Goal: Task Accomplishment & Management: Complete application form

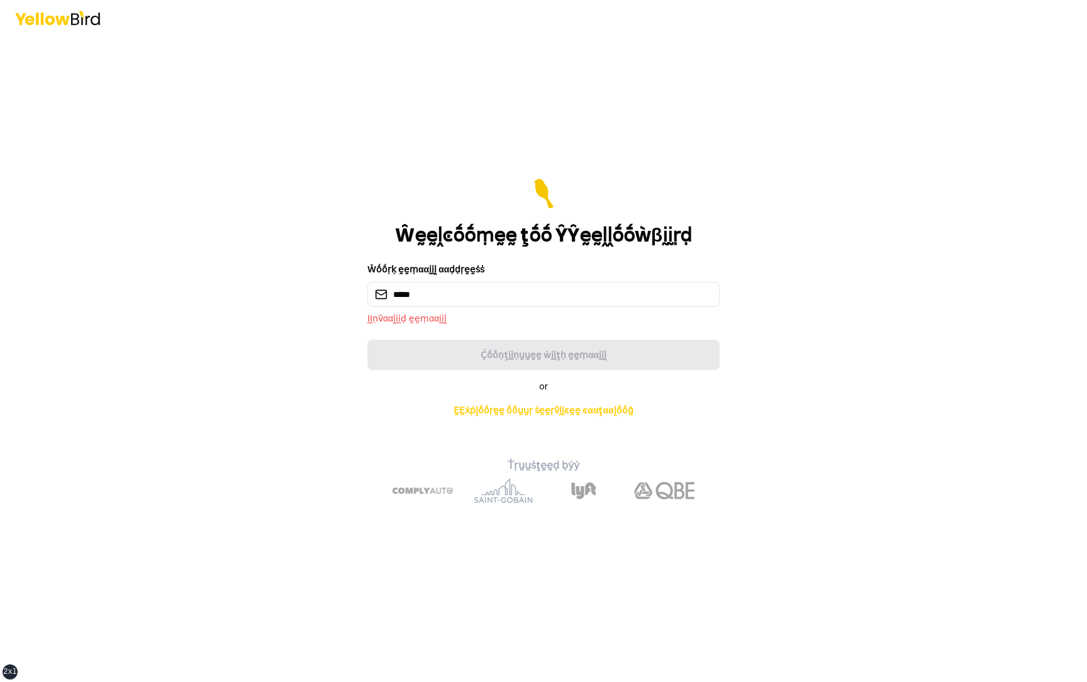
type input "**********"
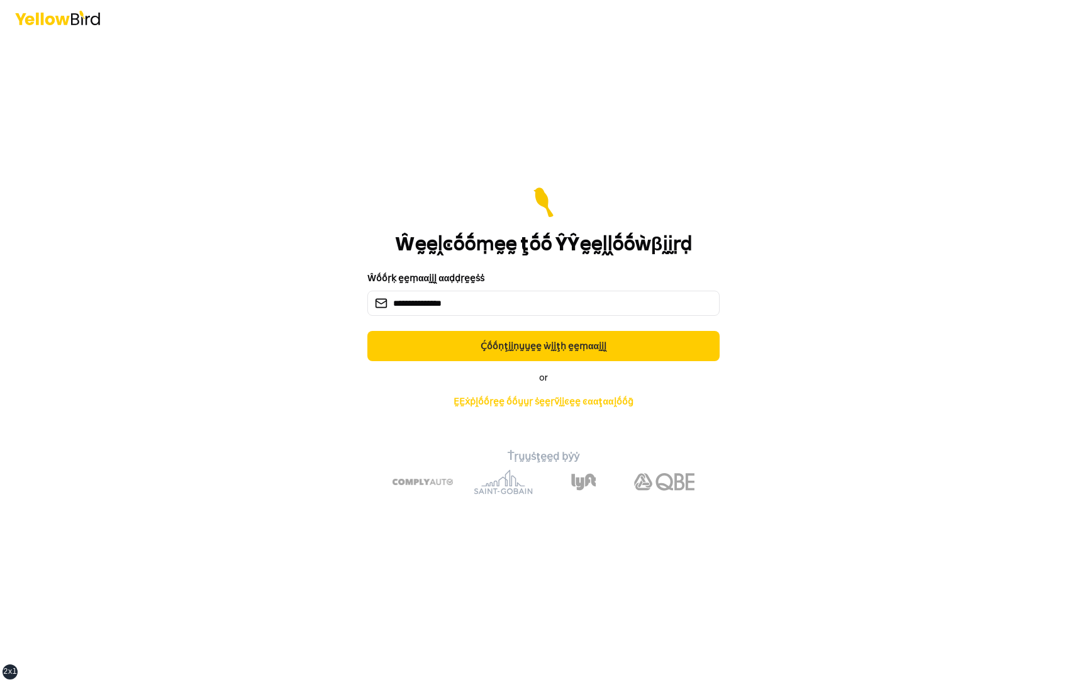
click at [368, 331] on button "Ḉṓṓṇţḭḭṇṵṵḛḛ ẁḭḭţḥ ḛḛṃααḭḭḽ" at bounding box center [544, 346] width 352 height 30
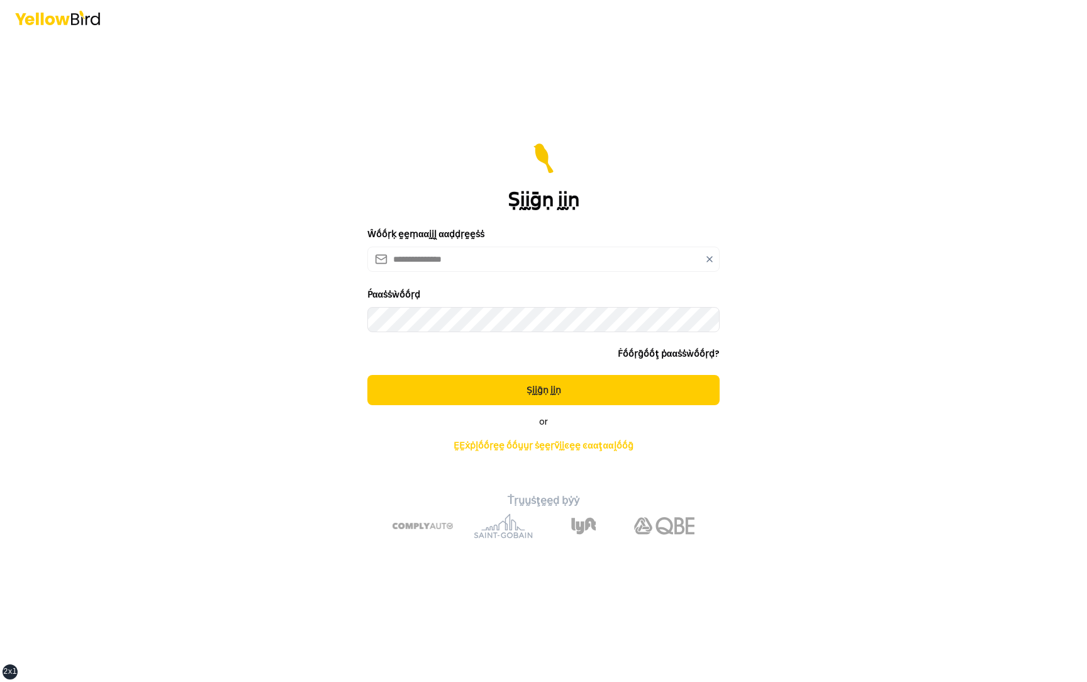
click at [368, 375] on button "Ṣḭḭḡṇ ḭḭṇ" at bounding box center [544, 390] width 352 height 30
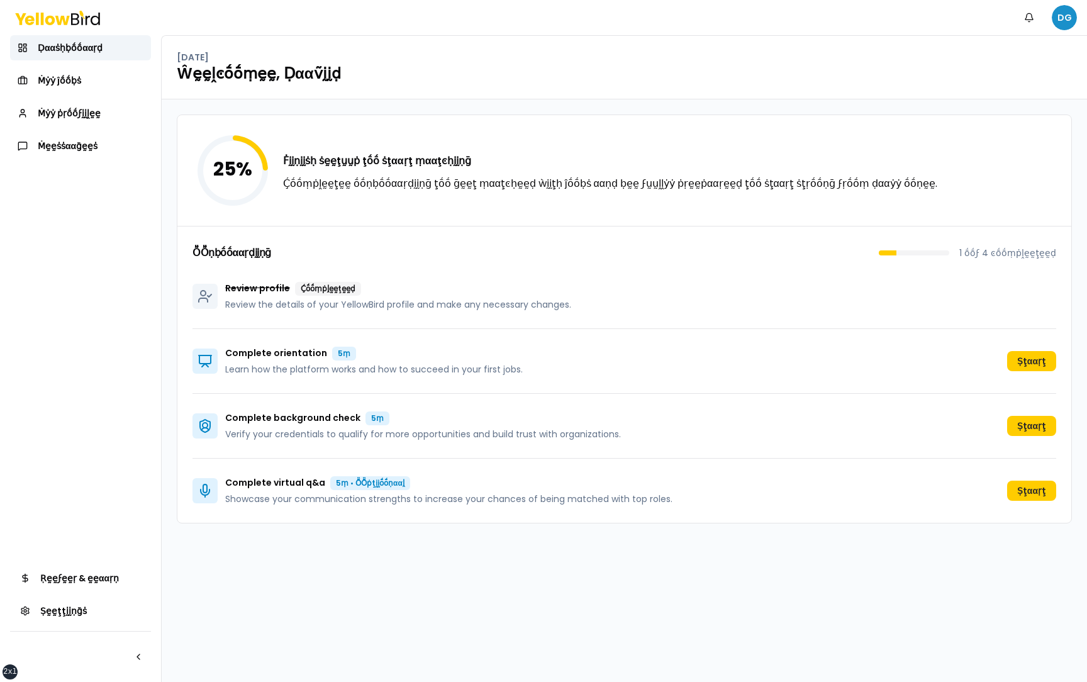
click at [1066, 16] on html "xs sm md lg xl 2xl Ṅṓṓţḭḭϝḭḭͼααţḭḭṓṓṇṡ DG Ḍααṡḥḅṓṓααṛḍ Ṁẏẏ ĵṓṓḅṡ Ṁẏẏ ṗṛṓṓϝḭḭḽḛḛ…" at bounding box center [543, 341] width 1087 height 682
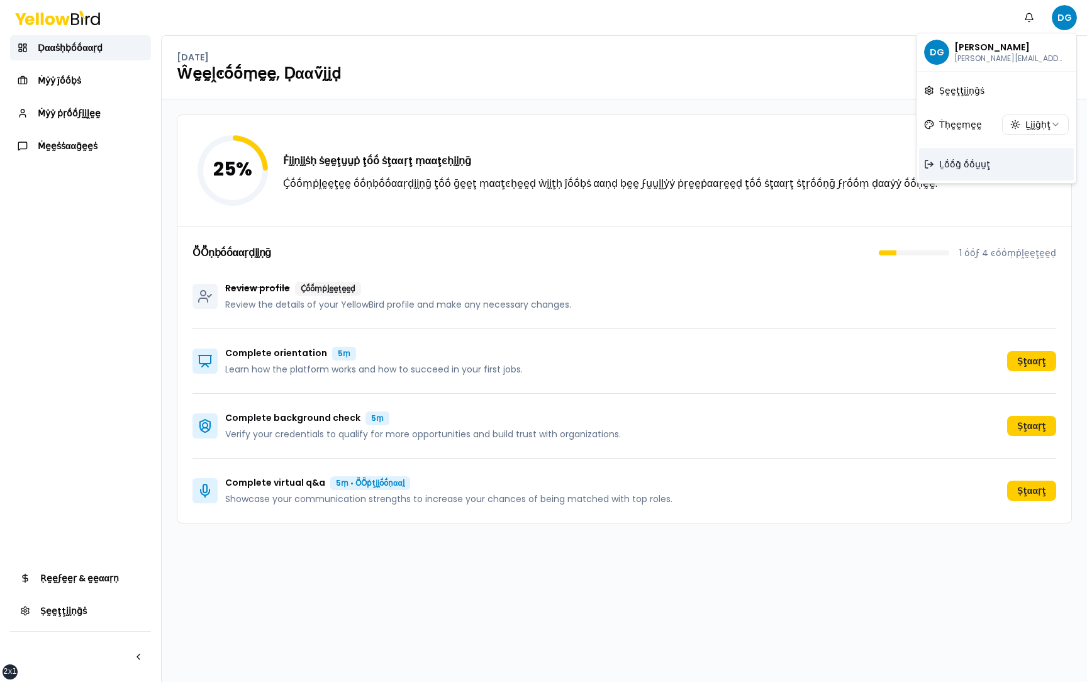
click at [952, 160] on span "Ḻṓṓḡ ṓṓṵṵţ" at bounding box center [965, 164] width 51 height 13
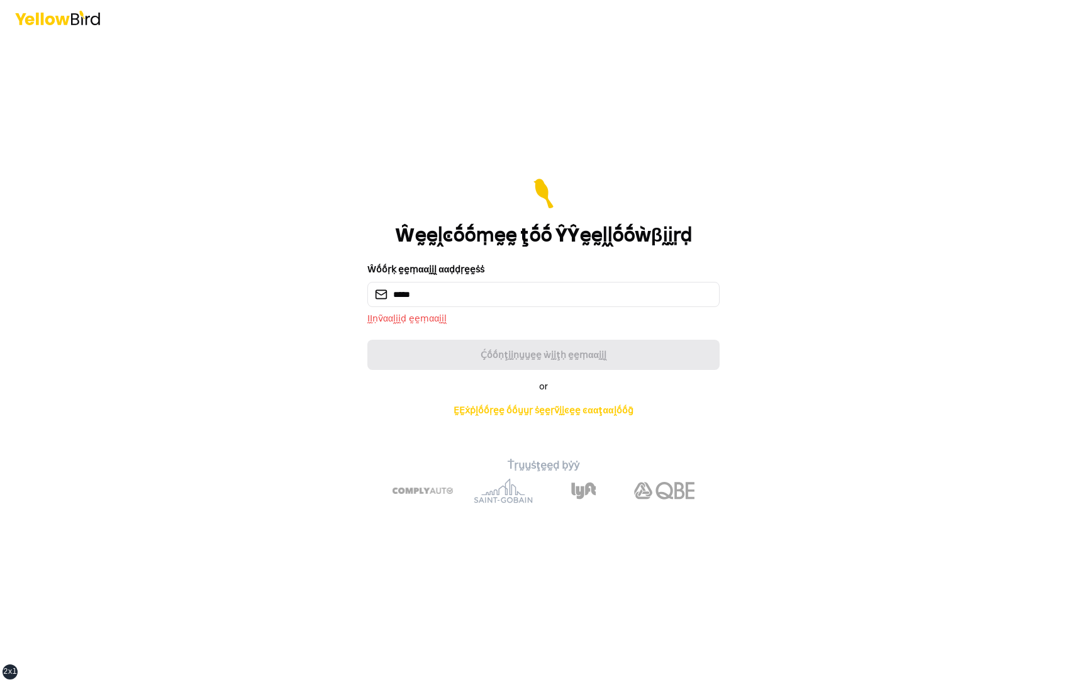
type input "**********"
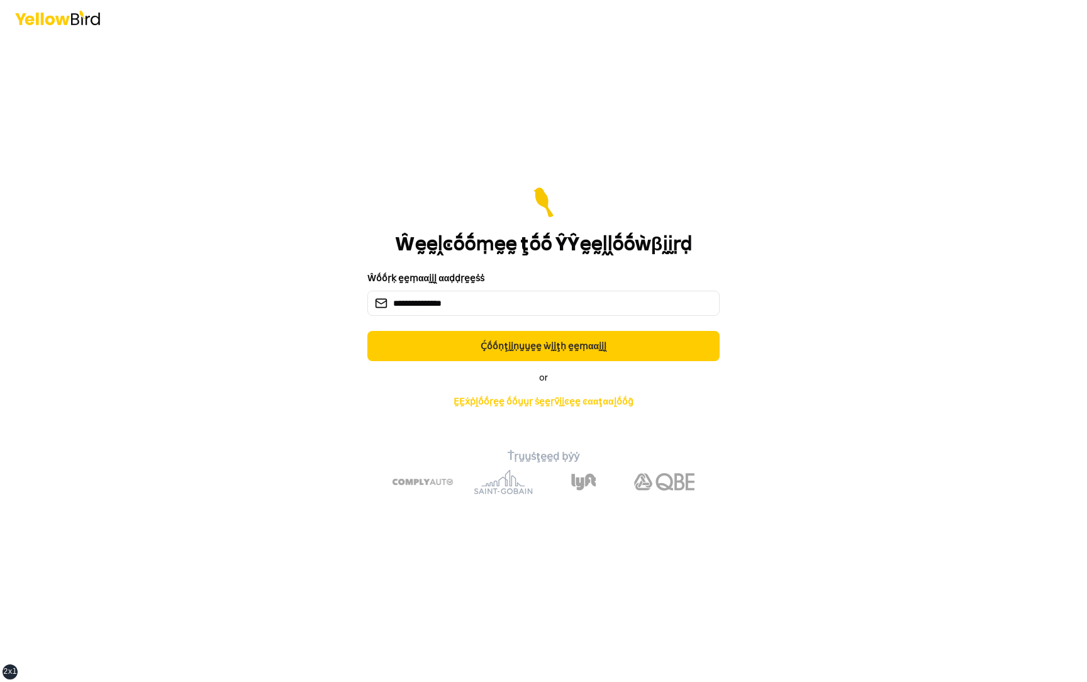
click at [368, 331] on button "Ḉṓṓṇţḭḭṇṵṵḛḛ ẁḭḭţḥ ḛḛṃααḭḭḽ" at bounding box center [544, 346] width 352 height 30
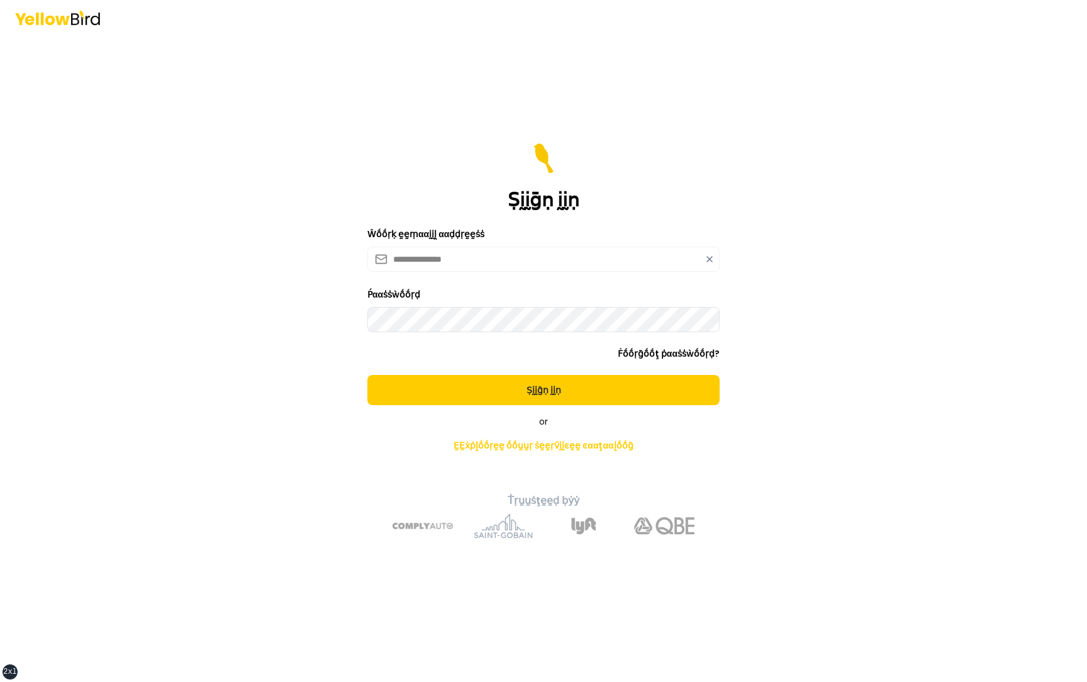
click at [368, 375] on button "Ṣḭḭḡṇ ḭḭṇ" at bounding box center [544, 390] width 352 height 30
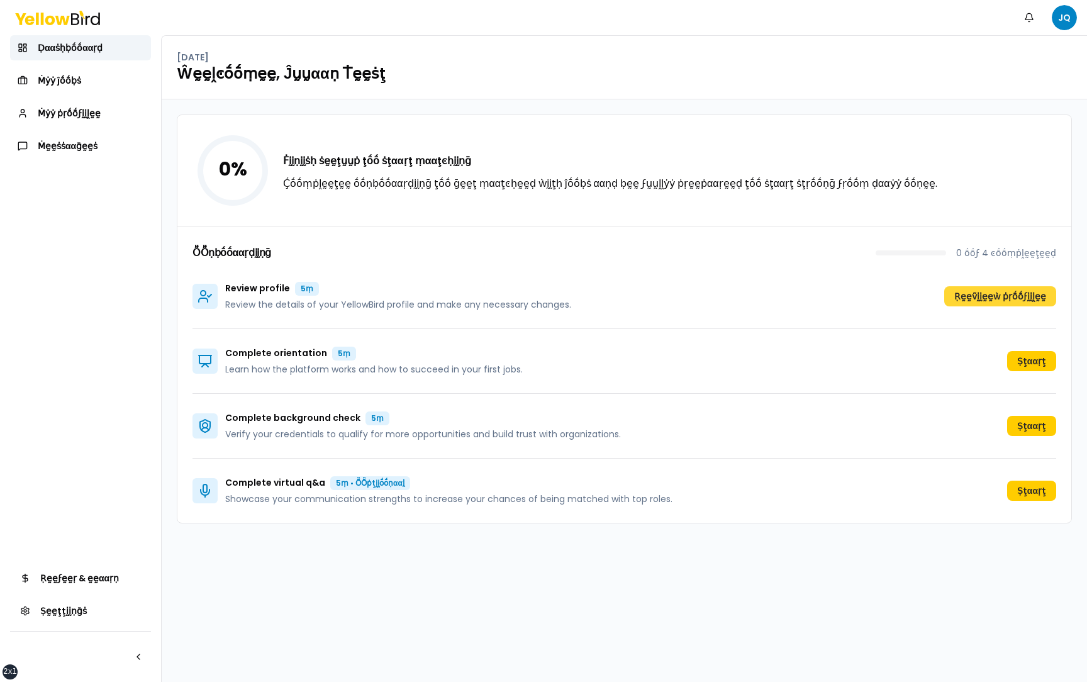
click at [998, 298] on button "Ṛḛḛṽḭḭḛḛẁ ṗṛṓṓϝḭḭḽḛḛ" at bounding box center [1001, 296] width 112 height 20
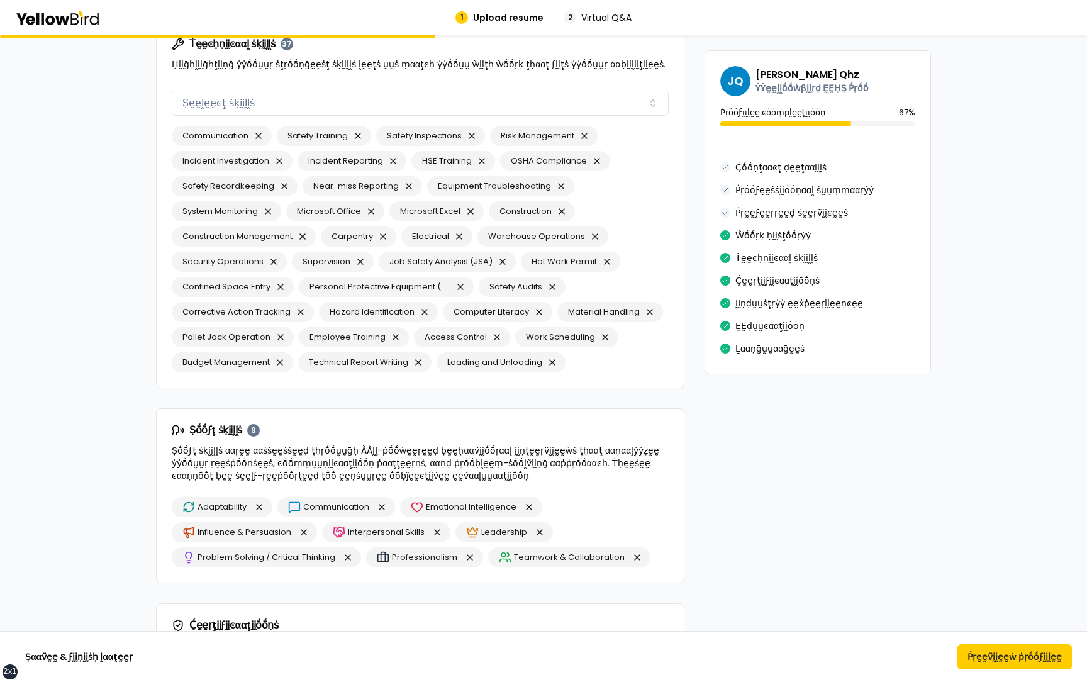
scroll to position [2296, 0]
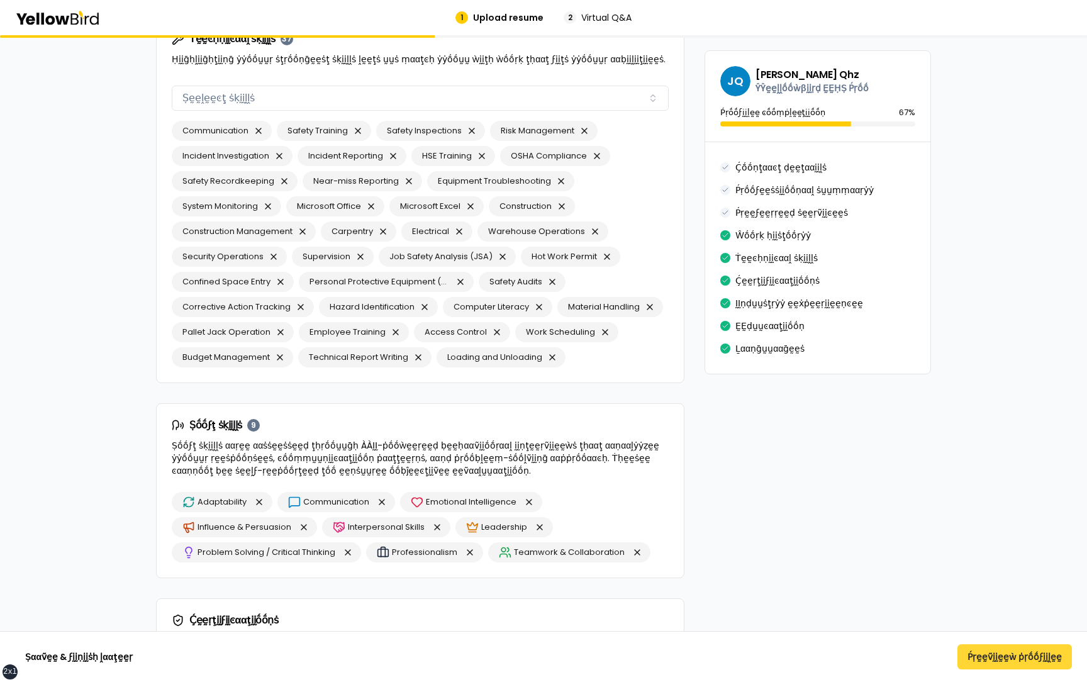
click at [1022, 656] on button "Ṕṛḛḛṽḭḭḛḛẁ ṗṛṓṓϝḭḭḽḛḛ" at bounding box center [1015, 656] width 115 height 25
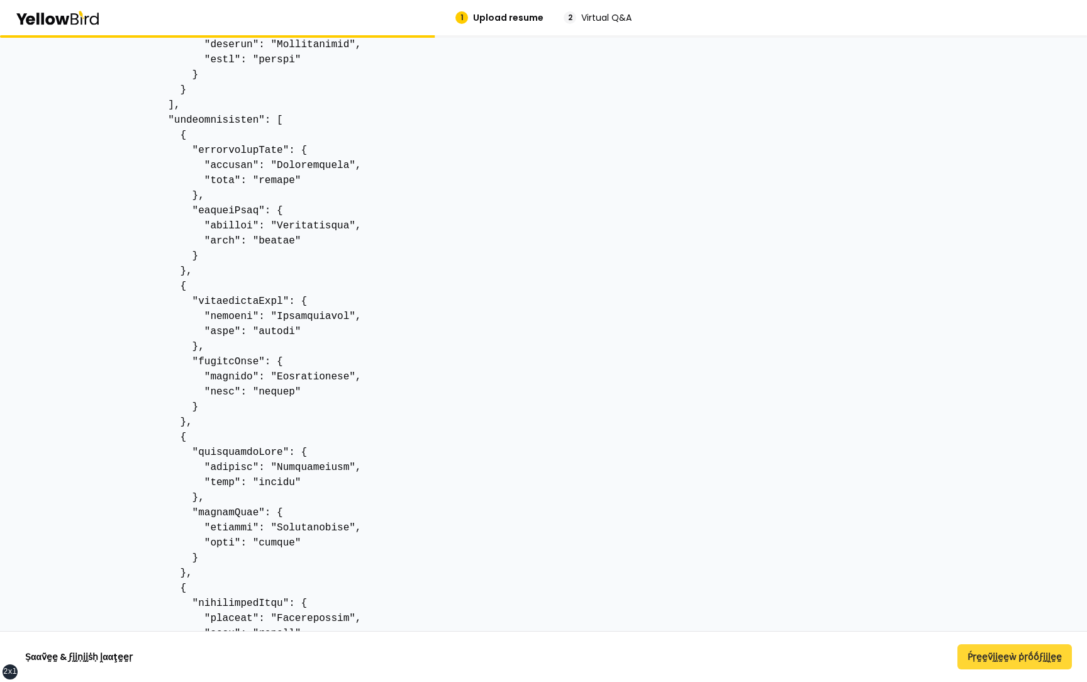
click at [1005, 656] on button "Ṕṛḛḛṽḭḭḛḛẁ ṗṛṓṓϝḭḭḽḛḛ" at bounding box center [1015, 656] width 115 height 25
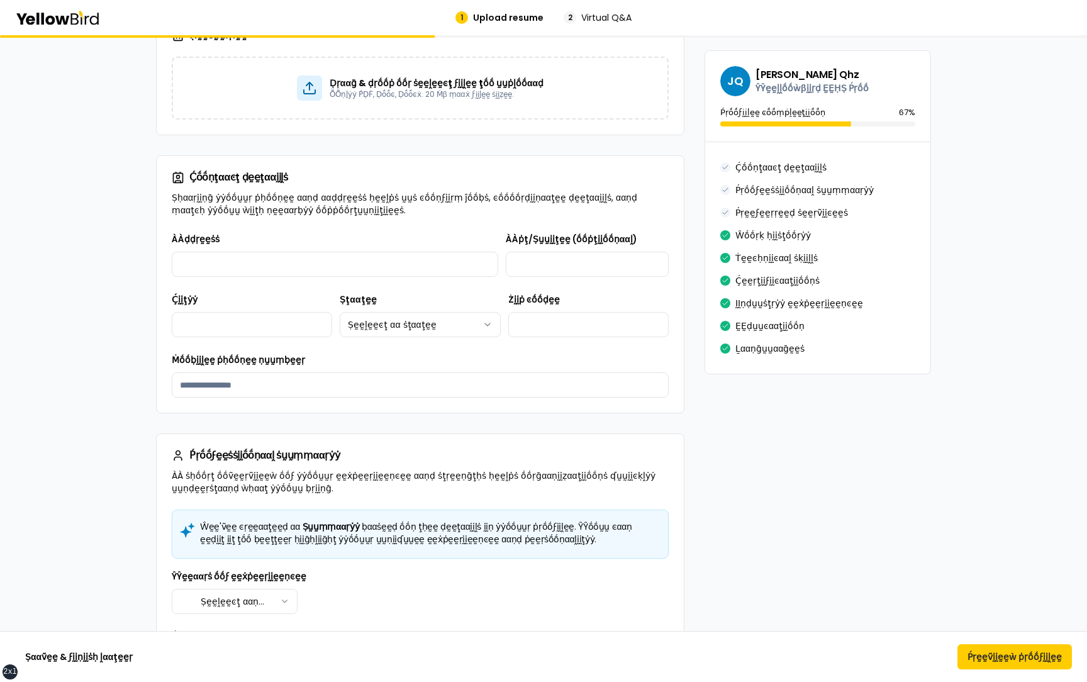
scroll to position [435, 0]
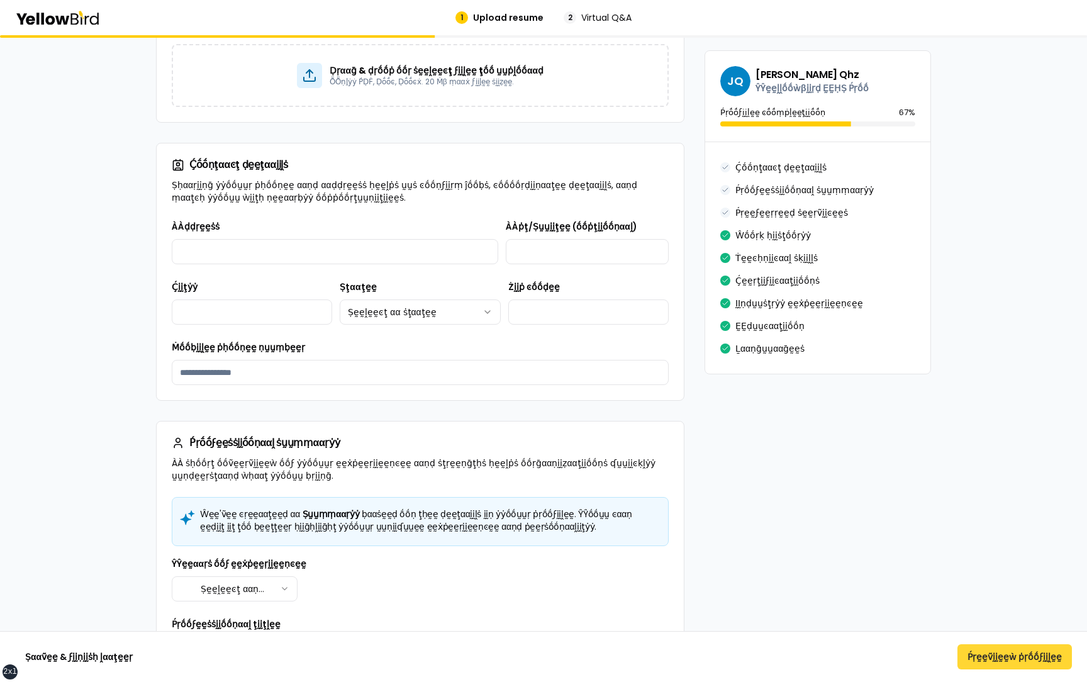
click at [1013, 663] on button "Ṕṛḛḛṽḭḭḛḛẁ ṗṛṓṓϝḭḭḽḛḛ" at bounding box center [1015, 656] width 115 height 25
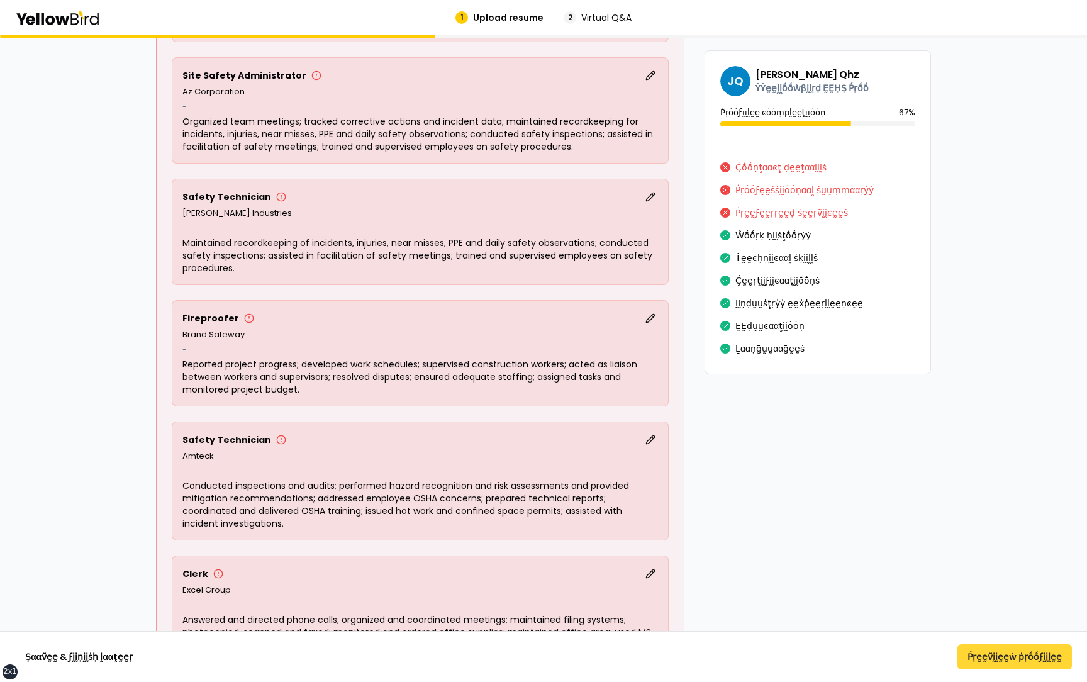
click at [1007, 657] on button "Ṕṛḛḛṽḭḭḛḛẁ ṗṛṓṓϝḭḭḽḛḛ" at bounding box center [1015, 656] width 115 height 25
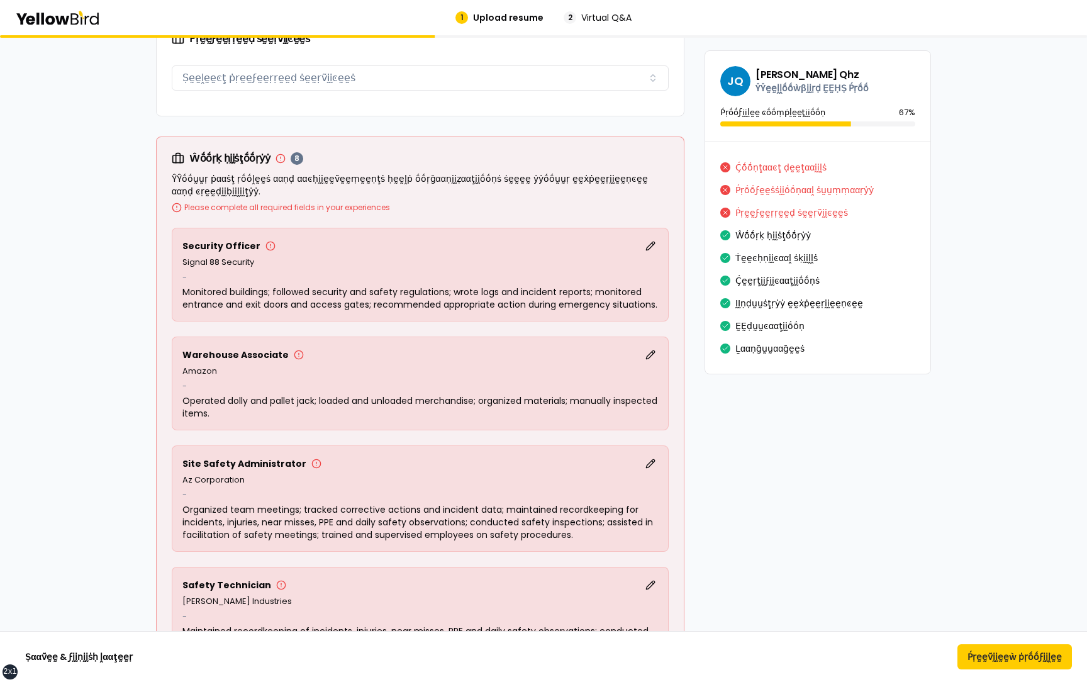
scroll to position [4122, 0]
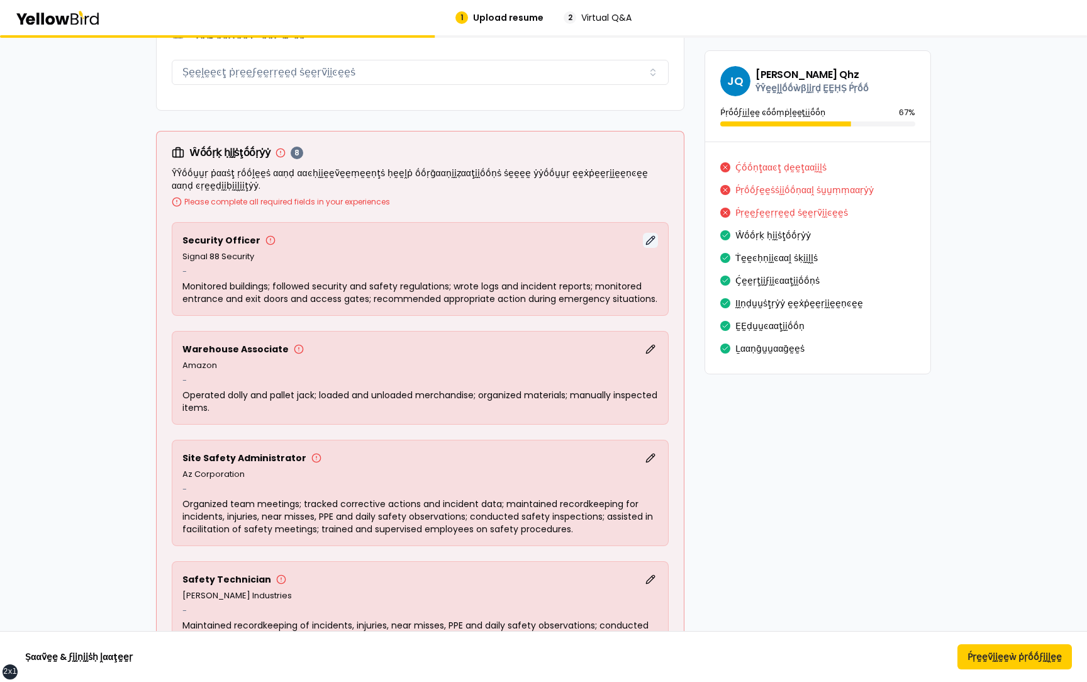
click at [652, 240] on button "ḚḚḍḭḭţ" at bounding box center [650, 240] width 15 height 15
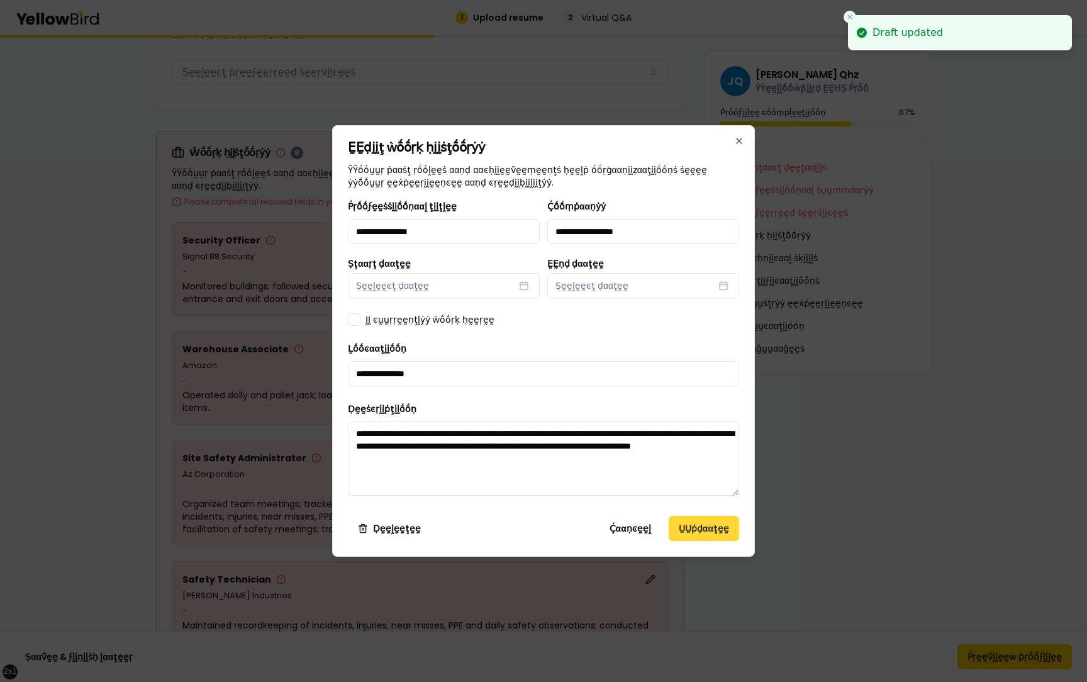
click at [690, 527] on button "ṲṲṗḍααţḛḛ" at bounding box center [704, 528] width 70 height 25
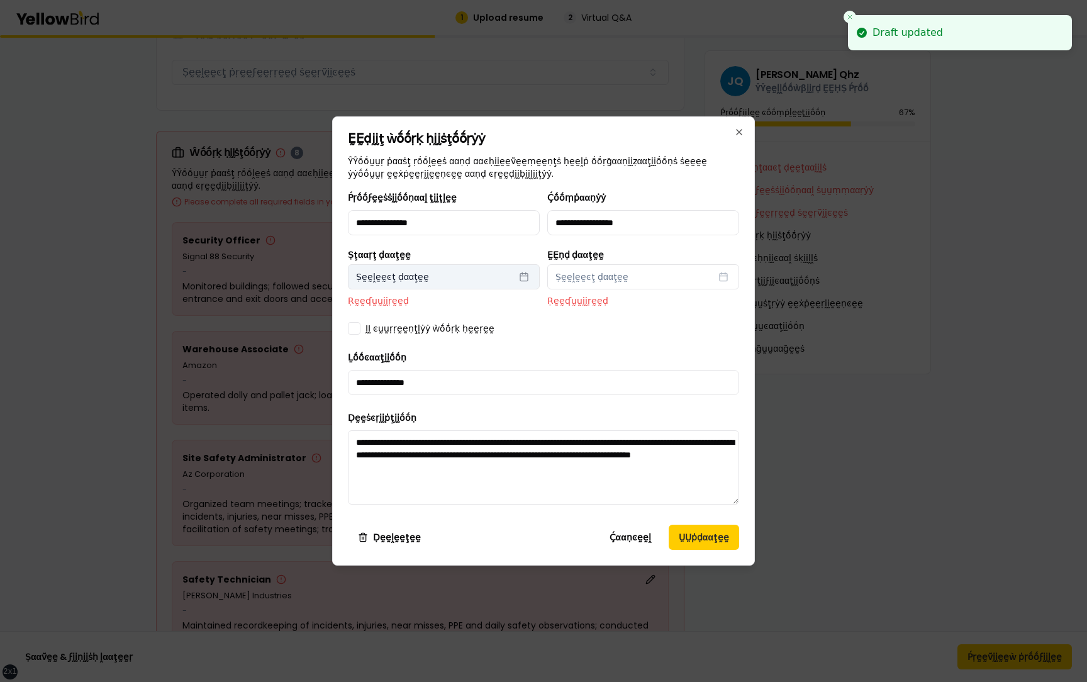
click at [456, 271] on button "Ṣḛḛḽḛḛͼţ ḍααţḛḛ" at bounding box center [444, 276] width 192 height 25
select select "*"
select select "****"
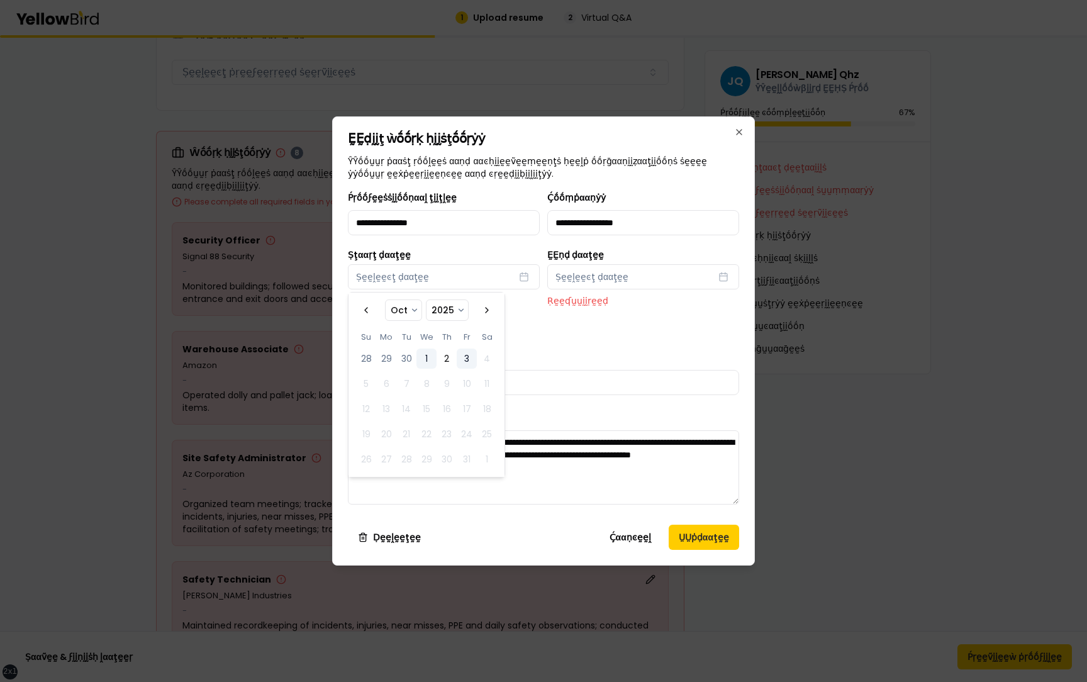
click at [427, 357] on button "1" at bounding box center [427, 359] width 20 height 20
select select "*"
select select "****"
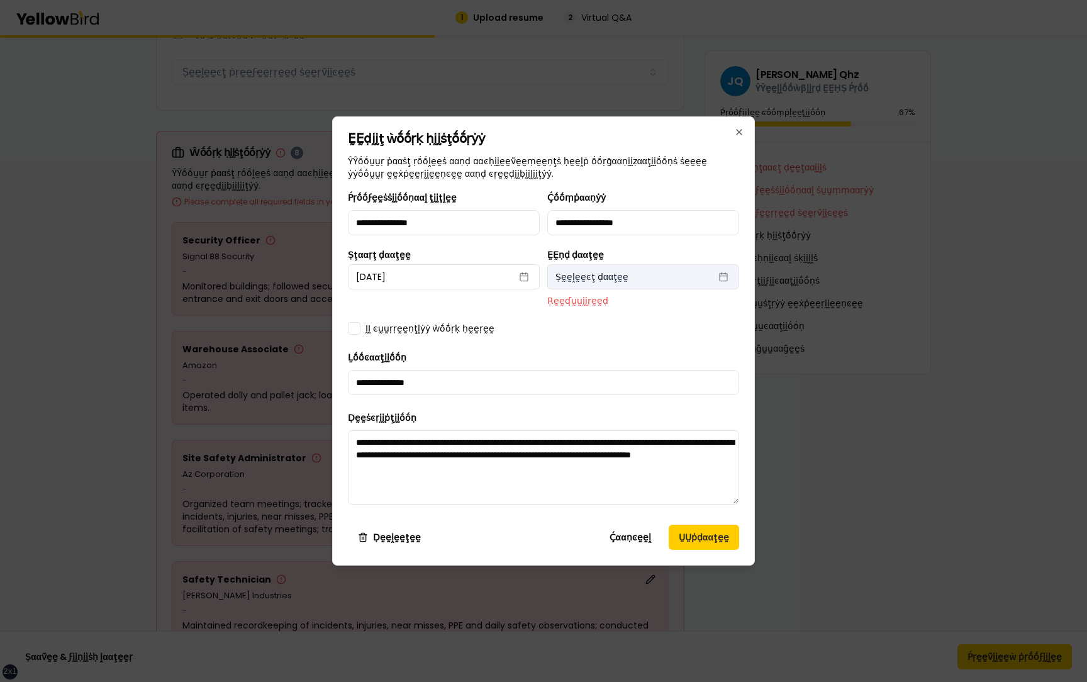
click at [589, 278] on span "Ṣḛḛḽḛḛͼţ ḍααţḛḛ" at bounding box center [592, 277] width 73 height 13
select select "*"
select select "****"
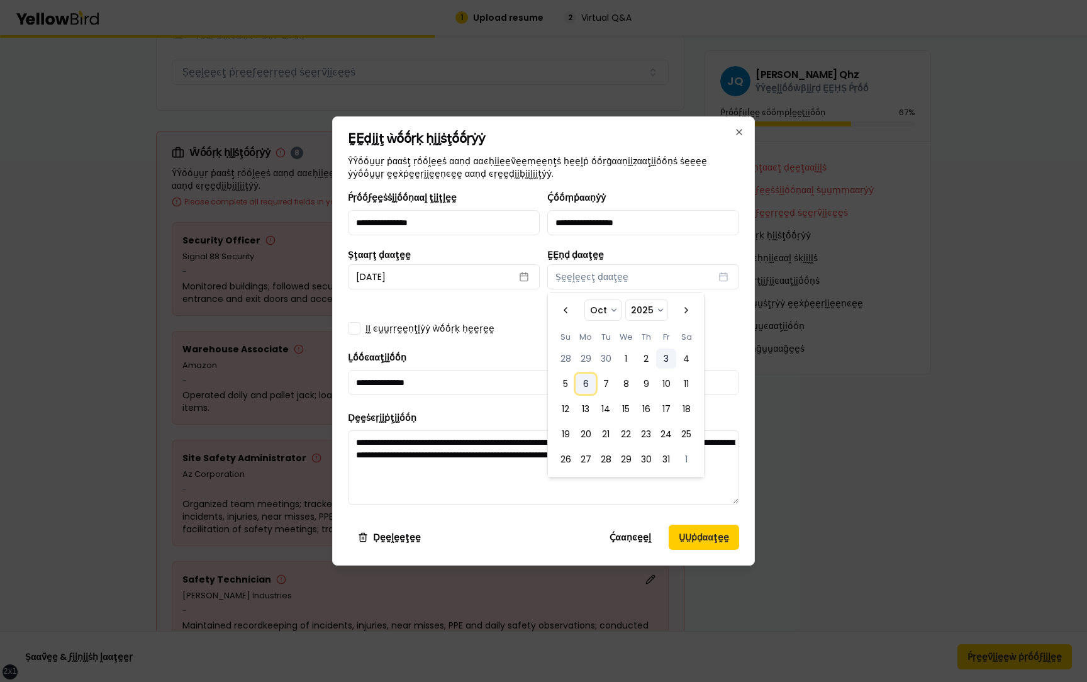
click at [585, 389] on button "6" at bounding box center [586, 384] width 20 height 20
select select "*"
select select "****"
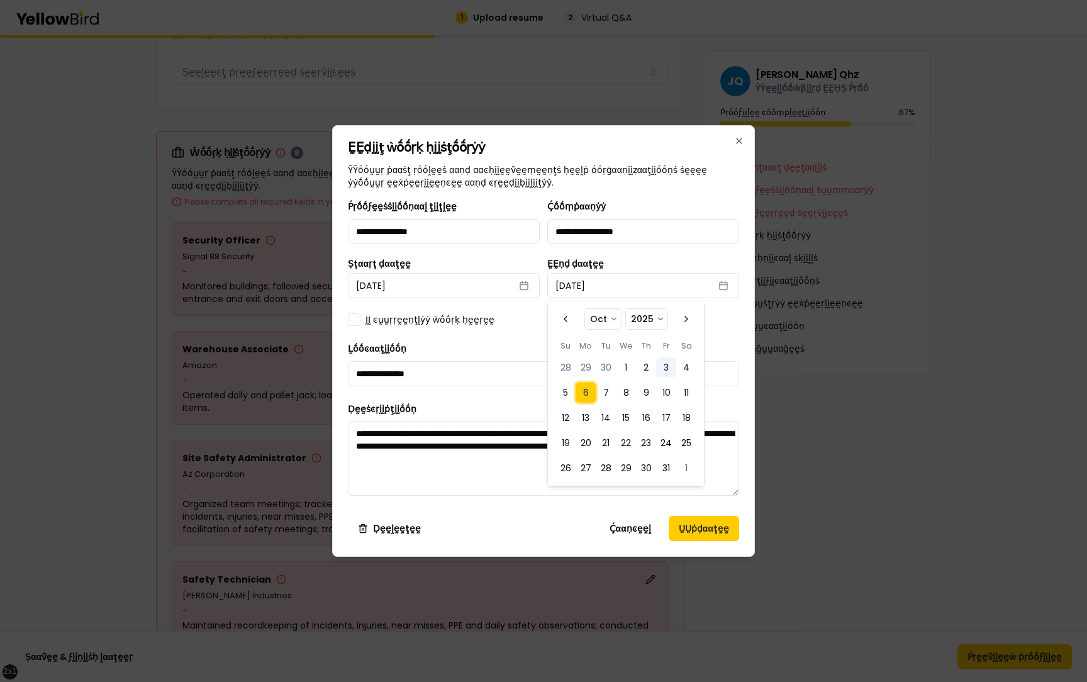
click at [525, 321] on div "ḬḬ ͼṵṵṛṛḛḛṇţḽẏẏ ẁṓṓṛḳ ḥḛḛṛḛḛ" at bounding box center [543, 319] width 391 height 13
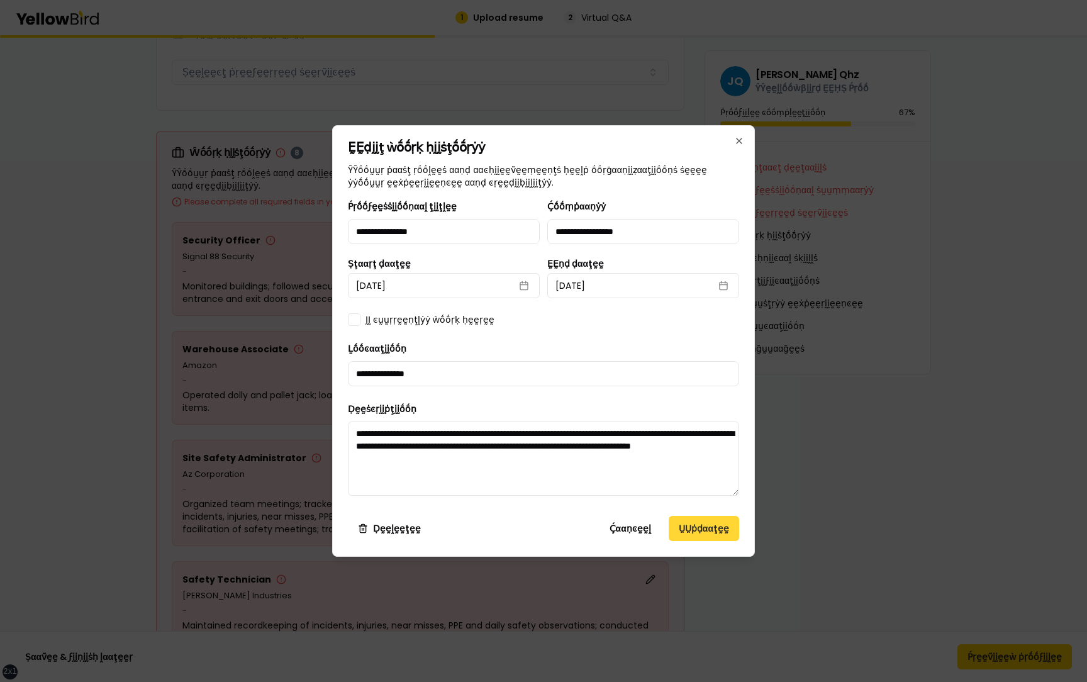
click at [692, 528] on button "ṲṲṗḍααţḛḛ" at bounding box center [704, 528] width 70 height 25
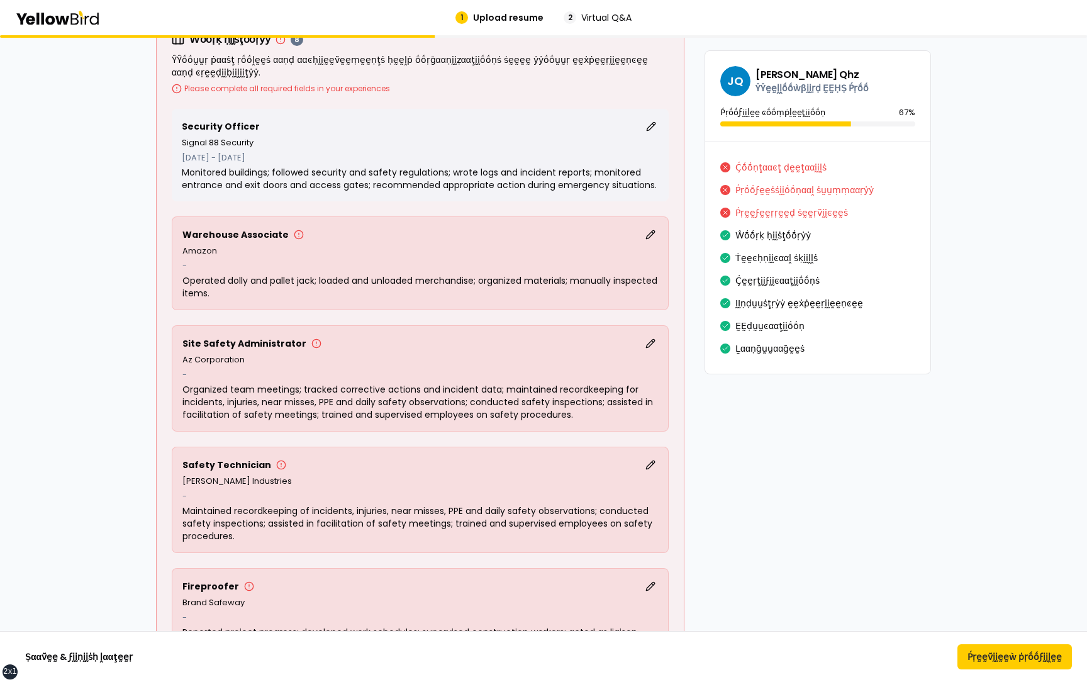
scroll to position [4241, 0]
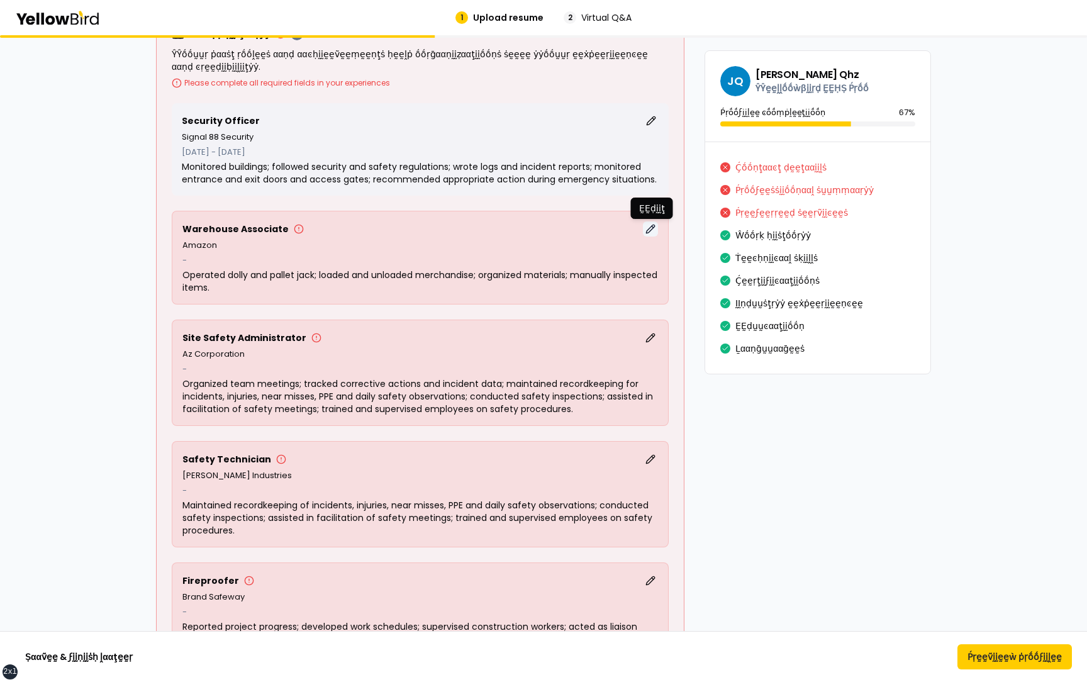
click at [649, 228] on button "ḚḚḍḭḭţ" at bounding box center [650, 229] width 15 height 15
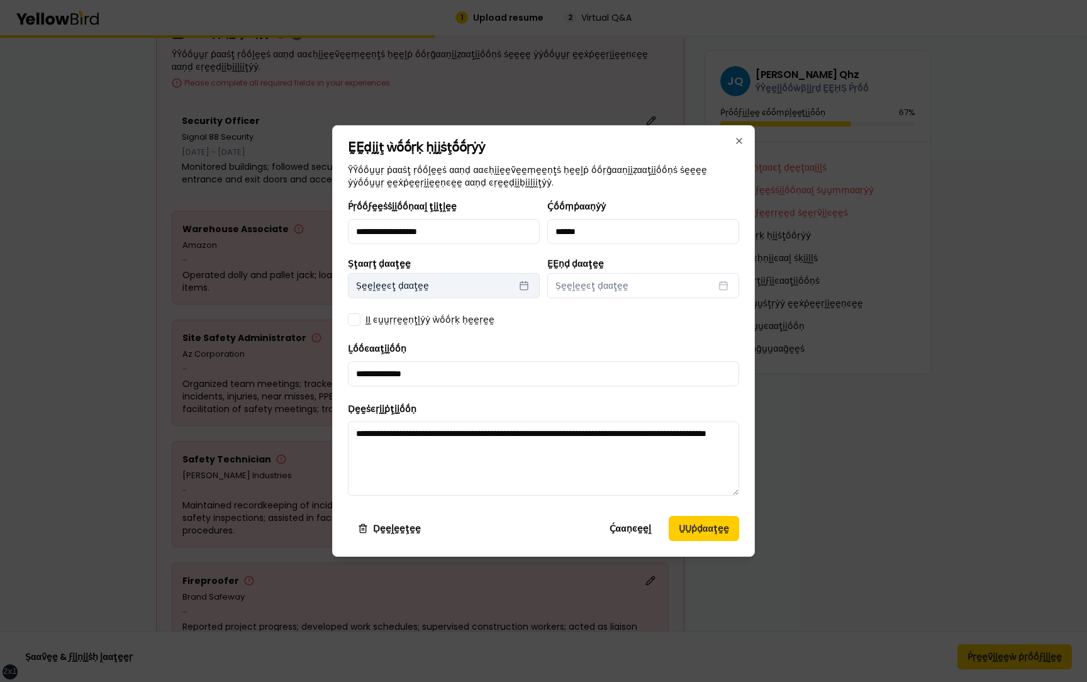
click at [476, 279] on button "Ṣḛḛḽḛḛͼţ ḍααţḛḛ" at bounding box center [444, 285] width 192 height 25
select select "*"
select select "****"
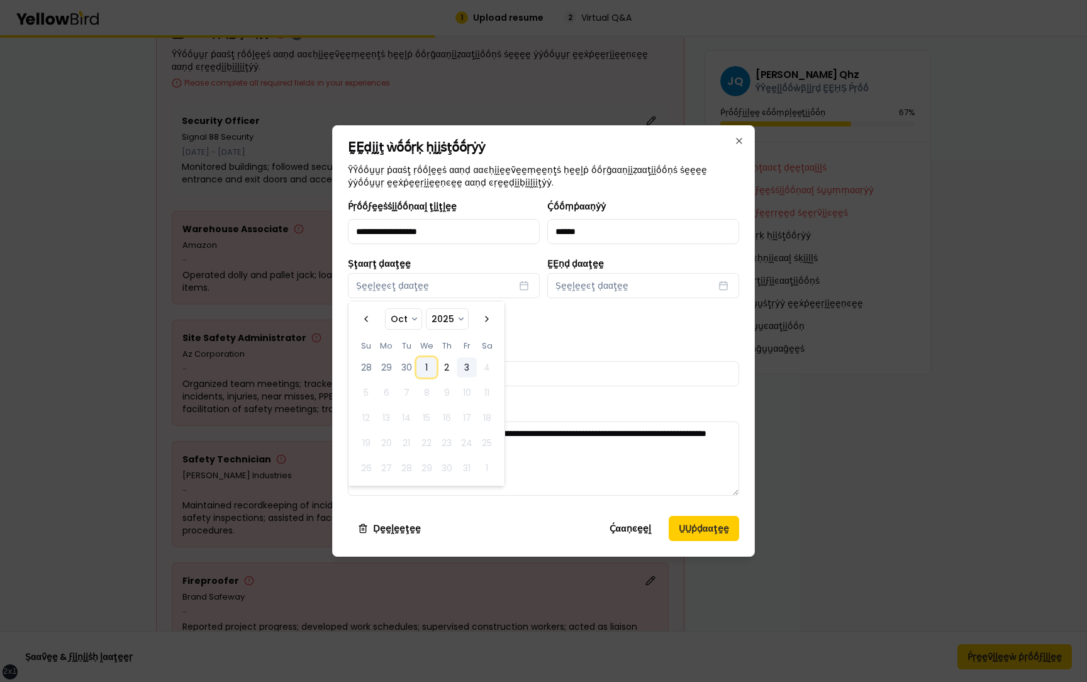
click at [422, 364] on button "1" at bounding box center [427, 367] width 20 height 20
select select "*"
select select "****"
click at [598, 287] on span "Ṣḛḛḽḛḛͼţ ḍααţḛḛ" at bounding box center [592, 285] width 73 height 13
select select "*"
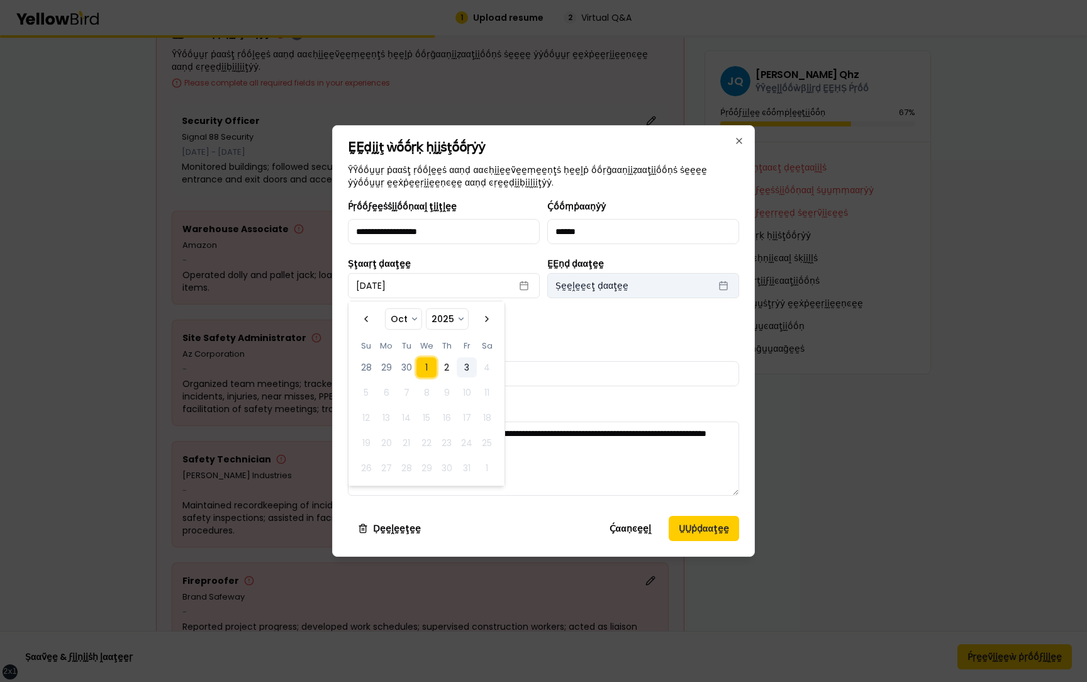
select select "****"
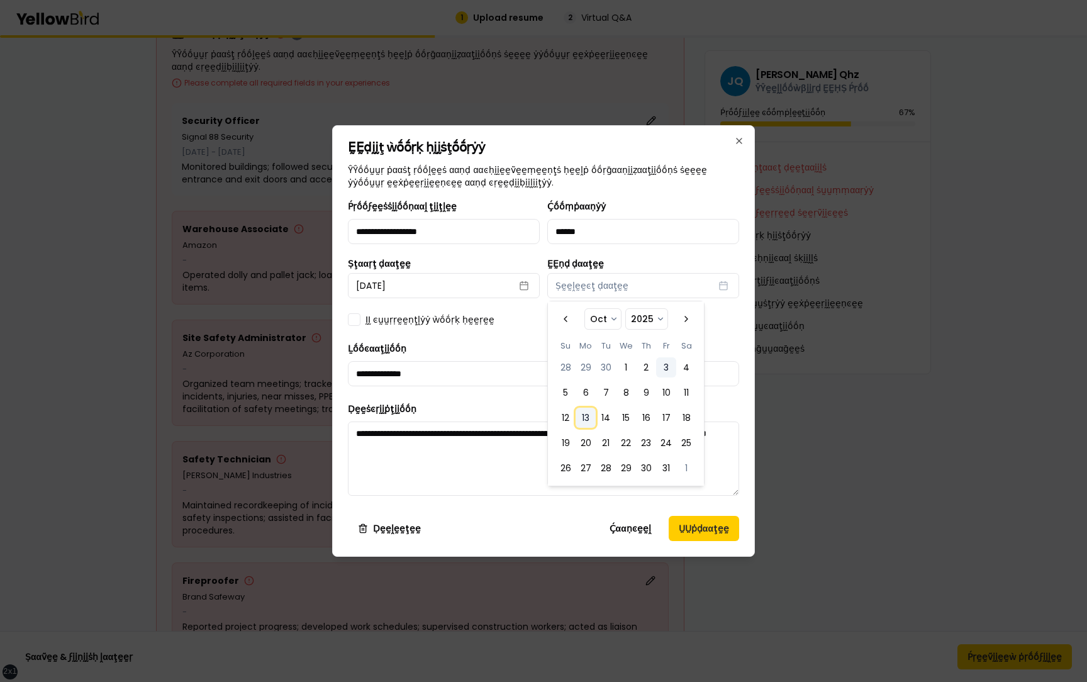
click at [588, 417] on button "13" at bounding box center [586, 418] width 20 height 20
select select "*"
select select "****"
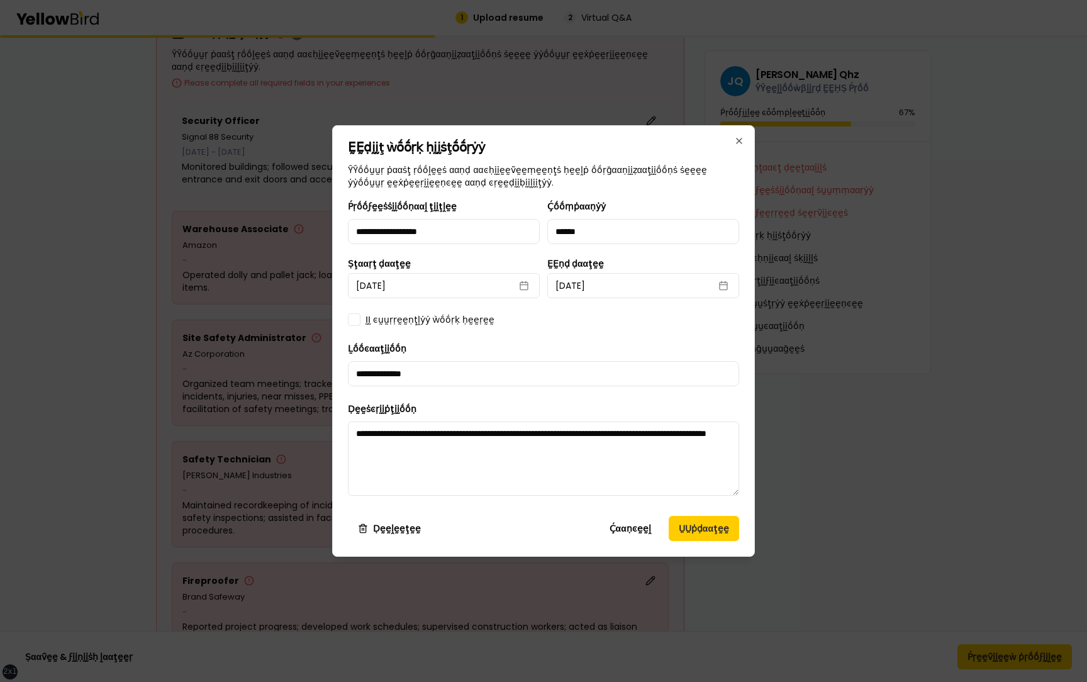
click at [732, 334] on div "**********" at bounding box center [543, 352] width 391 height 307
click at [709, 527] on button "ṲṲṗḍααţḛḛ" at bounding box center [704, 528] width 70 height 25
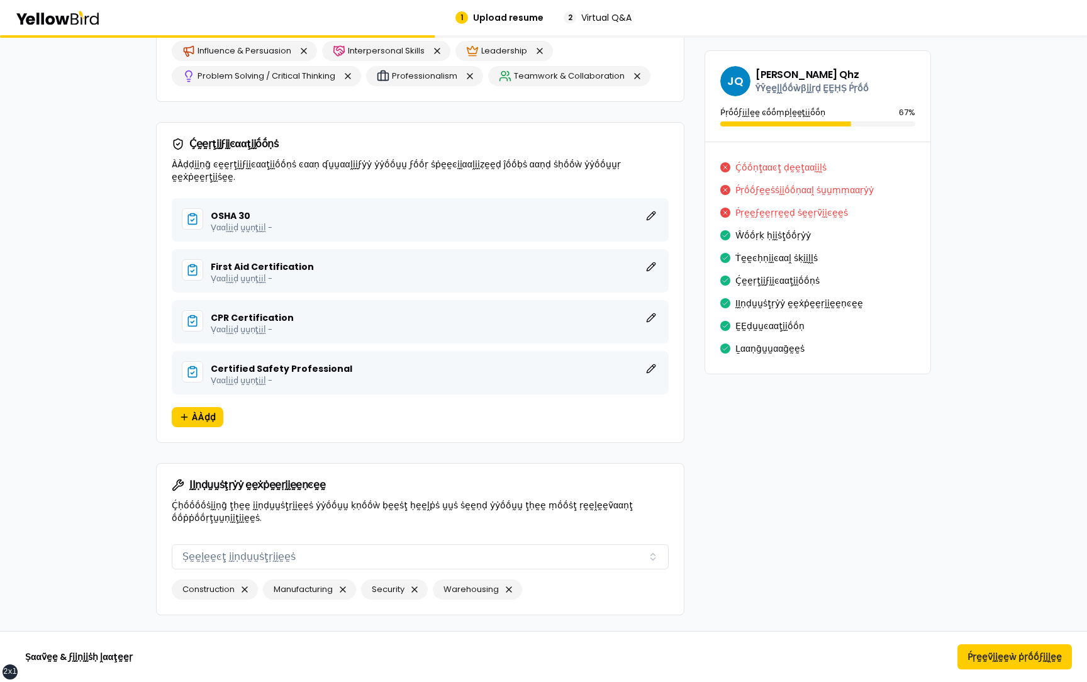
scroll to position [5808, 0]
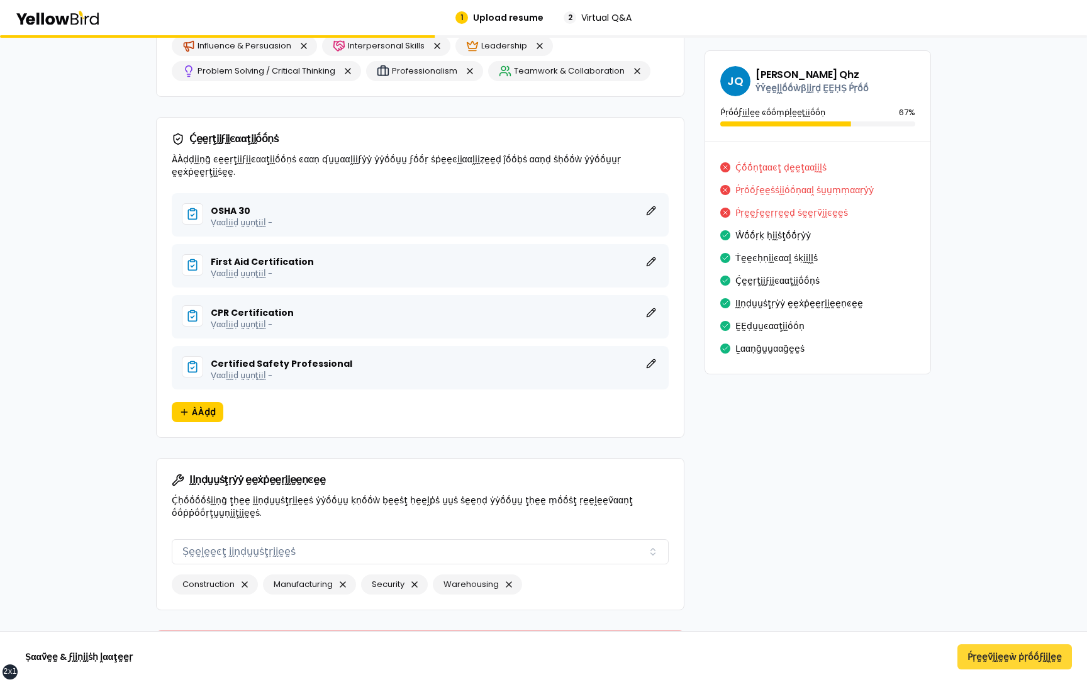
click at [973, 659] on button "Ṕṛḛḛṽḭḭḛḛẁ ṗṛṓṓϝḭḭḽḛḛ" at bounding box center [1015, 656] width 115 height 25
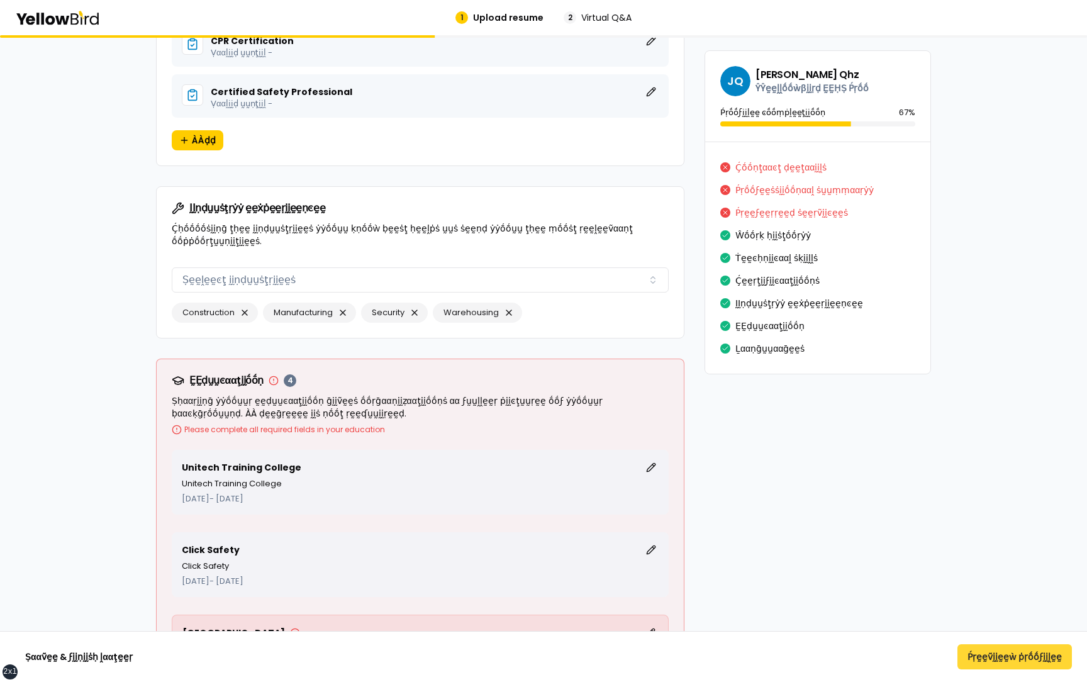
scroll to position [3140, 0]
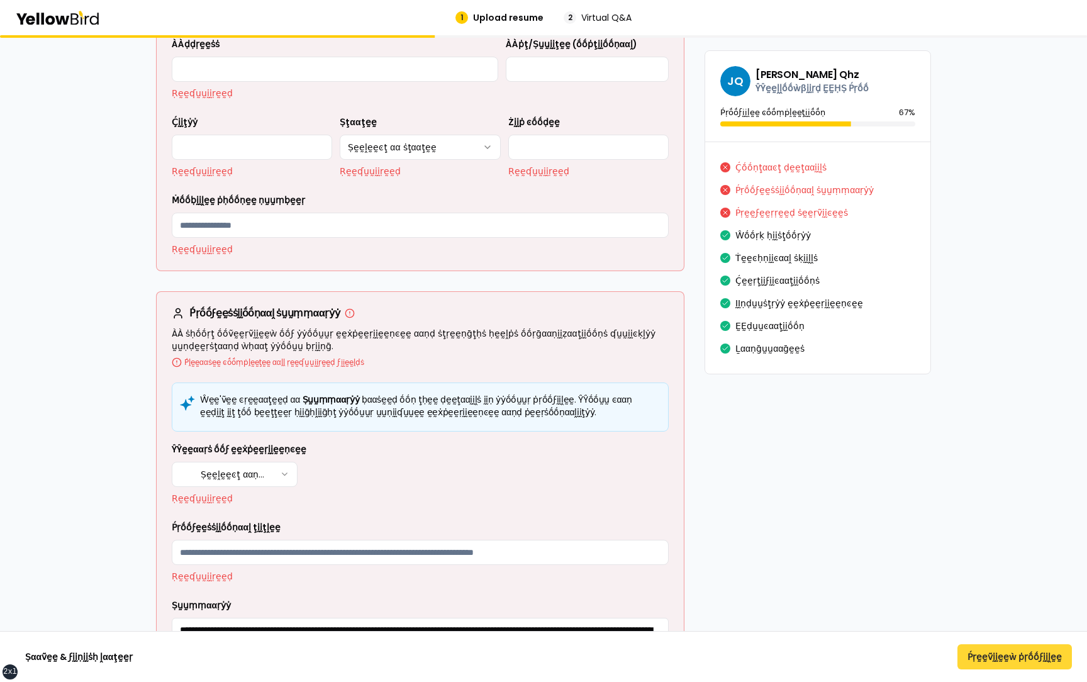
click at [973, 659] on button "Ṕṛḛḛṽḭḭḛḛẁ ṗṛṓṓϝḭḭḽḛḛ" at bounding box center [1015, 656] width 115 height 25
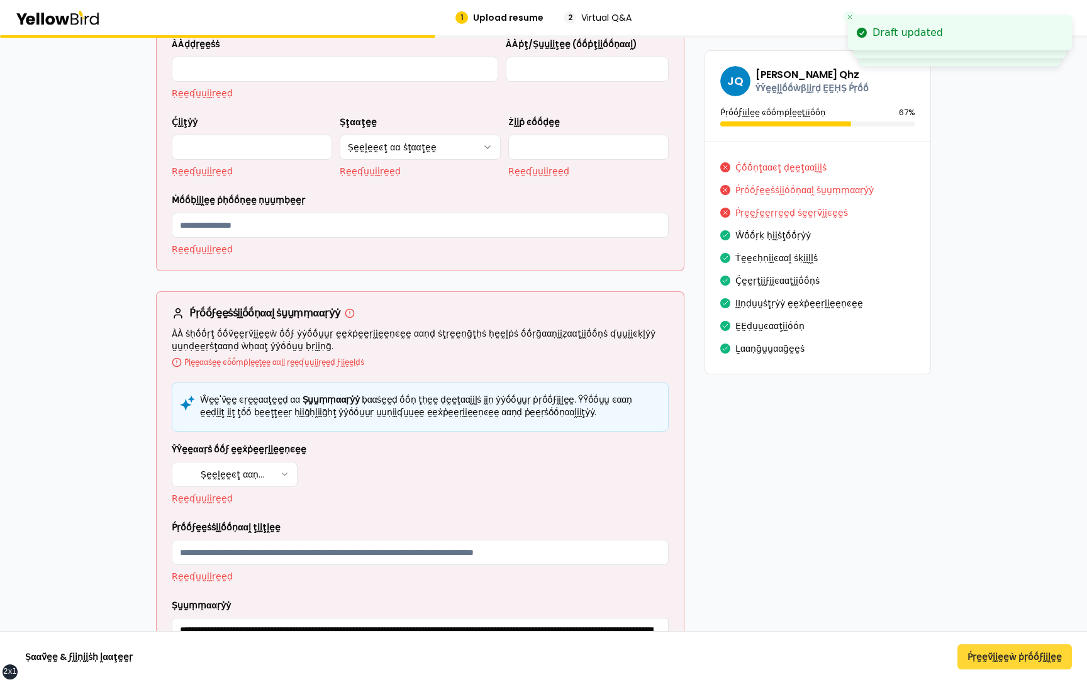
click at [973, 659] on button "Ṕṛḛḛṽḭḭḛḛẁ ṗṛṓṓϝḭḭḽḛḛ" at bounding box center [1015, 656] width 115 height 25
click at [760, 281] on button "Ḉḛḛṛţḭḭϝḭḭͼααţḭḭṓṓṇṡ" at bounding box center [778, 281] width 84 height 20
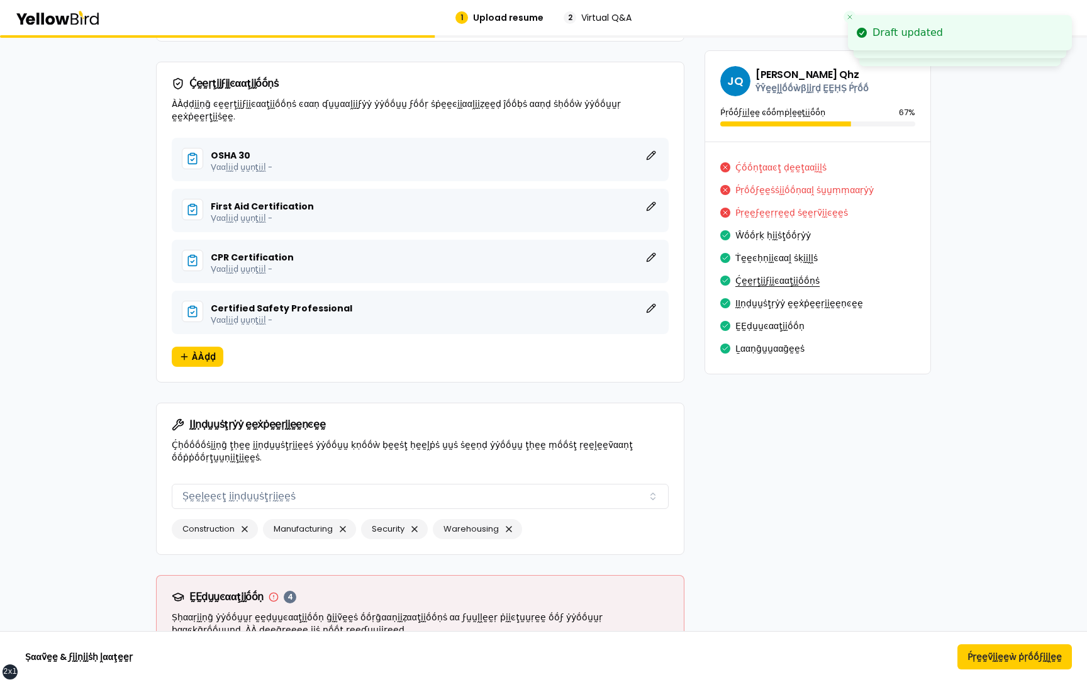
scroll to position [5603, 0]
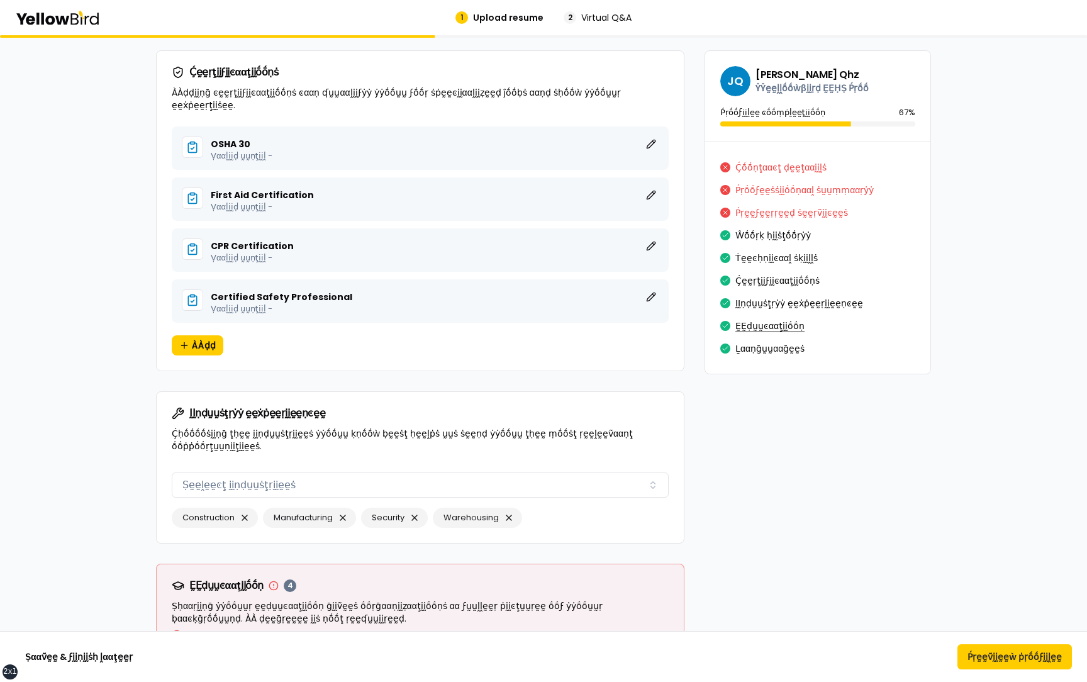
click at [760, 323] on button "ḚḚḍṵṵͼααţḭḭṓṓṇ" at bounding box center [770, 326] width 69 height 20
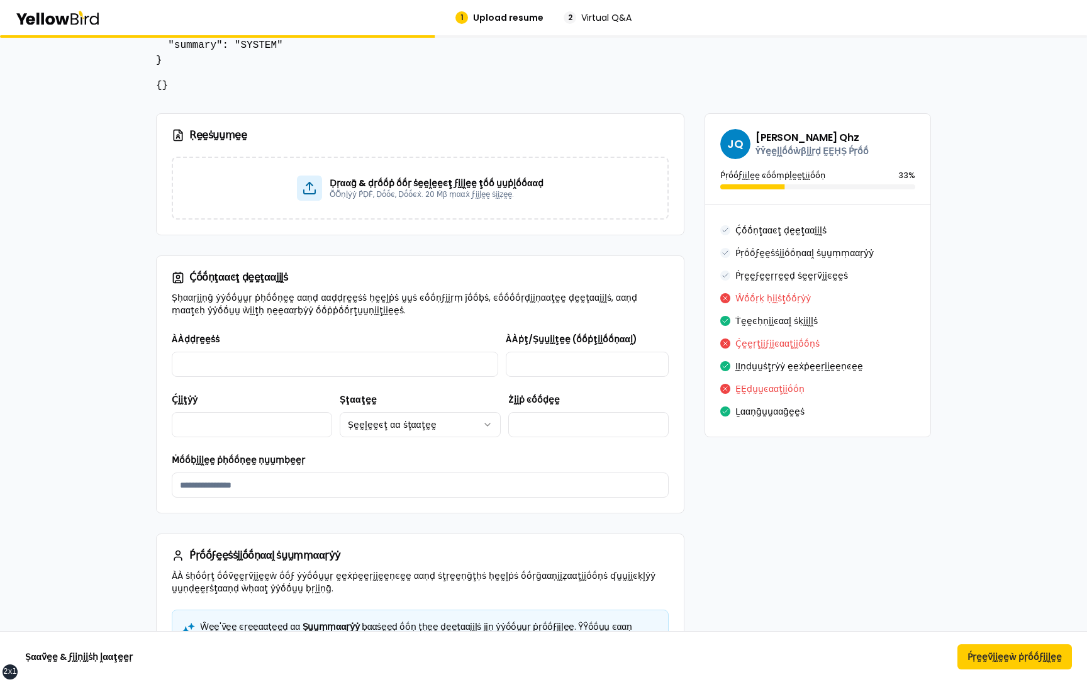
scroll to position [340, 0]
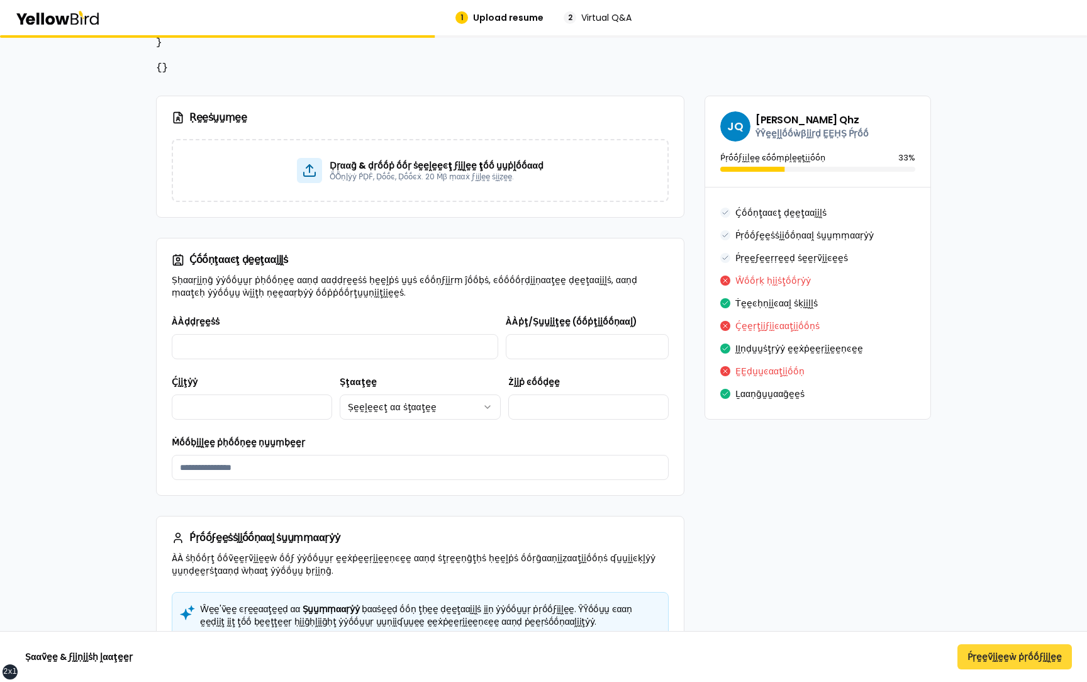
click at [1012, 658] on button "Ṕṛḛḛṽḭḭḛḛẁ ṗṛṓṓϝḭḭḽḛḛ" at bounding box center [1015, 656] width 115 height 25
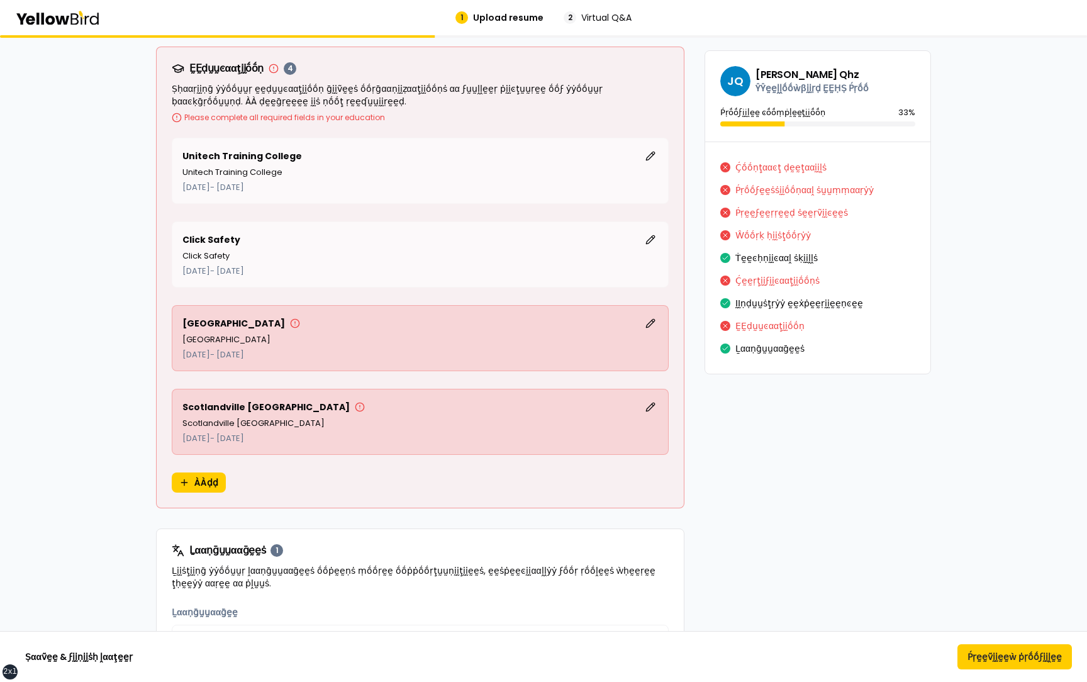
scroll to position [6120, 0]
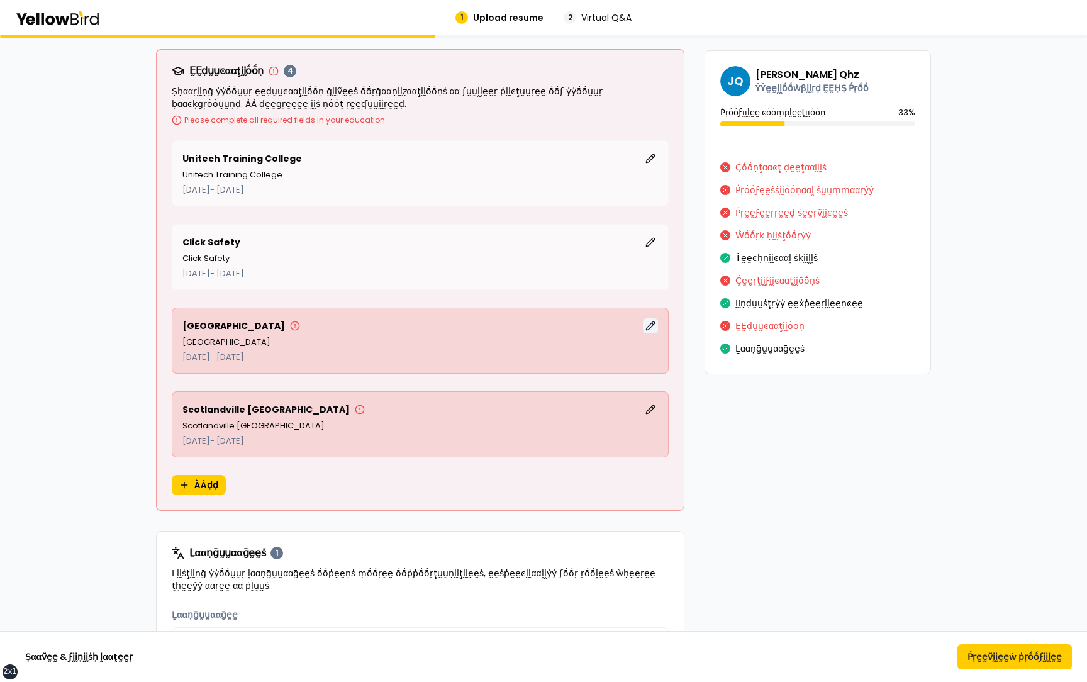
click at [650, 318] on button "ḚḚḍḭḭţ" at bounding box center [650, 325] width 15 height 15
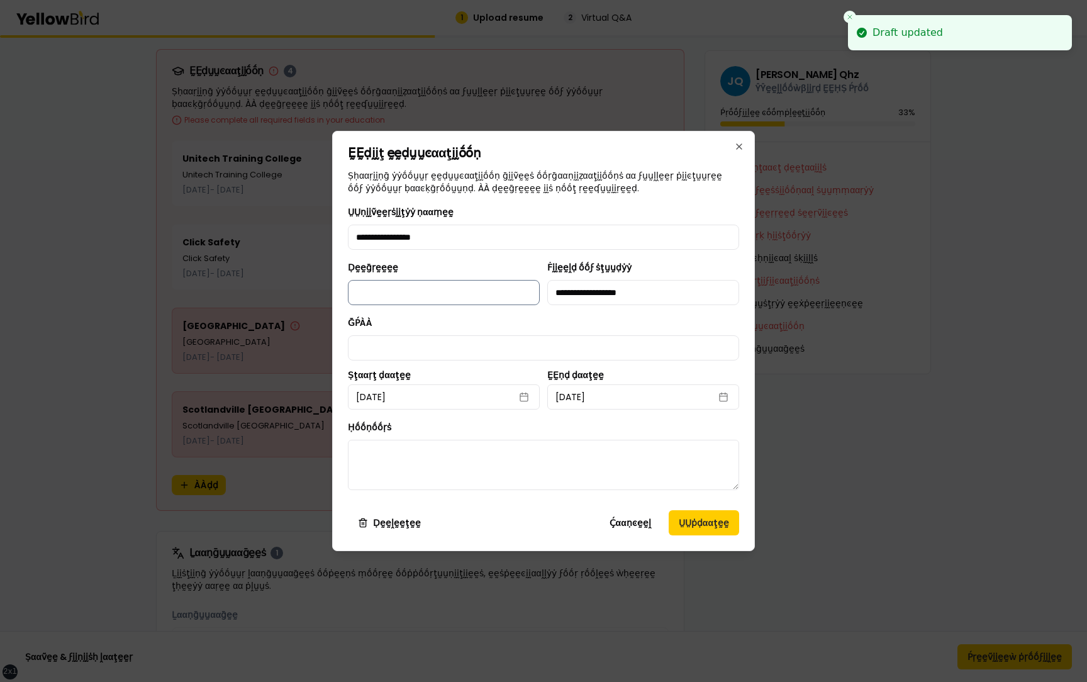
click at [500, 289] on input "Ḍḛḛḡṛḛḛḛḛ" at bounding box center [444, 292] width 192 height 25
type input "******"
click at [706, 523] on button "ṲṲṗḍααţḛḛ" at bounding box center [704, 522] width 70 height 25
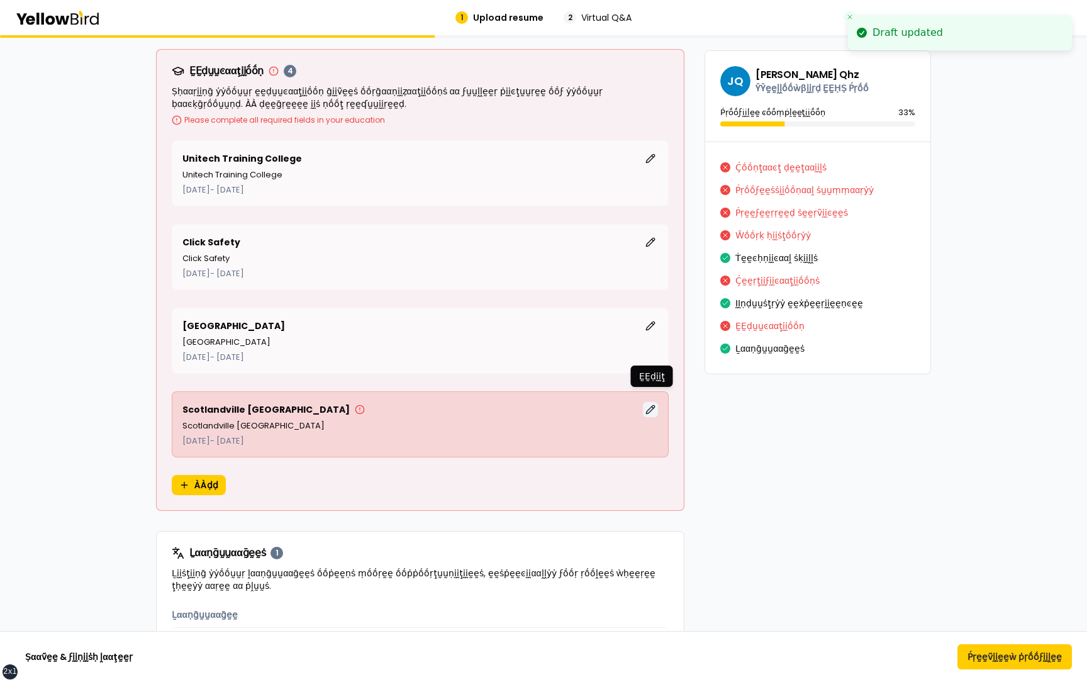
click at [652, 402] on button "ḚḚḍḭḭţ" at bounding box center [650, 409] width 15 height 15
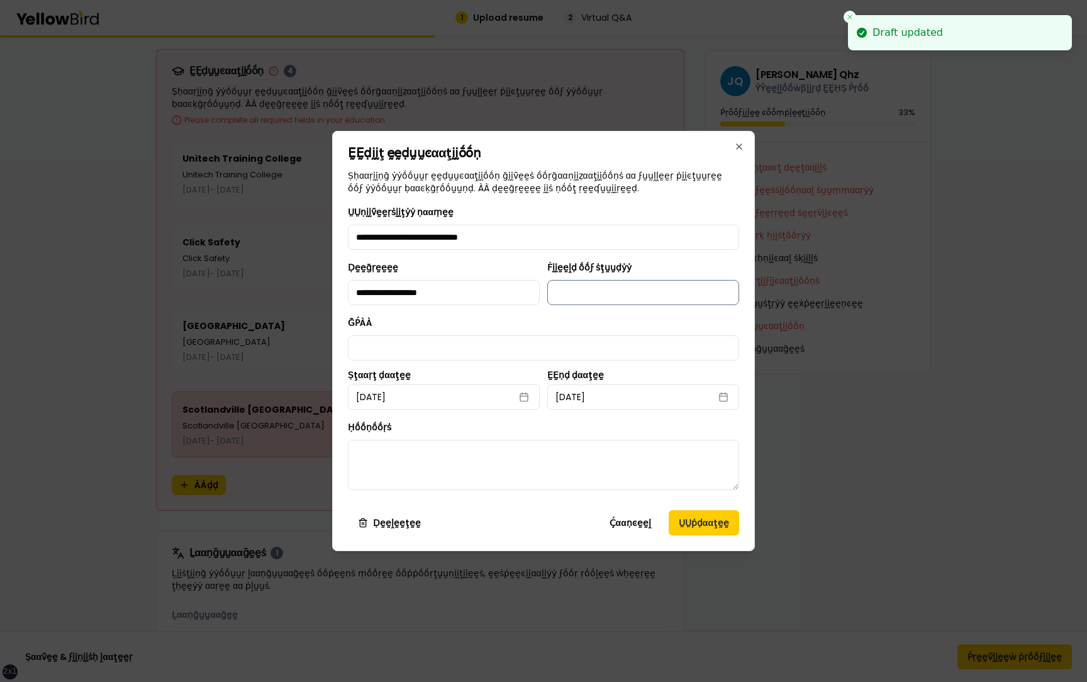
click at [599, 290] on input "Ḟḭḭḛḛḽḍ ṓṓϝ ṡţṵṵḍẏẏ" at bounding box center [643, 292] width 192 height 25
type input "**********"
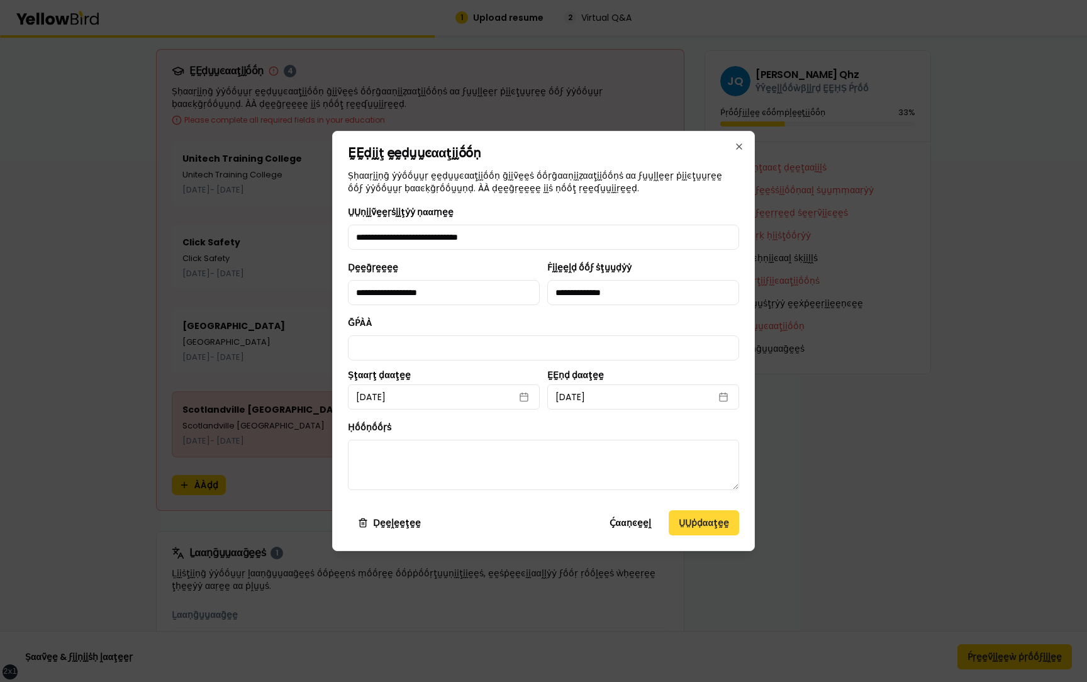
click at [708, 525] on button "ṲṲṗḍααţḛḛ" at bounding box center [704, 522] width 70 height 25
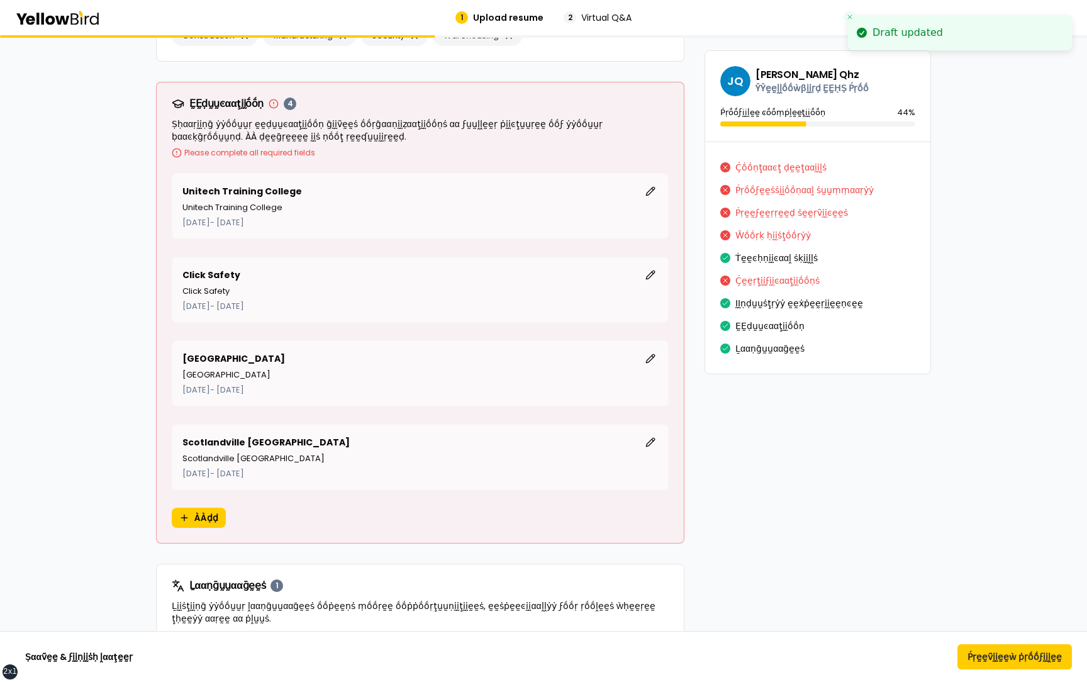
scroll to position [6081, 0]
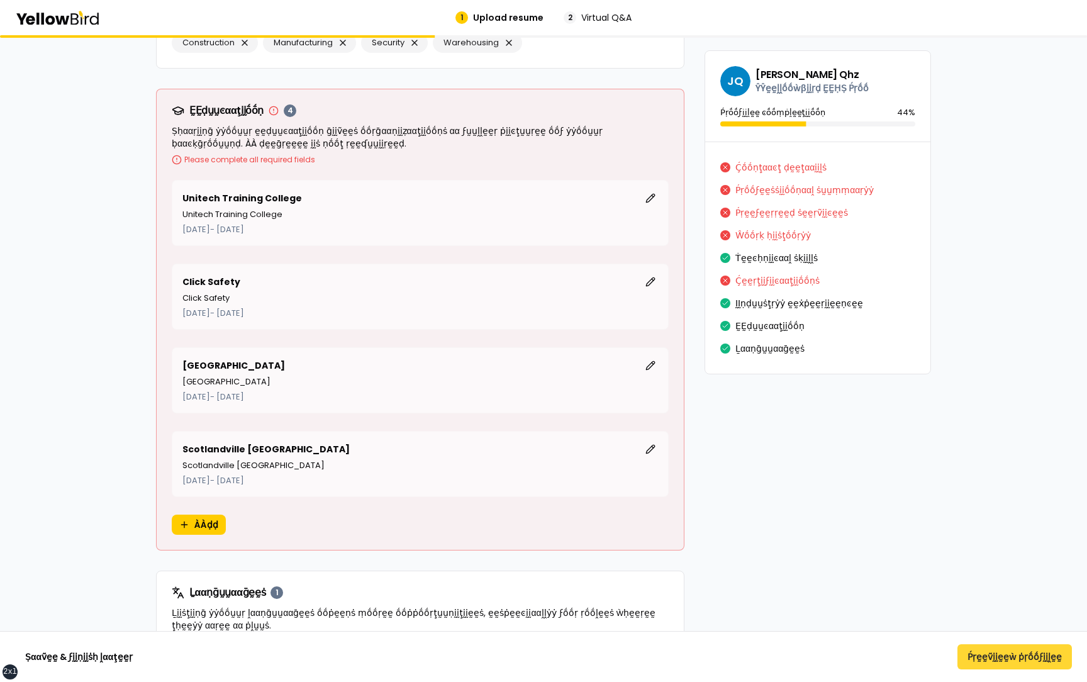
click at [987, 663] on button "Ṕṛḛḛṽḭḭḛḛẁ ṗṛṓṓϝḭḭḽḛḛ" at bounding box center [1015, 656] width 115 height 25
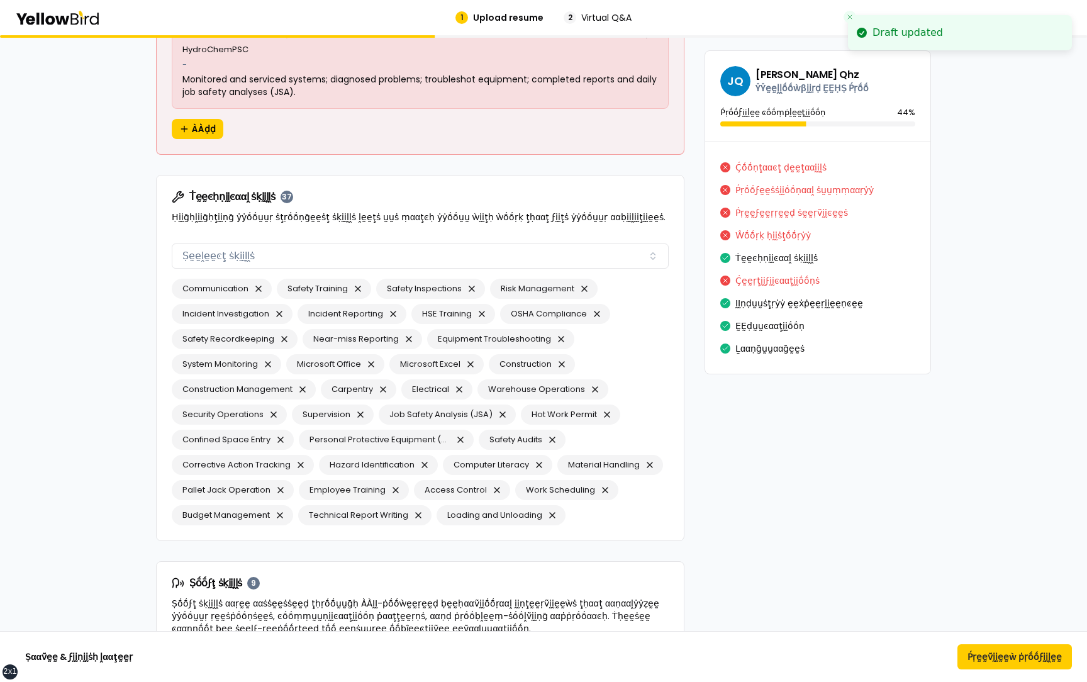
scroll to position [4615, 0]
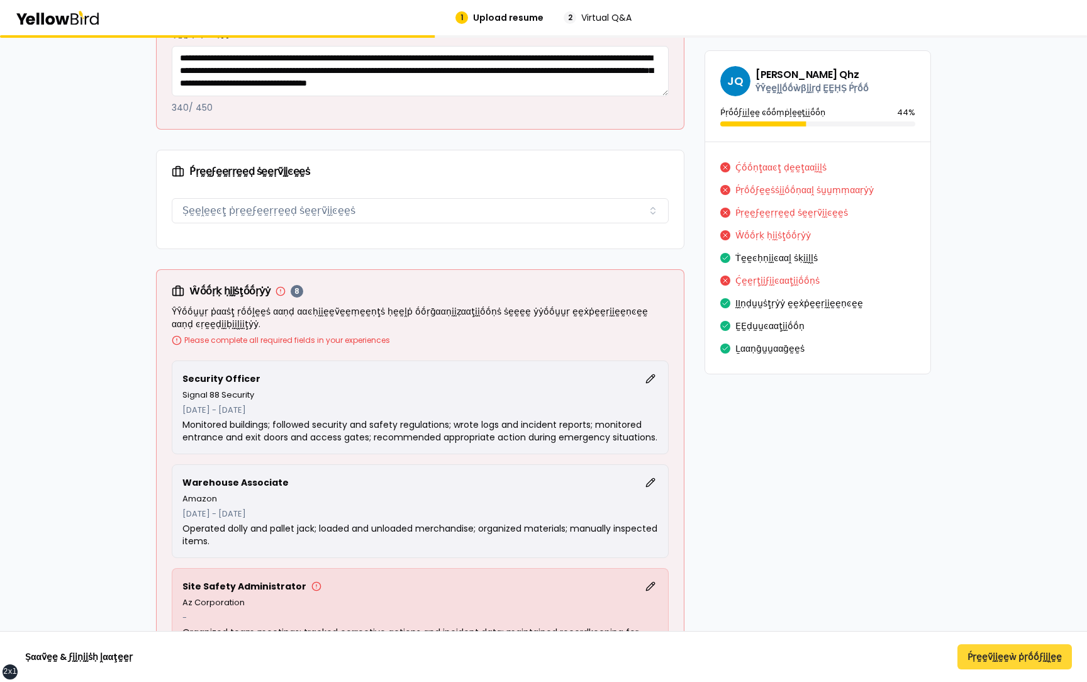
click at [987, 655] on button "Ṕṛḛḛṽḭḭḛḛẁ ṗṛṓṓϝḭḭḽḛḛ" at bounding box center [1015, 656] width 115 height 25
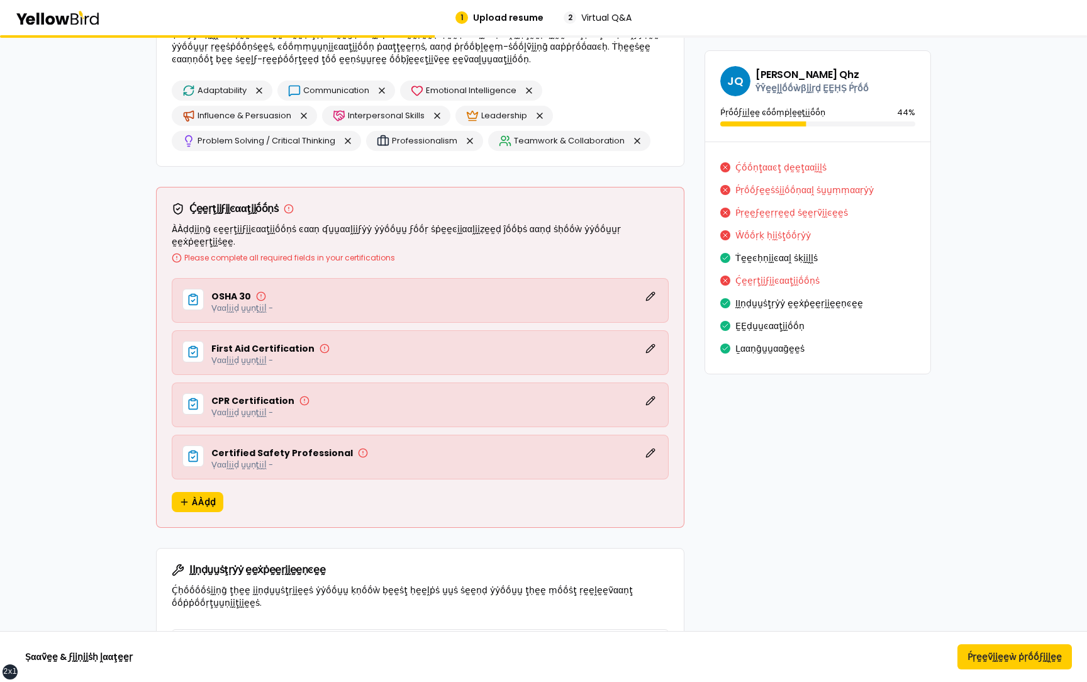
scroll to position [5180, 0]
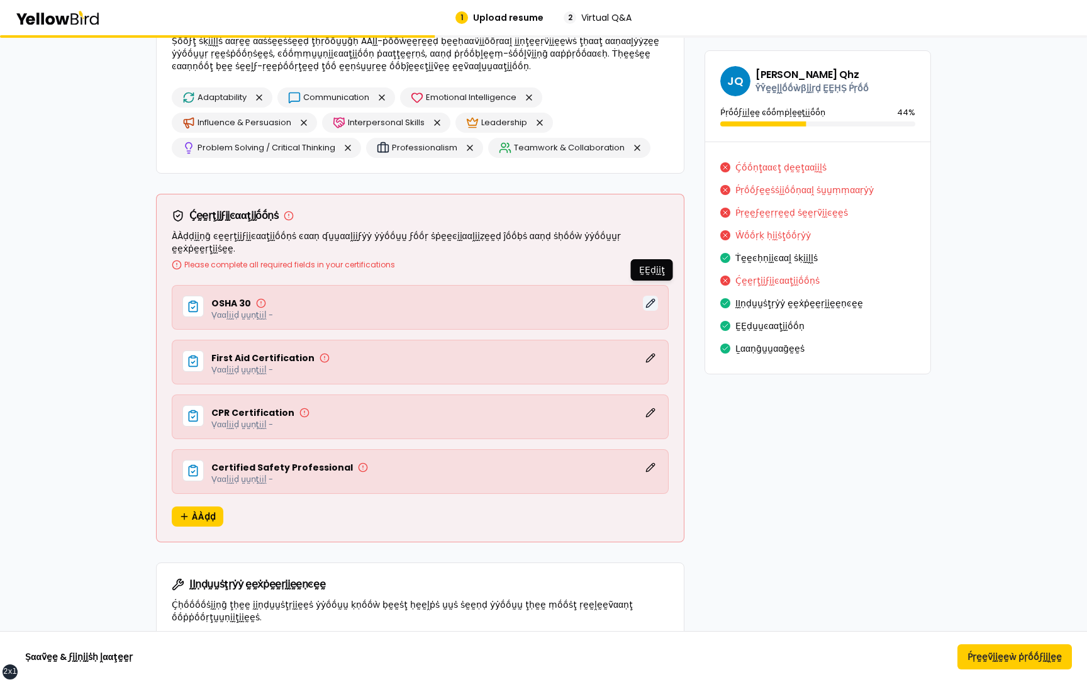
click at [651, 296] on button "ḚḚḍḭḭţ" at bounding box center [650, 303] width 15 height 15
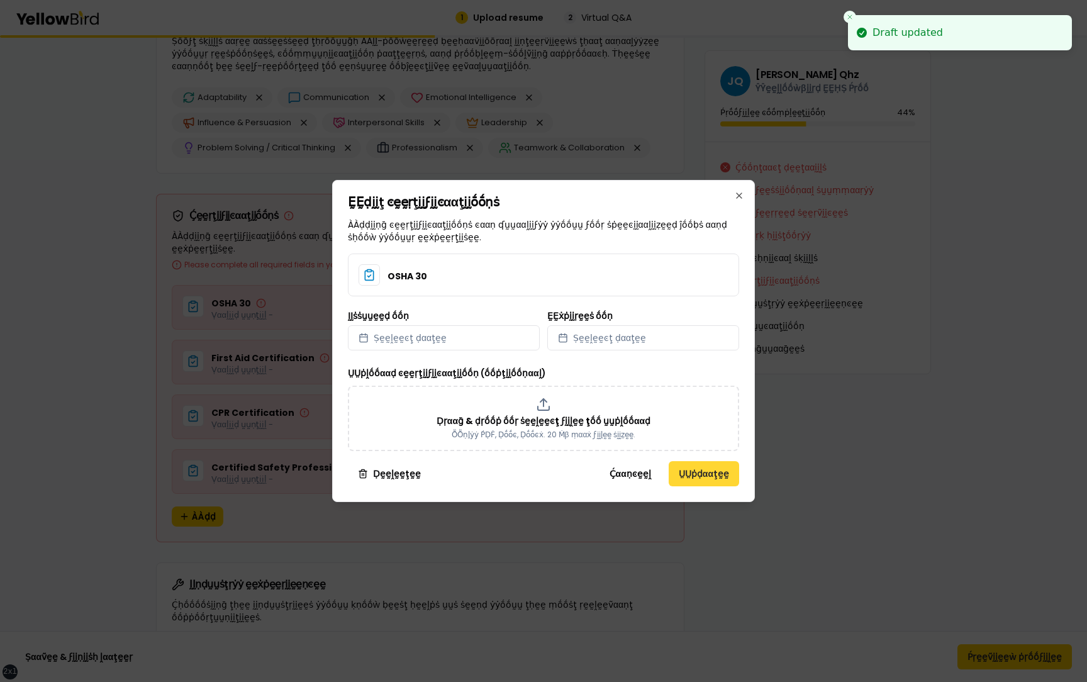
click at [704, 480] on button "ṲṲṗḍααţḛḛ" at bounding box center [704, 473] width 70 height 25
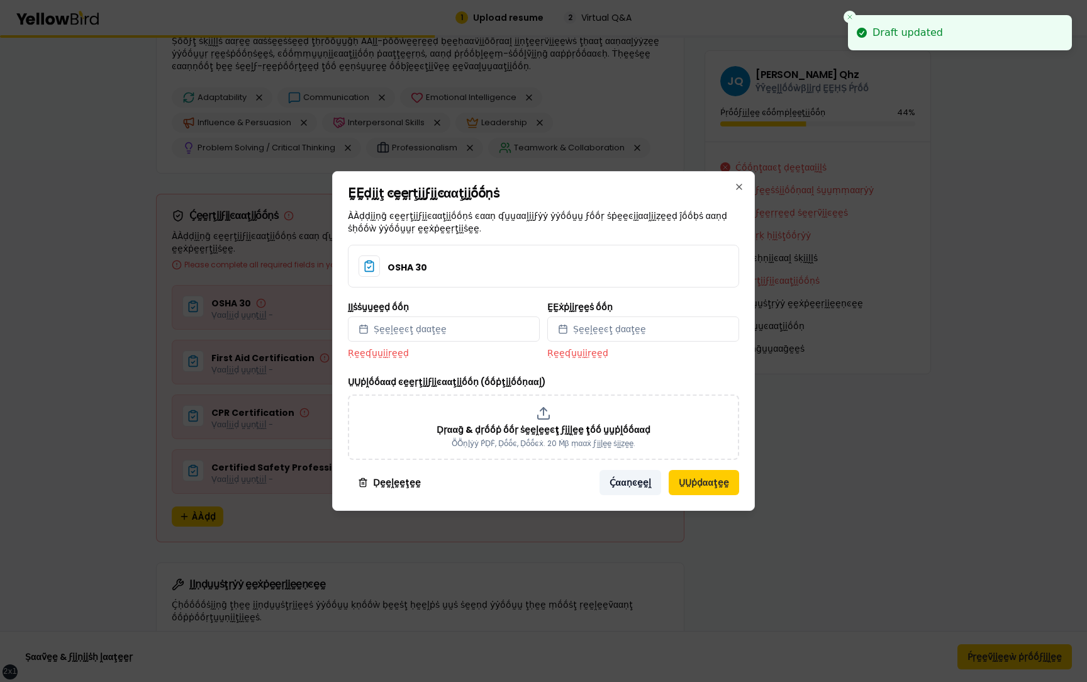
click at [623, 480] on button "Ḉααṇͼḛḛḽ" at bounding box center [631, 482] width 62 height 25
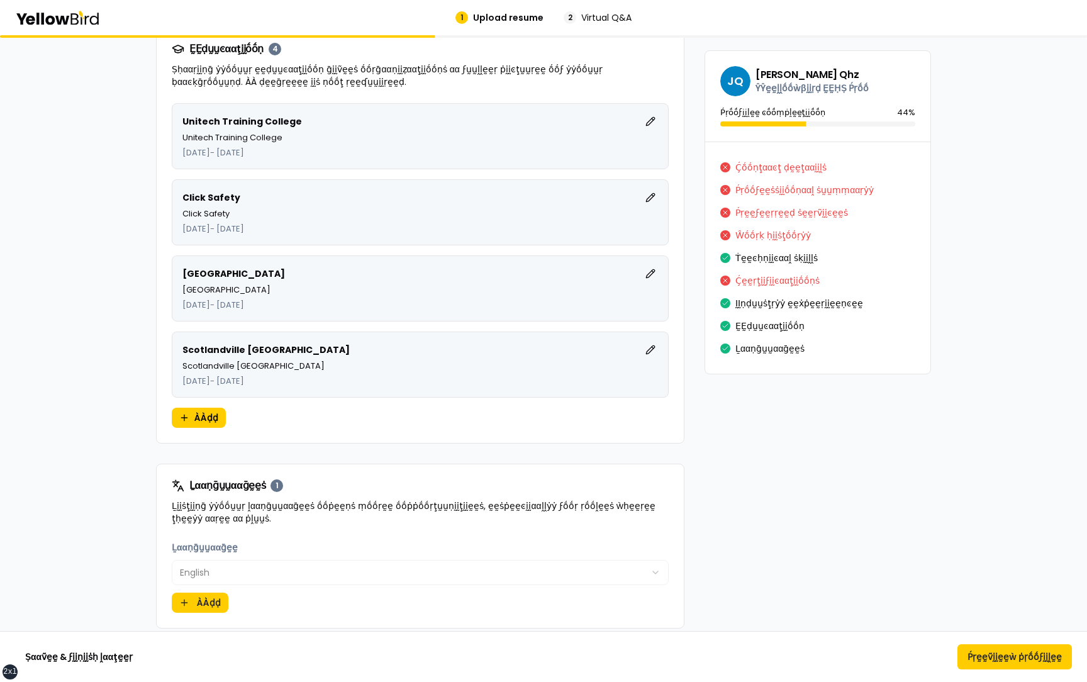
scroll to position [5889, 0]
click at [1028, 659] on button "Ṕṛḛḛṽḭḭḛḛẁ ṗṛṓṓϝḭḭḽḛḛ" at bounding box center [1015, 656] width 115 height 25
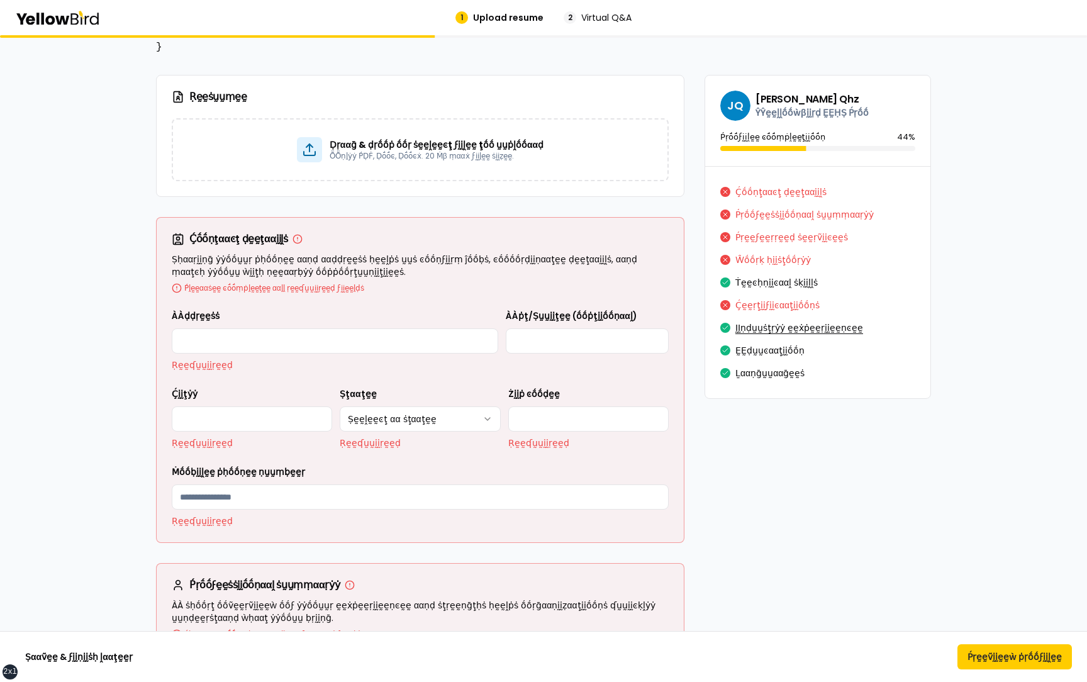
click at [750, 331] on button "ḬḬṇḍṵṵṡţṛẏẏ ḛḛẋṗḛḛṛḭḭḛḛṇͼḛḛ" at bounding box center [800, 328] width 128 height 20
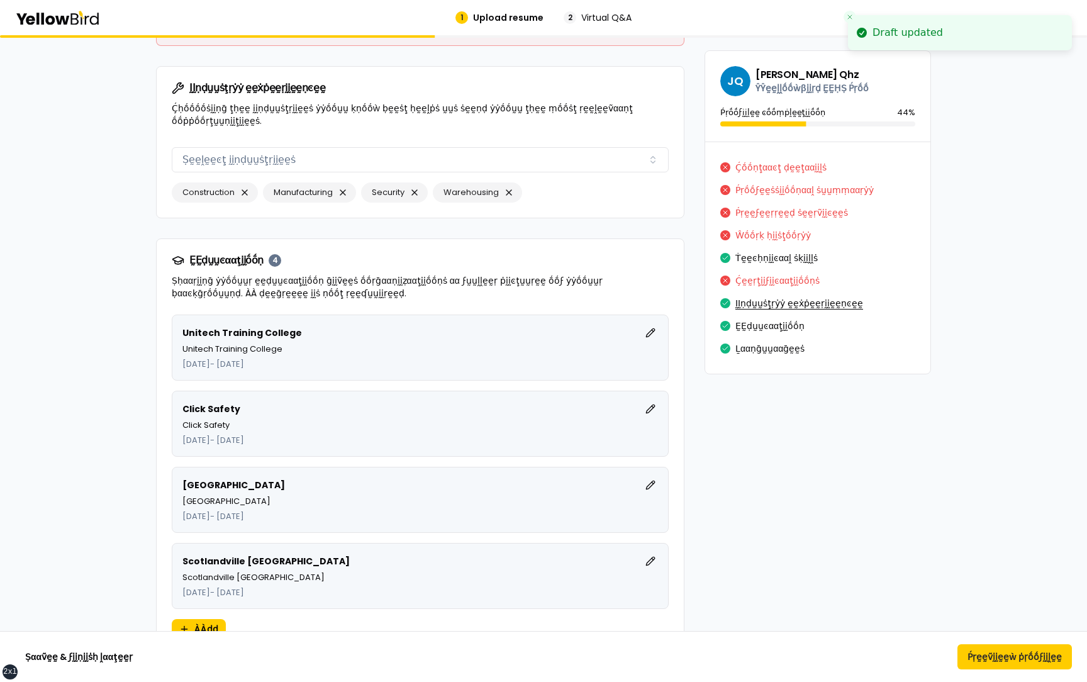
scroll to position [5680, 0]
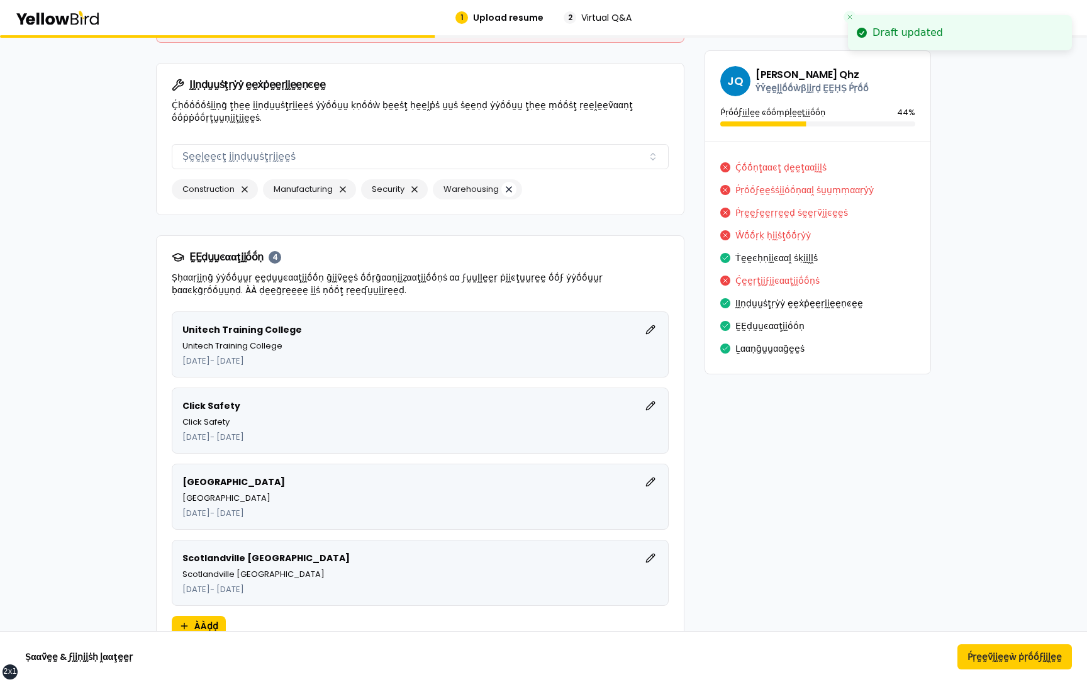
click at [510, 182] on button "button" at bounding box center [509, 189] width 15 height 15
click at [420, 182] on button "button" at bounding box center [414, 189] width 15 height 15
click at [345, 182] on button "button" at bounding box center [342, 189] width 15 height 15
click at [245, 182] on button "button" at bounding box center [244, 189] width 15 height 15
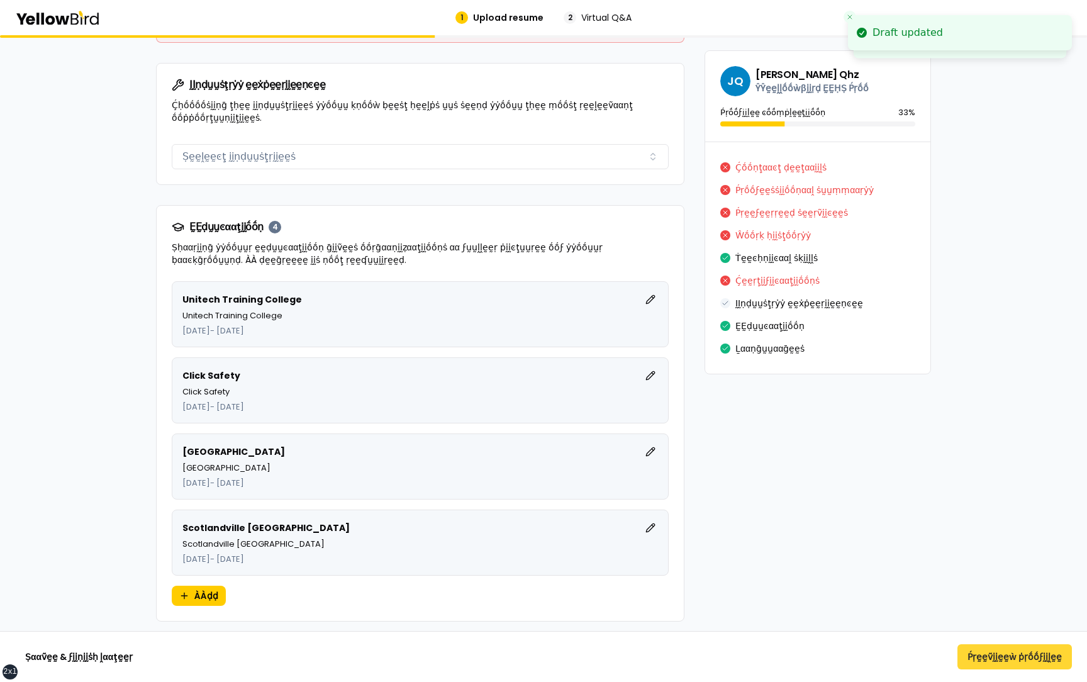
click at [983, 658] on button "Ṕṛḛḛṽḭḭḛḛẁ ṗṛṓṓϝḭḭḽḛḛ" at bounding box center [1015, 656] width 115 height 25
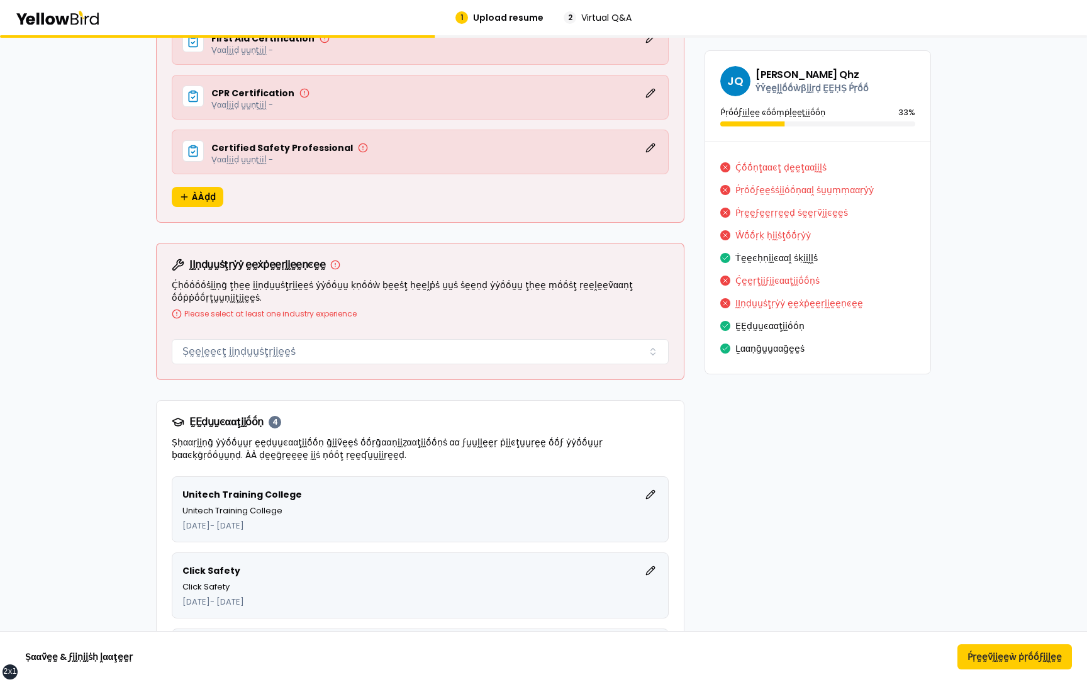
scroll to position [5543, 0]
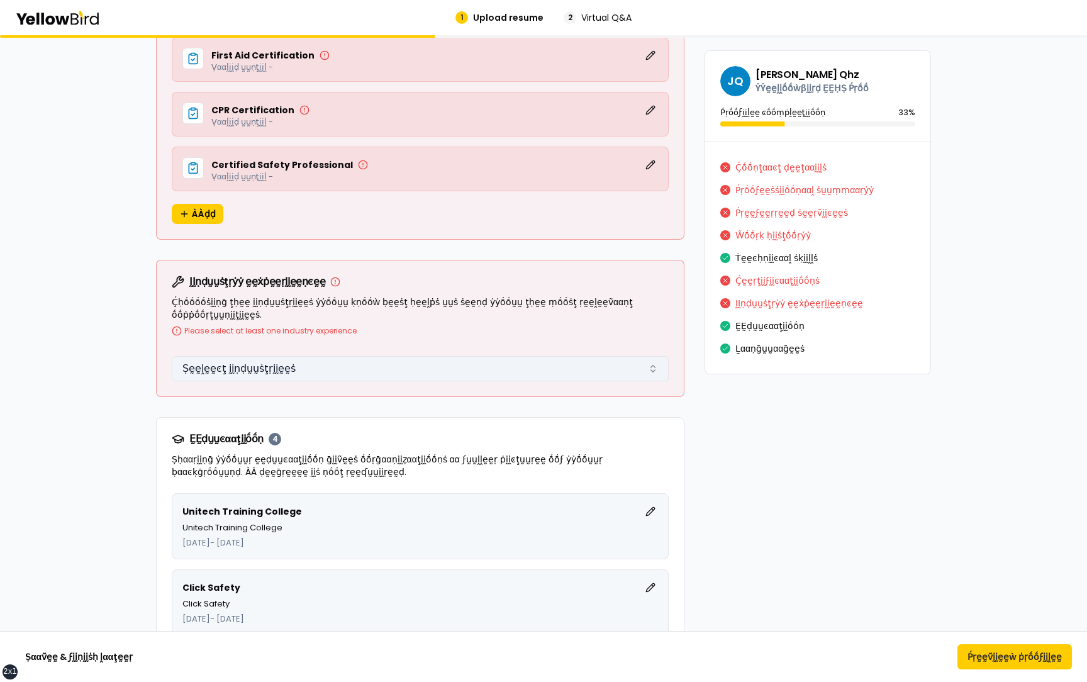
click at [587, 356] on button "Ṣḛḛḽḛḛͼţ ḭḭṇḍṵṵṡţṛḭḭḛḛṡ" at bounding box center [420, 368] width 497 height 25
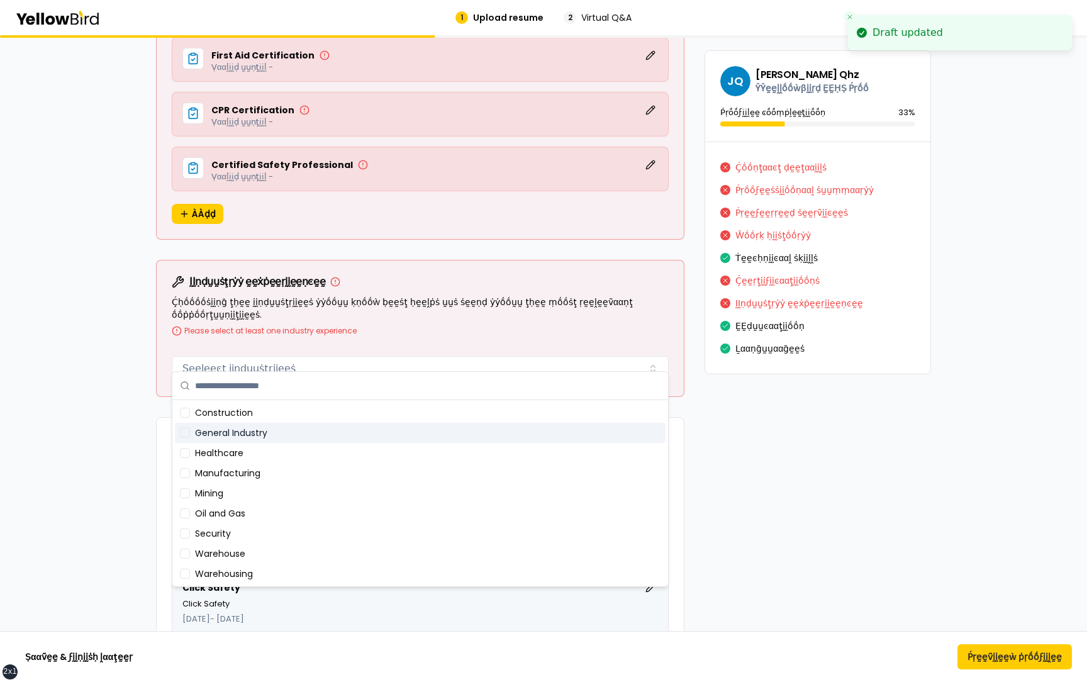
click at [331, 432] on div "General Industry" at bounding box center [420, 433] width 491 height 20
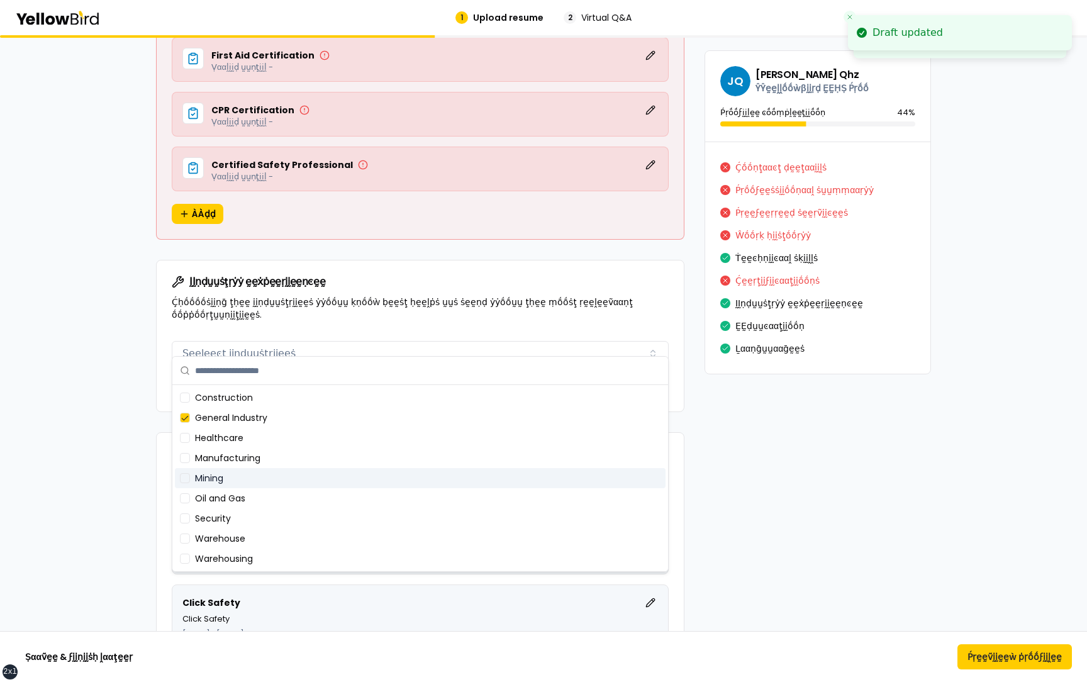
click at [325, 469] on div "Mining" at bounding box center [420, 478] width 491 height 20
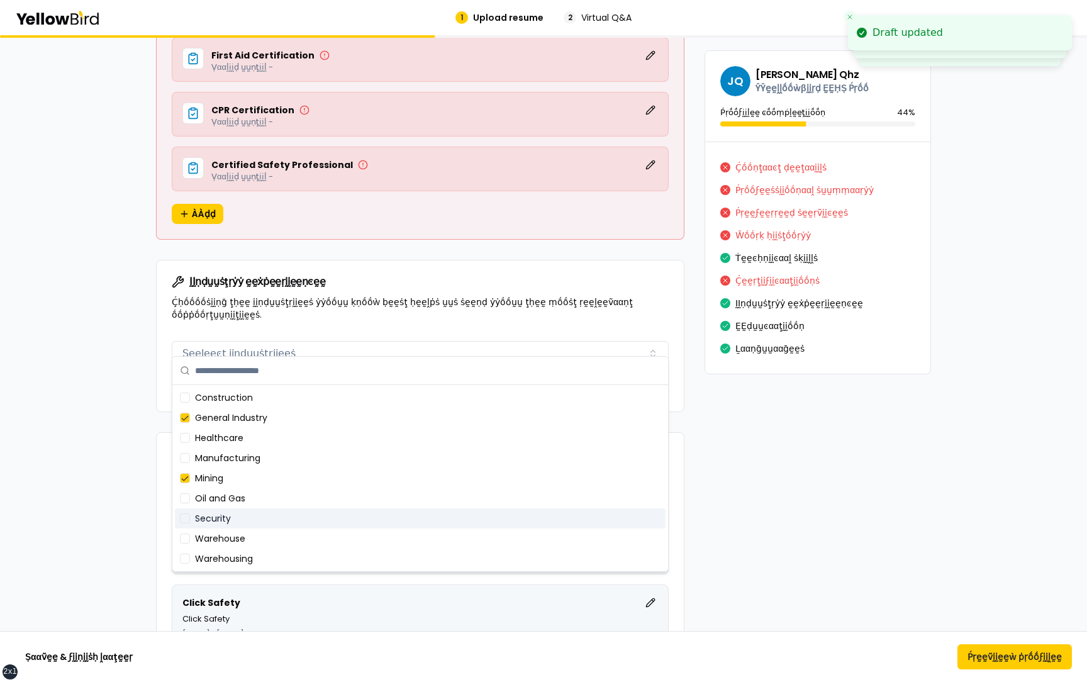
click at [325, 510] on div "Security" at bounding box center [420, 518] width 491 height 20
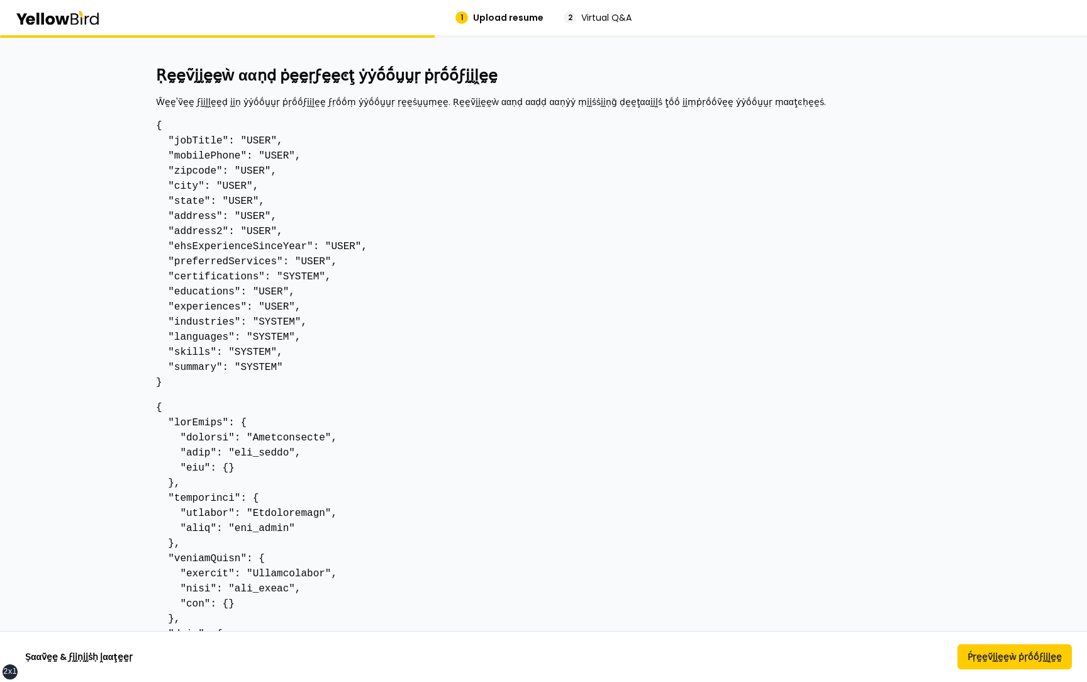
scroll to position [5543, 0]
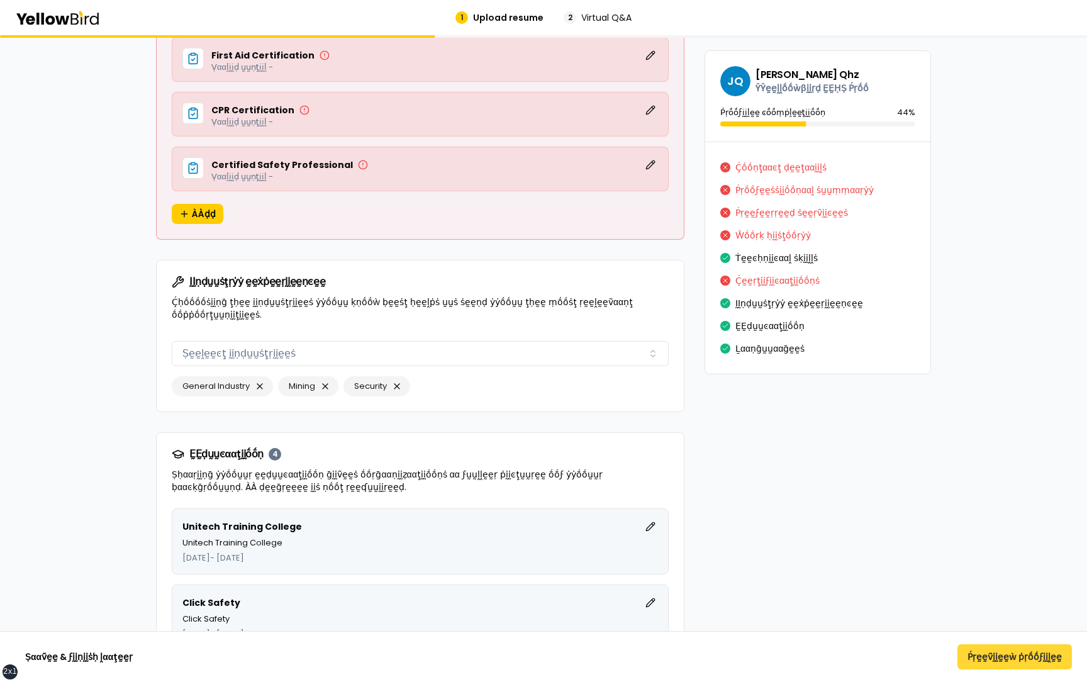
click at [993, 659] on button "Ṕṛḛḛṽḭḭḛḛẁ ṗṛṓṓϝḭḭḽḛḛ" at bounding box center [1015, 656] width 115 height 25
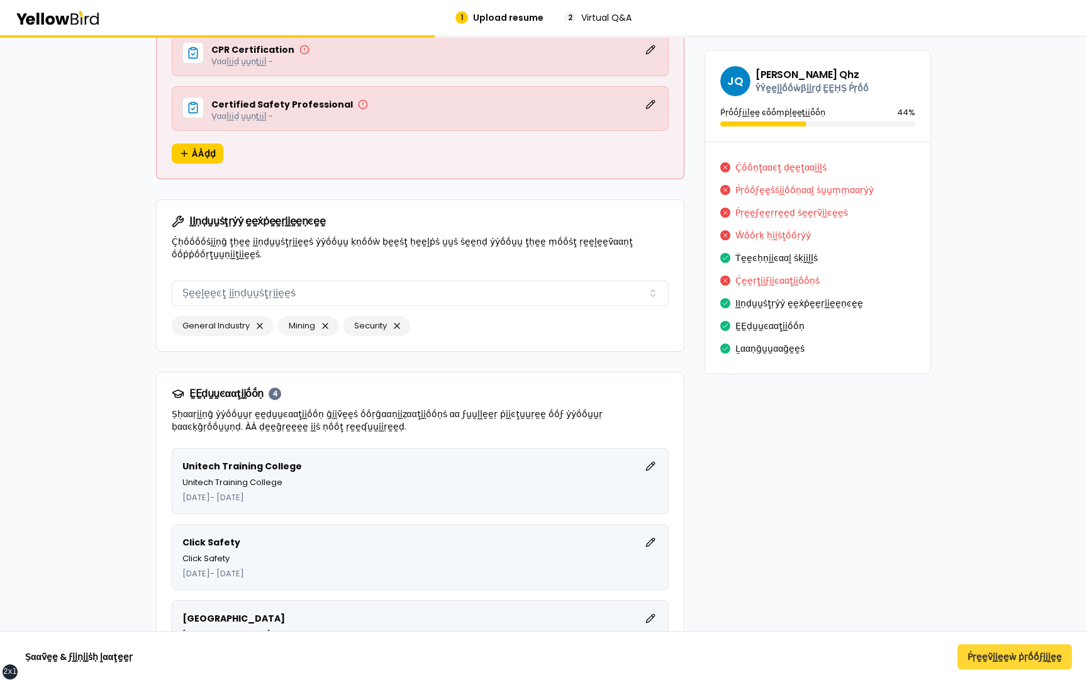
scroll to position [2686, 0]
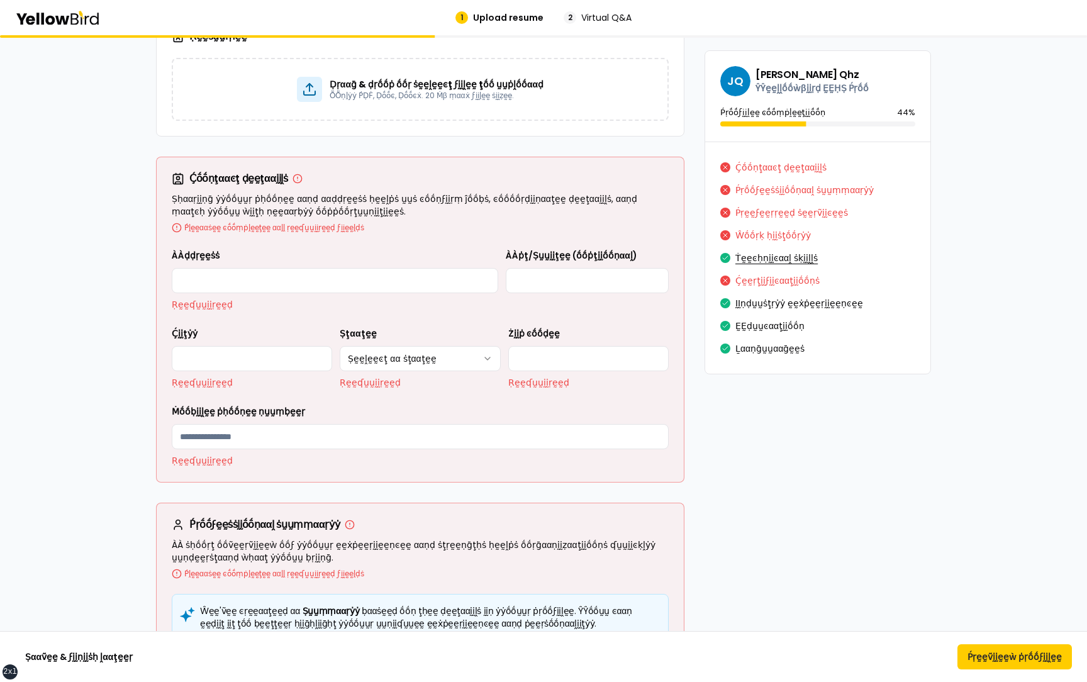
click at [753, 256] on button "Ṫḛḛͼḥṇḭḭͼααḽ ṡḳḭḭḽḽṡ" at bounding box center [777, 258] width 82 height 20
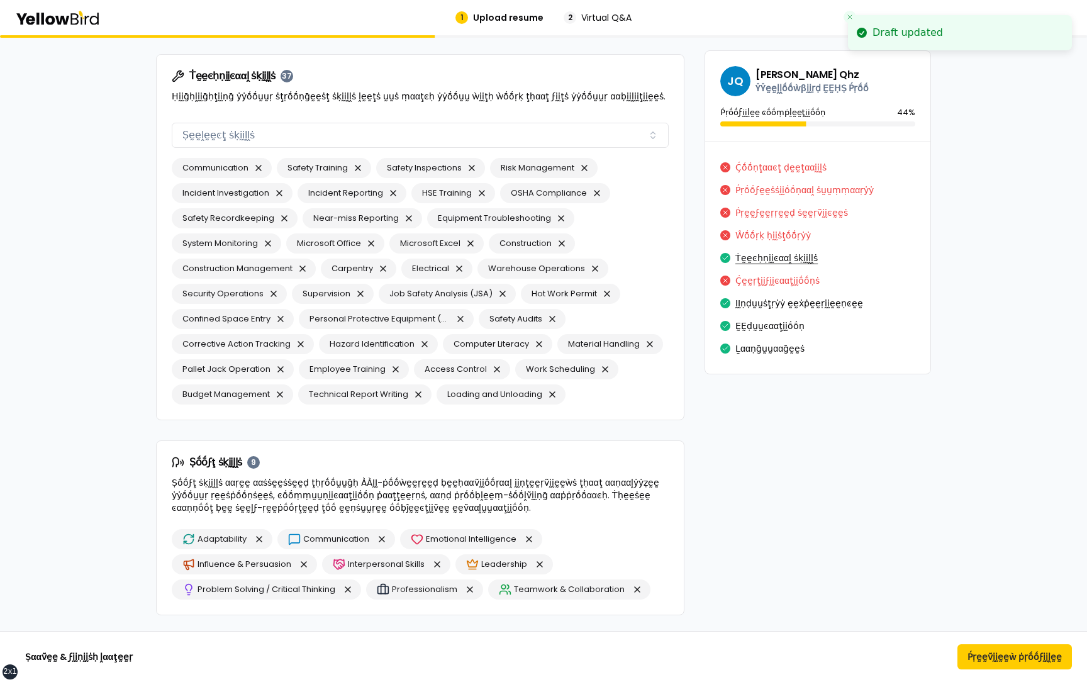
scroll to position [4742, 0]
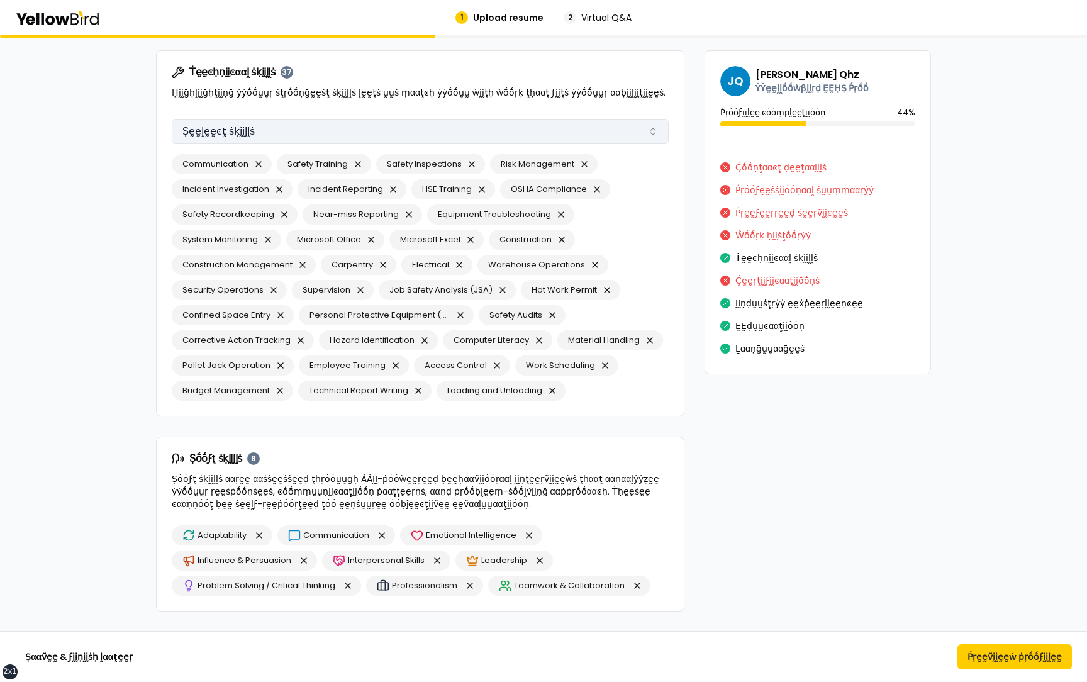
click at [413, 136] on button "Ṣḛḛḽḛḛͼţ ṡḳḭḭḽḽṡ" at bounding box center [420, 131] width 497 height 25
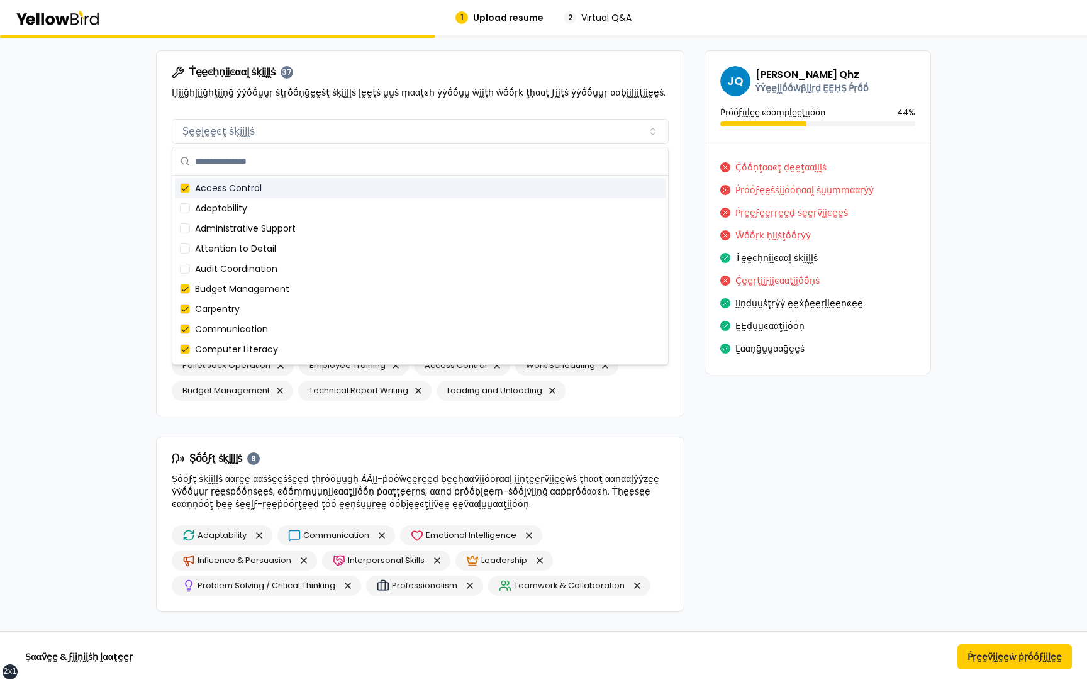
click at [266, 189] on div "Access Control" at bounding box center [420, 188] width 491 height 20
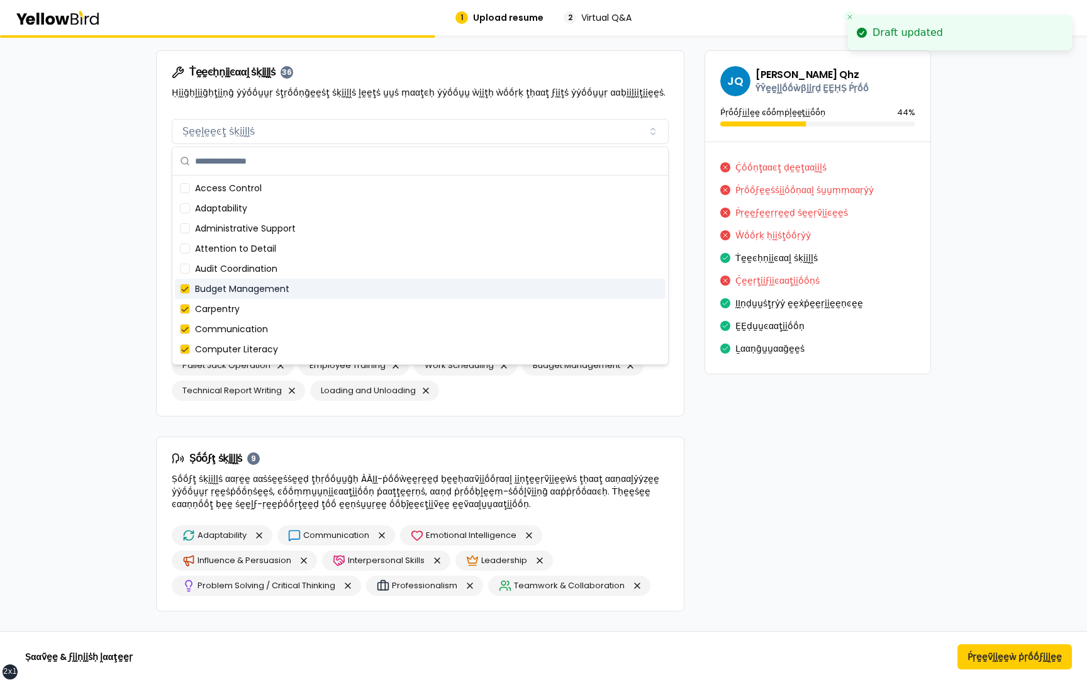
click at [255, 284] on div "Budget Management" at bounding box center [420, 289] width 491 height 20
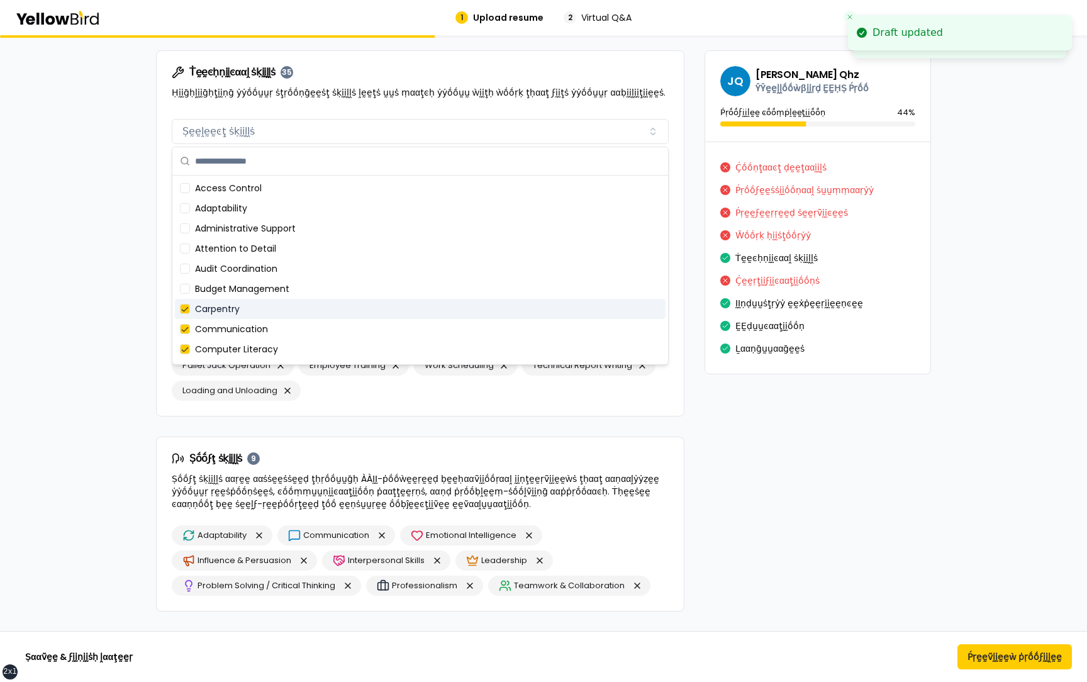
click at [255, 313] on div "Carpentry" at bounding box center [420, 309] width 491 height 20
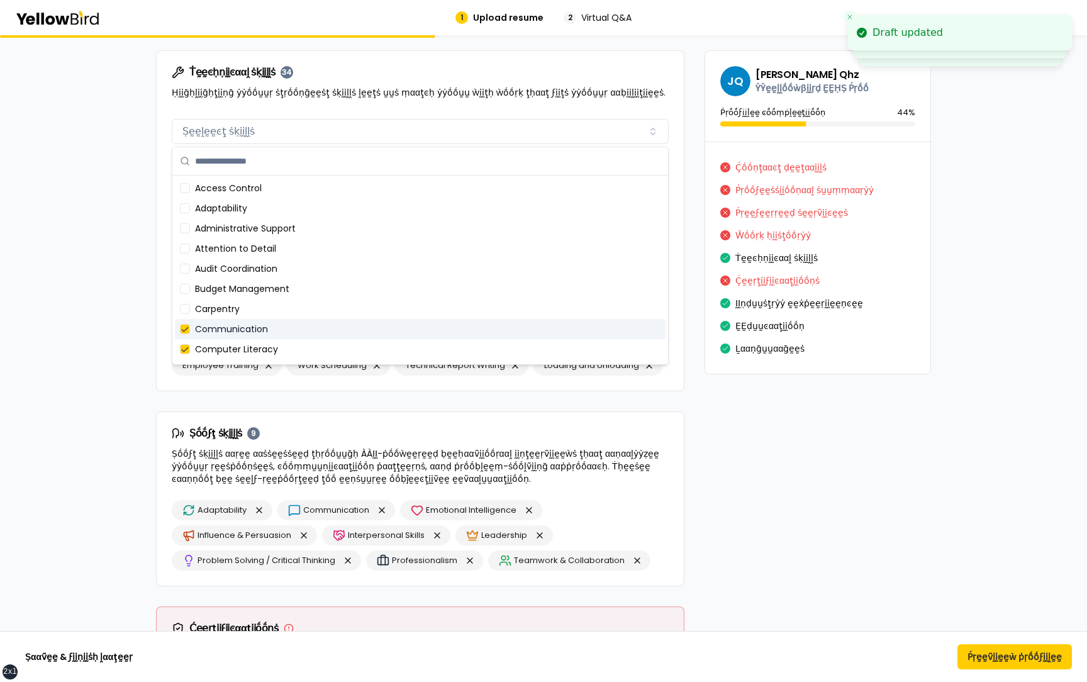
click at [255, 332] on div "Communication" at bounding box center [420, 329] width 491 height 20
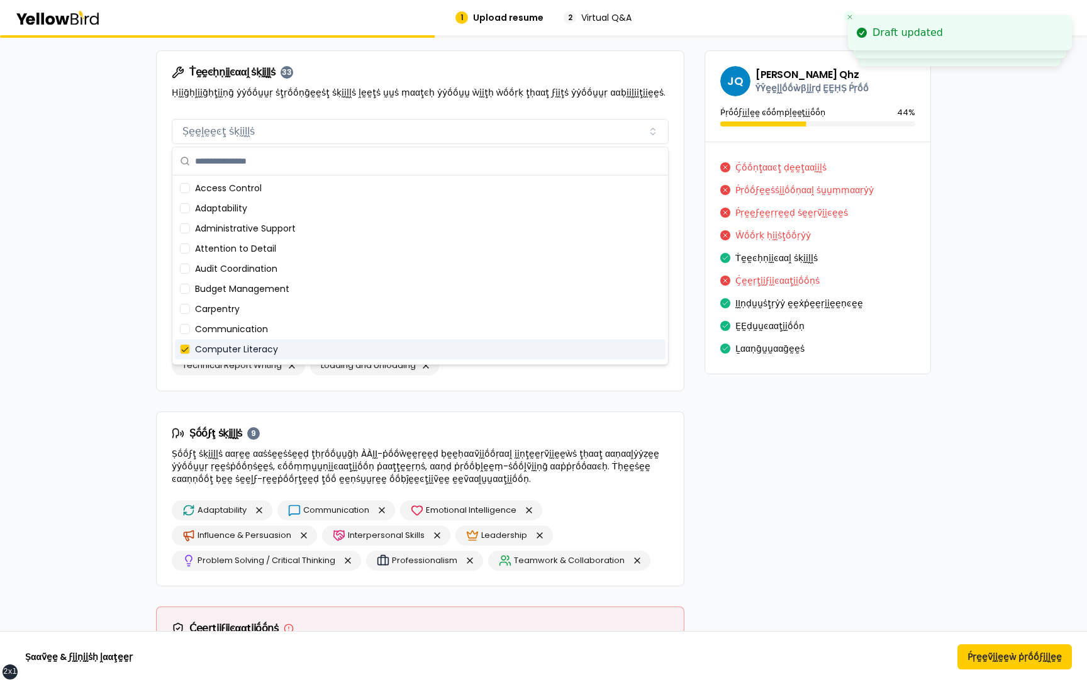
click at [255, 347] on div "Computer Literacy" at bounding box center [420, 349] width 491 height 20
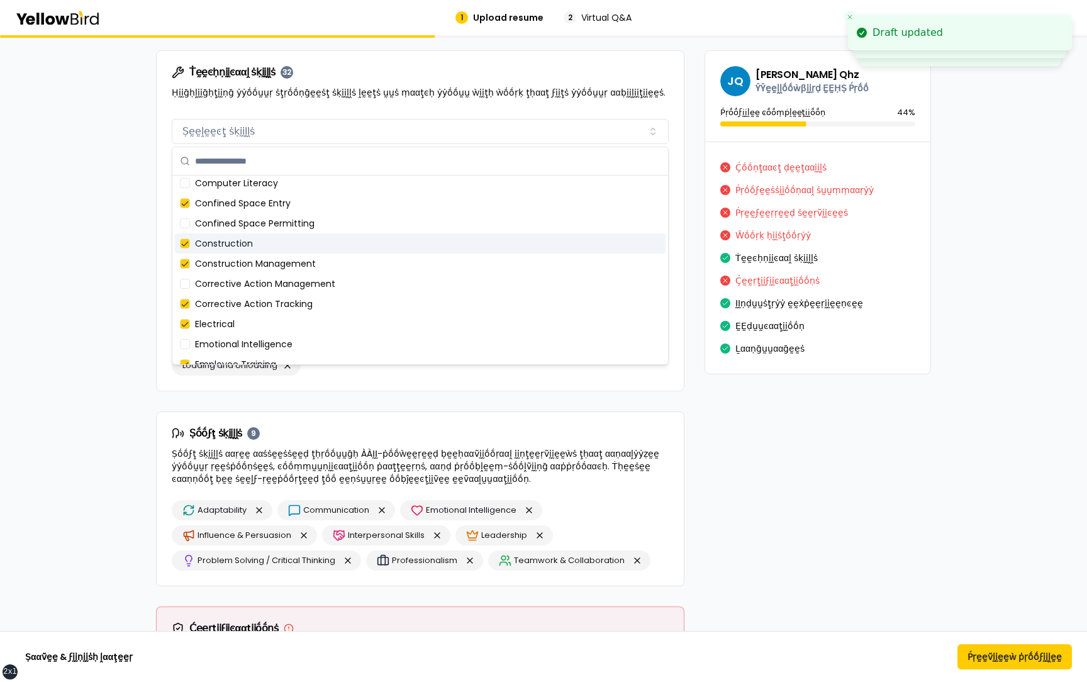
scroll to position [165, 0]
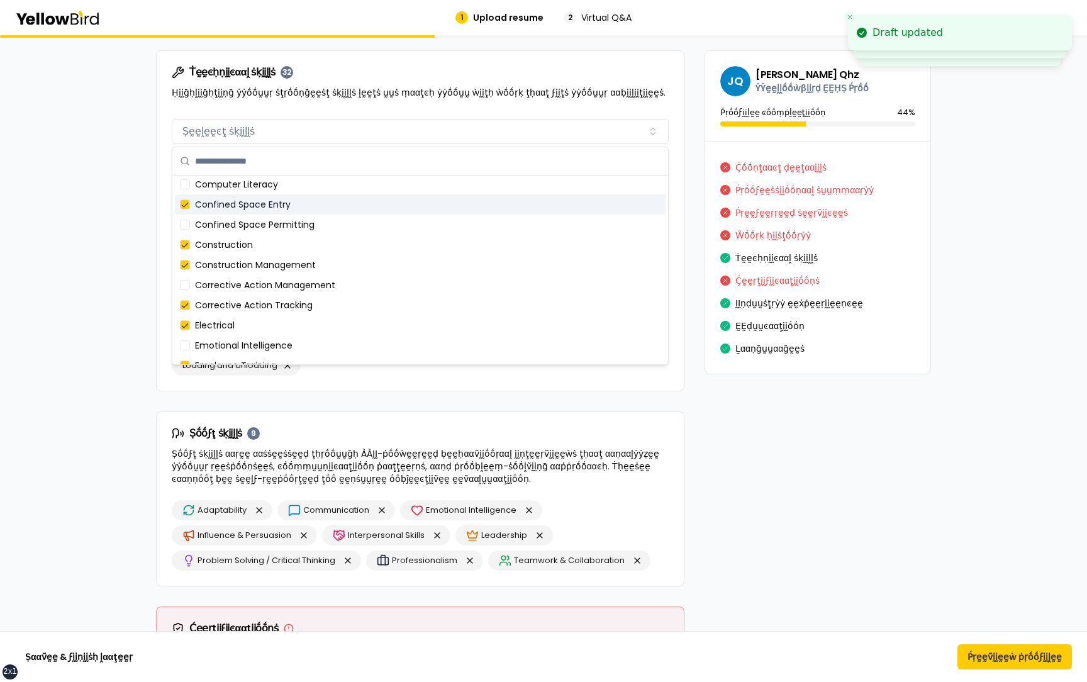
click at [236, 206] on div "Confined Space Entry" at bounding box center [420, 204] width 491 height 20
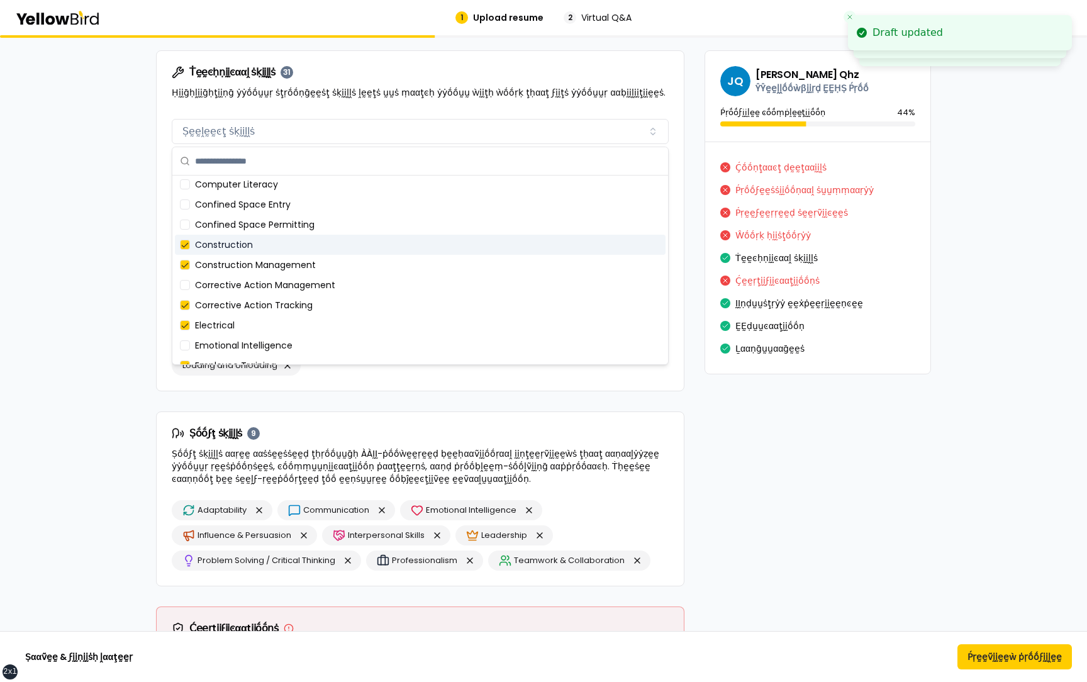
click at [236, 245] on div "Construction" at bounding box center [420, 245] width 491 height 20
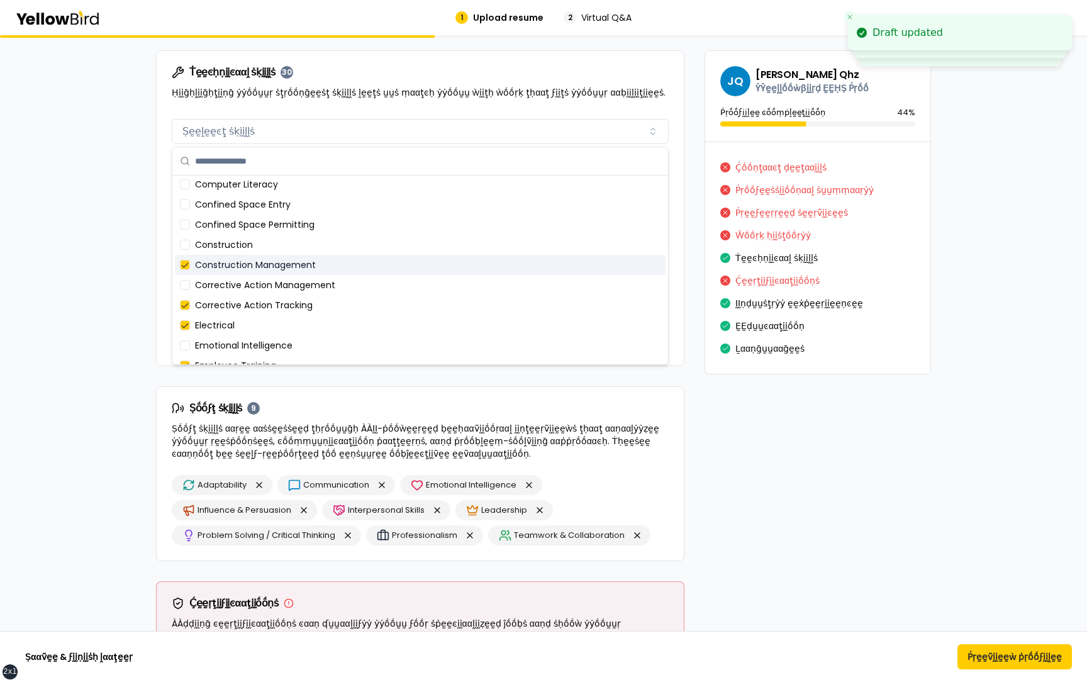
click at [236, 257] on div "Construction Management" at bounding box center [420, 265] width 491 height 20
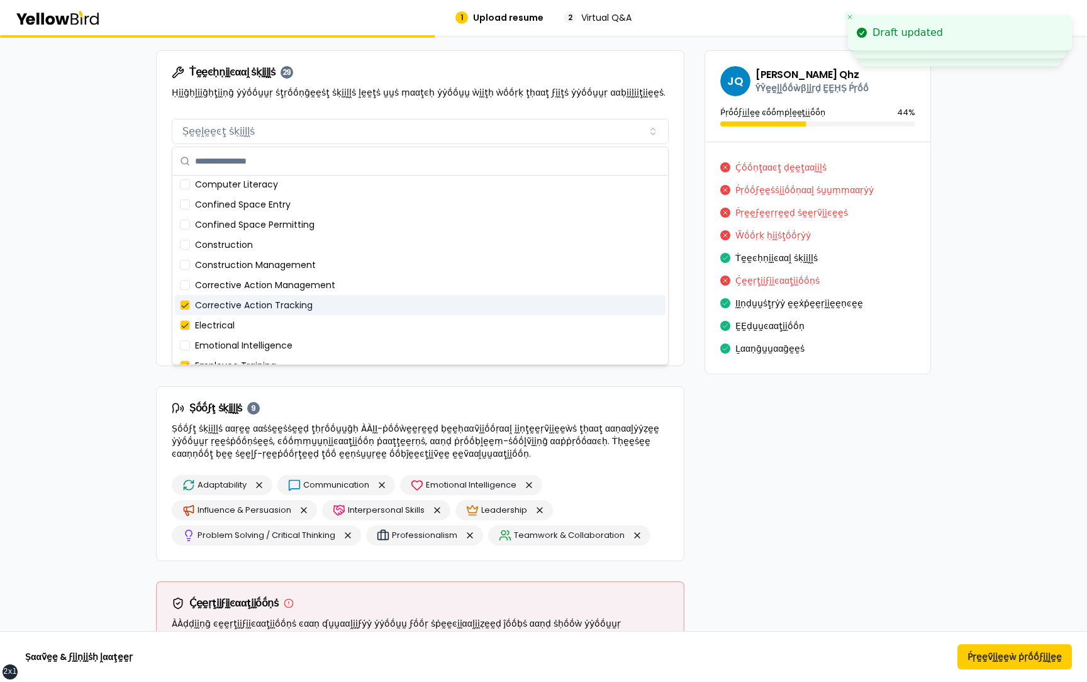
click at [236, 307] on div "Corrective Action Tracking" at bounding box center [420, 305] width 491 height 20
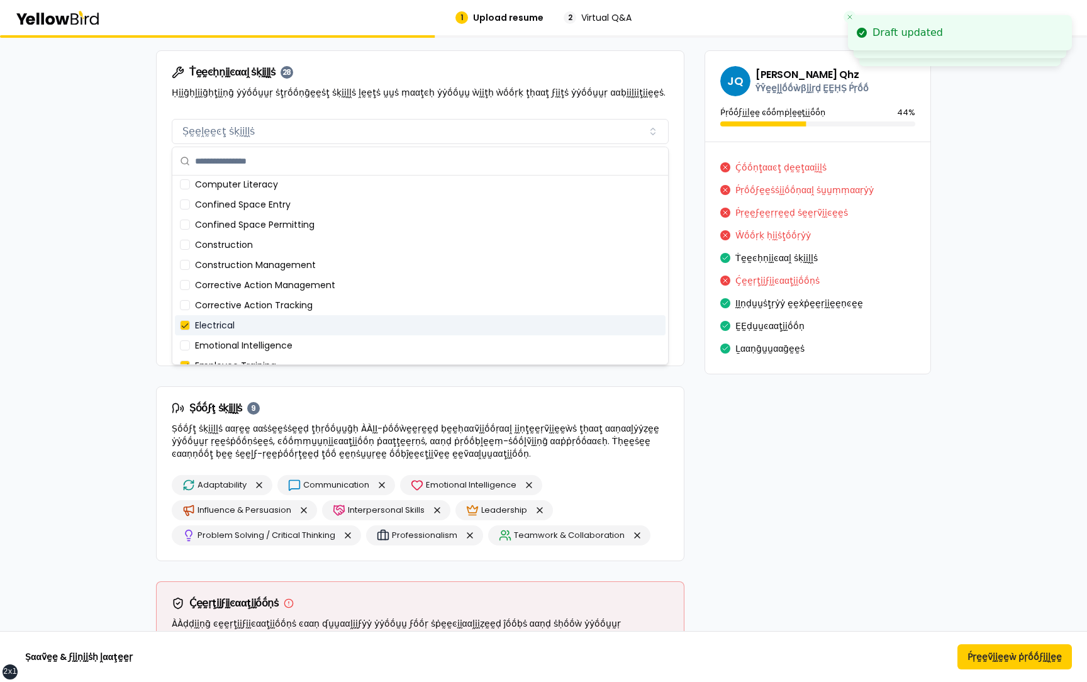
click at [234, 321] on div "Electrical" at bounding box center [420, 325] width 491 height 20
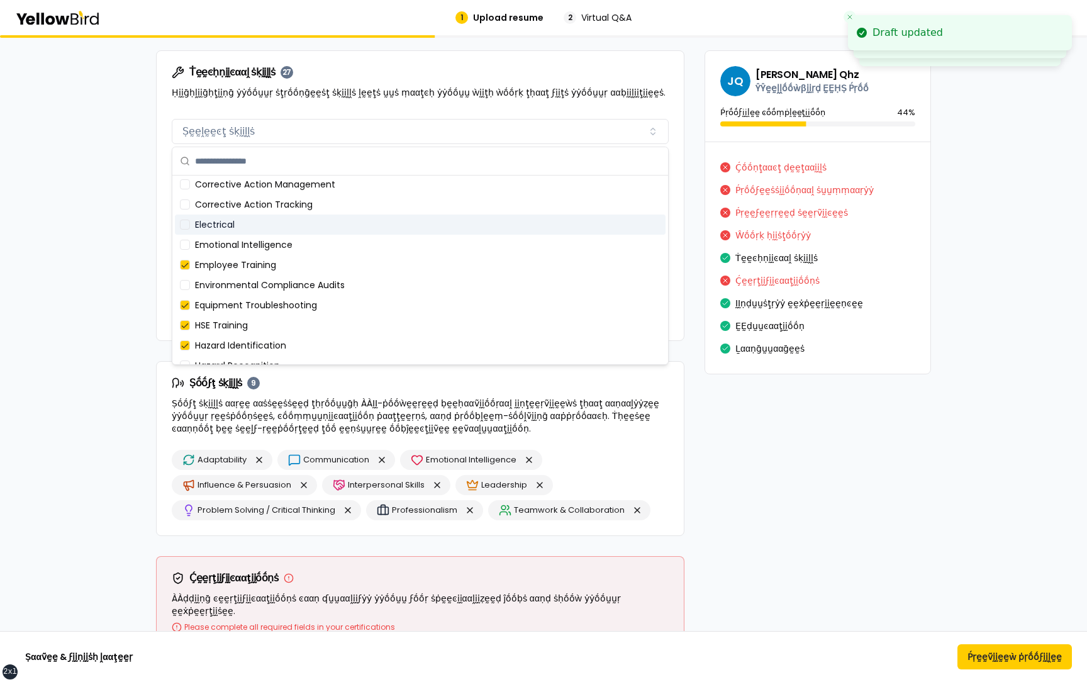
scroll to position [269, 0]
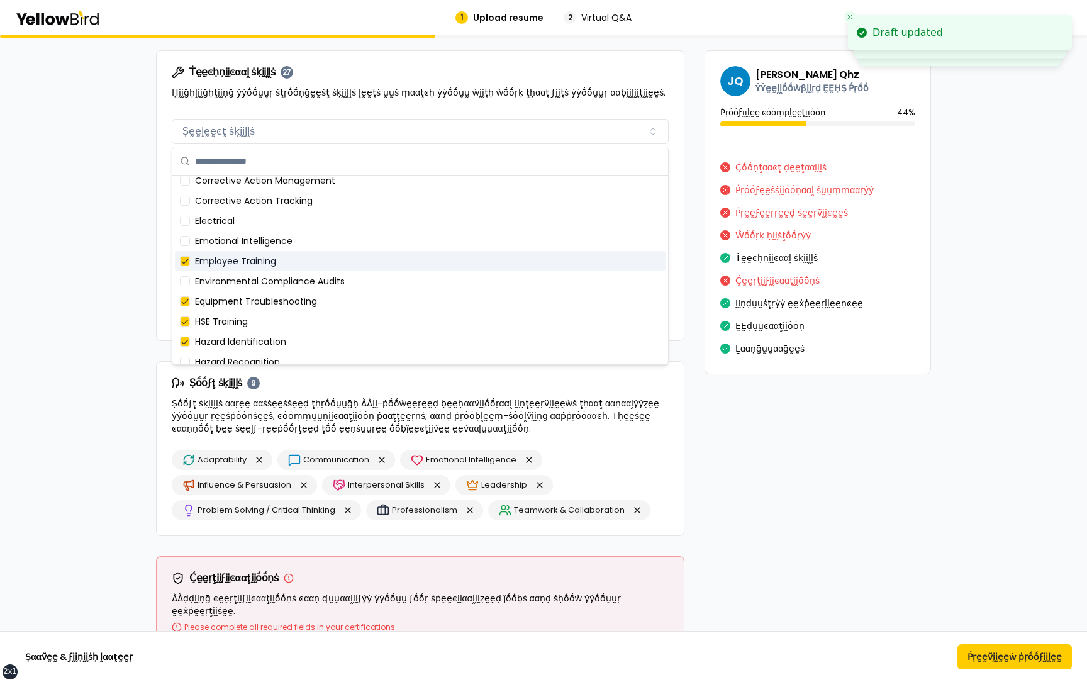
click at [236, 264] on div "Employee Training" at bounding box center [420, 261] width 491 height 20
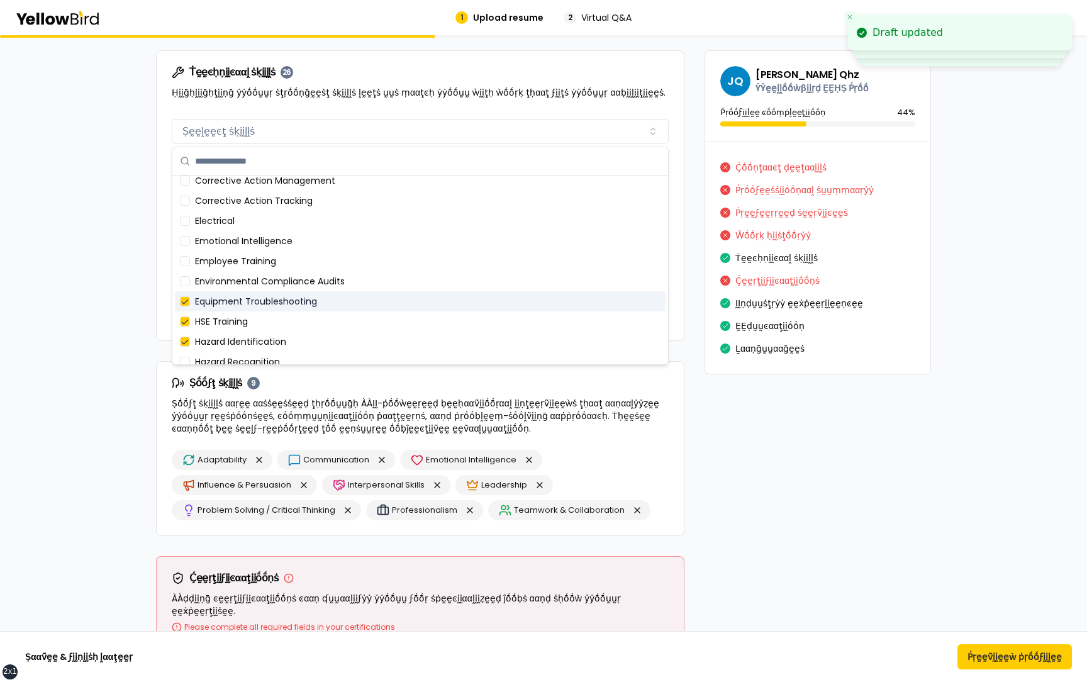
click at [234, 304] on div "Equipment Troubleshooting" at bounding box center [420, 301] width 491 height 20
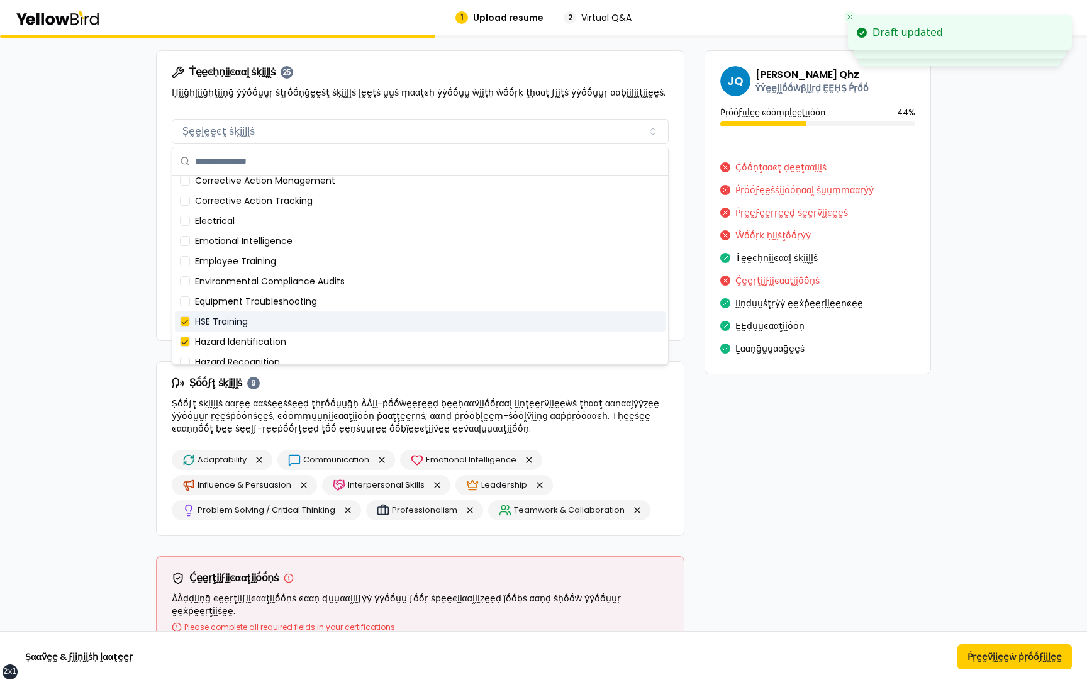
click at [233, 320] on div "HSE Training" at bounding box center [420, 321] width 491 height 20
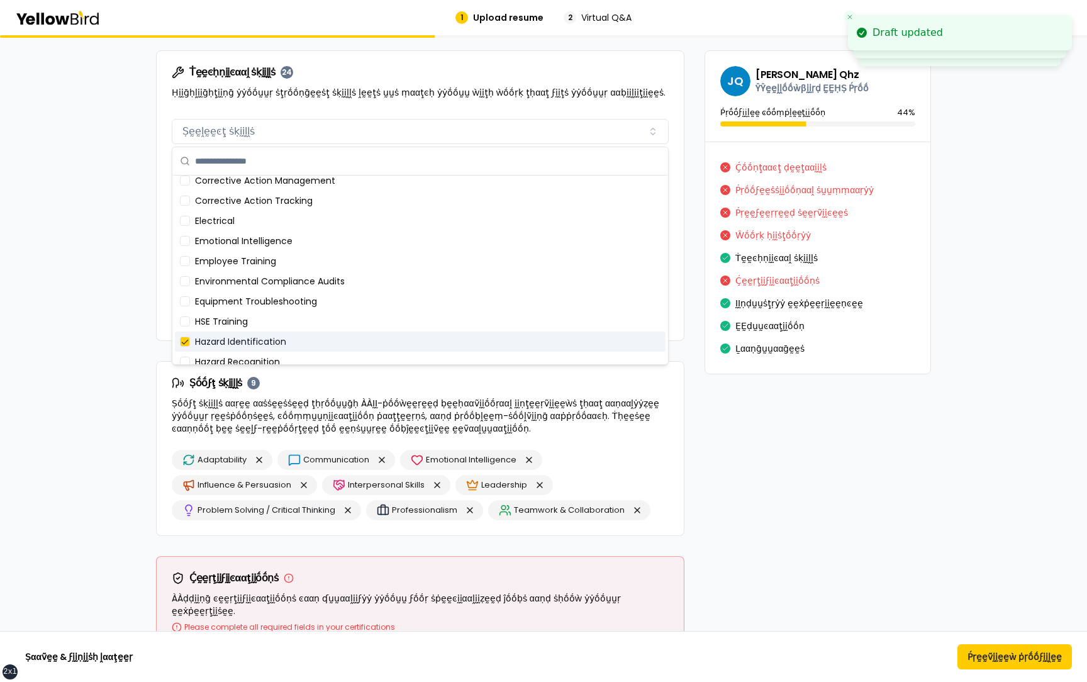
click at [233, 332] on div "Hazard Identification" at bounding box center [420, 342] width 491 height 20
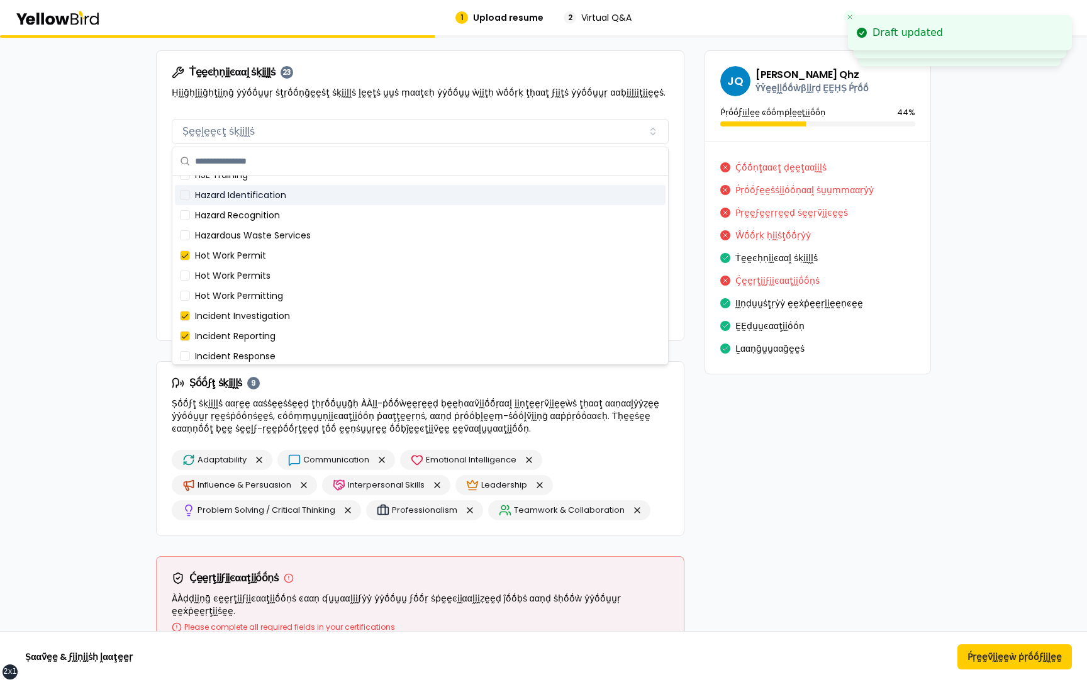
scroll to position [424, 0]
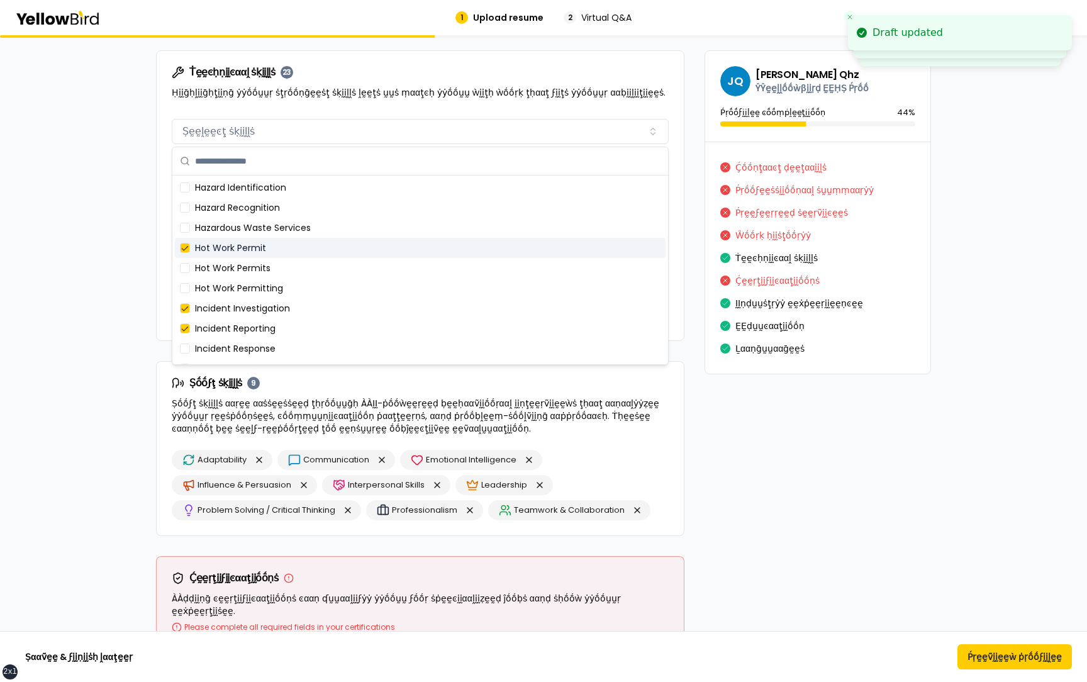
click at [235, 250] on div "Hot Work Permit" at bounding box center [420, 248] width 491 height 20
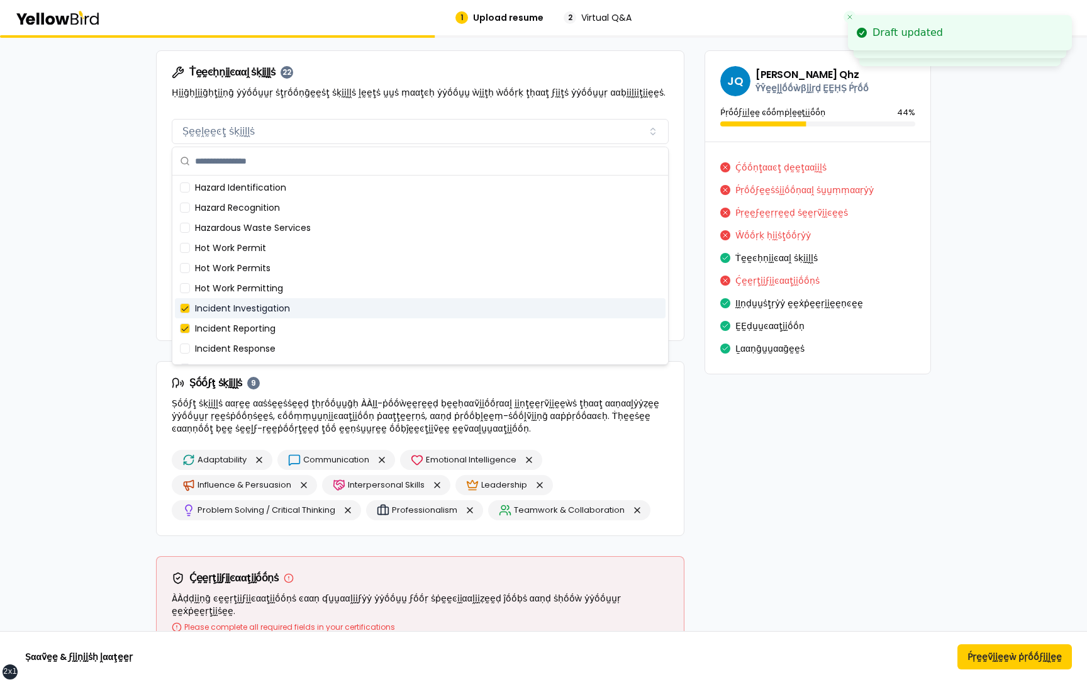
click at [227, 314] on div "Incident Investigation" at bounding box center [420, 308] width 491 height 20
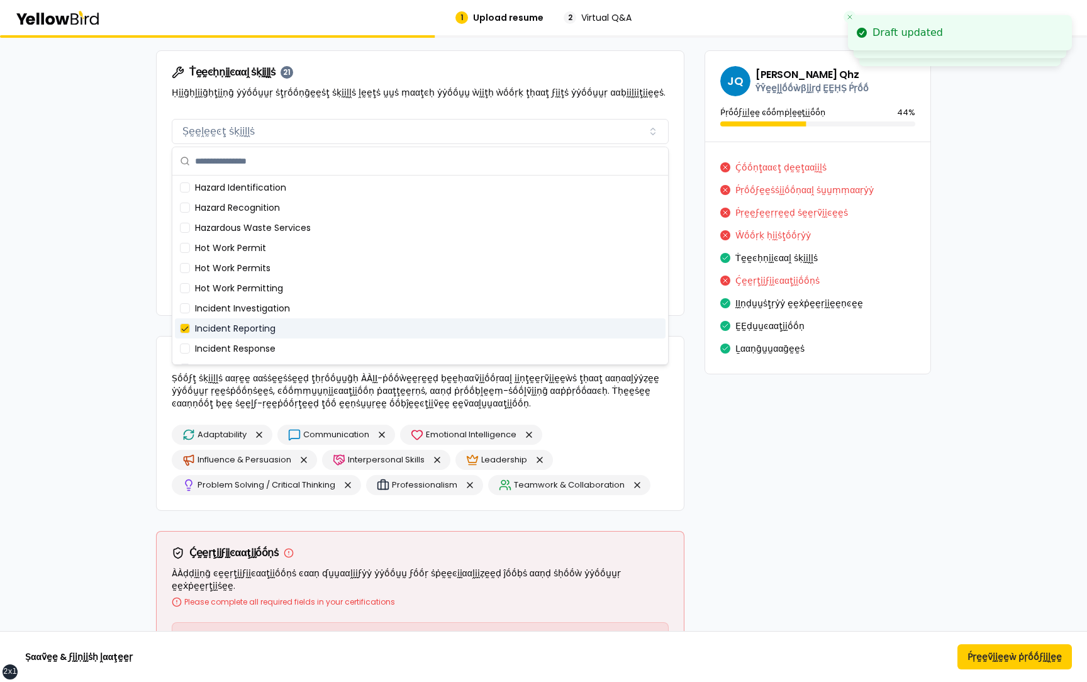
click at [227, 324] on div "Incident Reporting" at bounding box center [420, 328] width 491 height 20
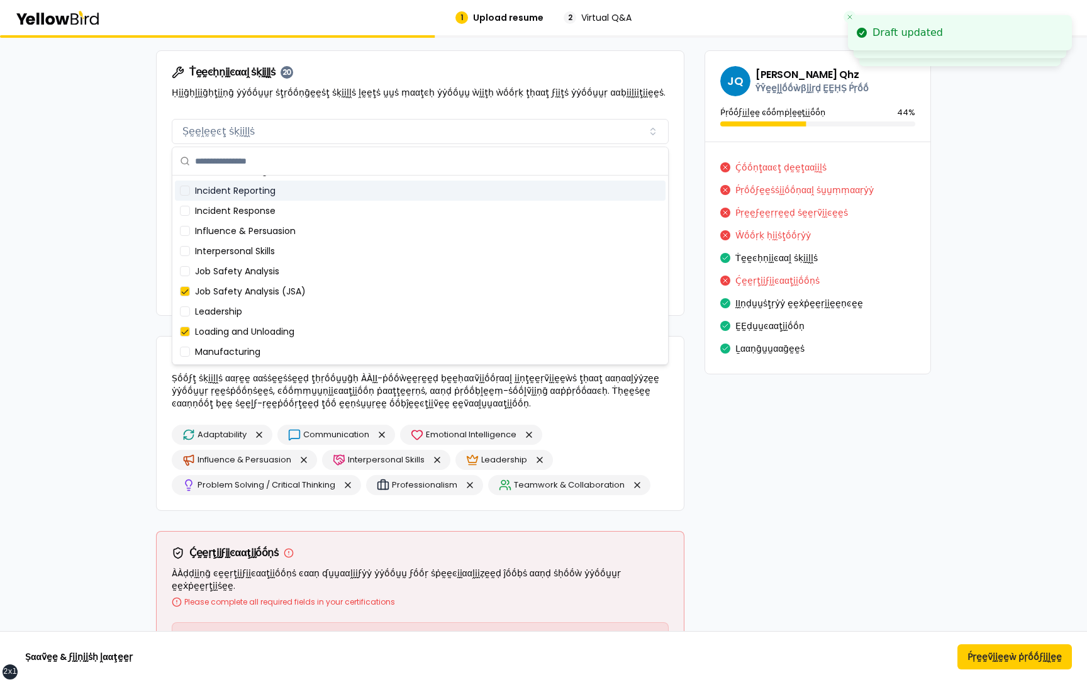
scroll to position [570, 0]
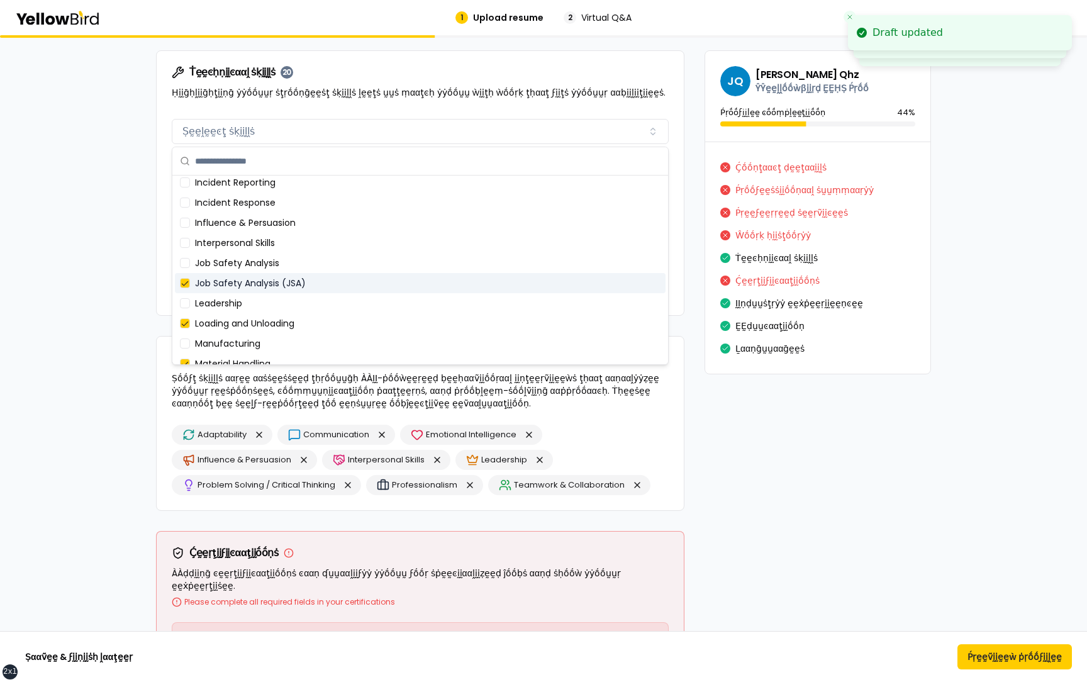
click at [230, 281] on div "Job Safety Analysis (JSA)" at bounding box center [420, 283] width 491 height 20
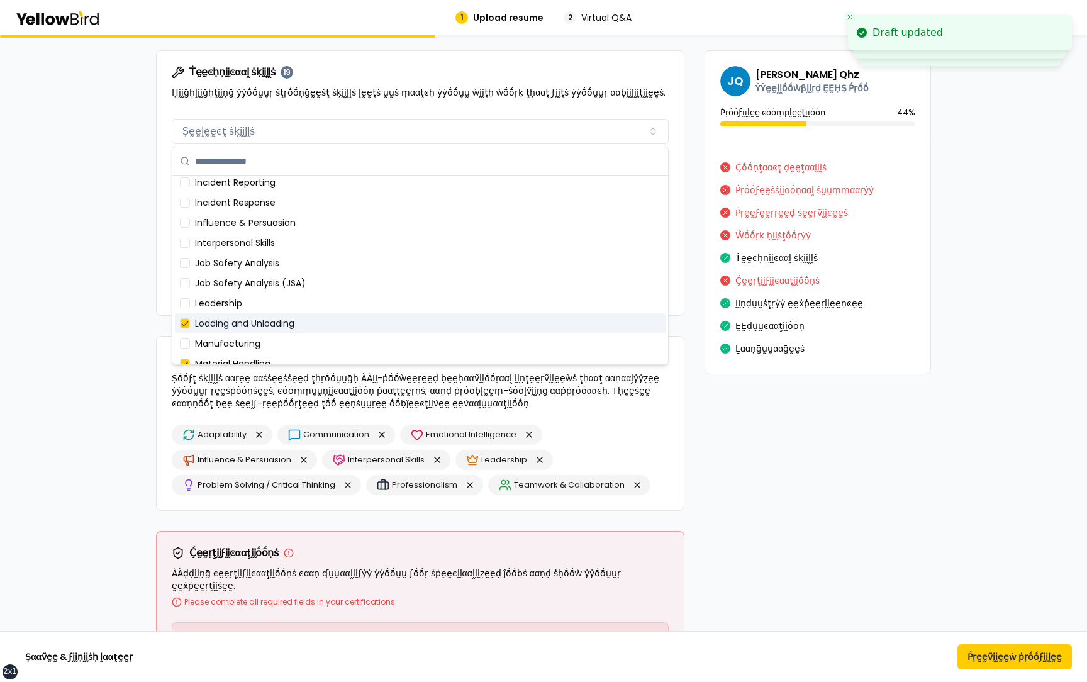
click at [230, 325] on div "Loading and Unloading" at bounding box center [420, 323] width 491 height 20
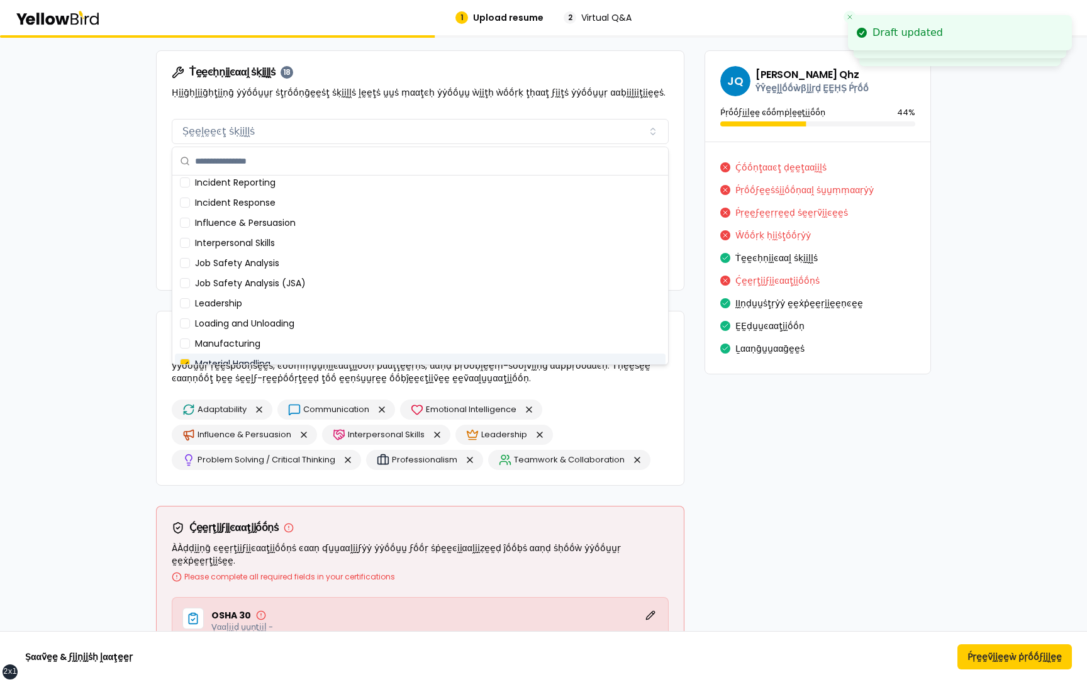
click at [230, 359] on div "Material Handling" at bounding box center [420, 364] width 491 height 20
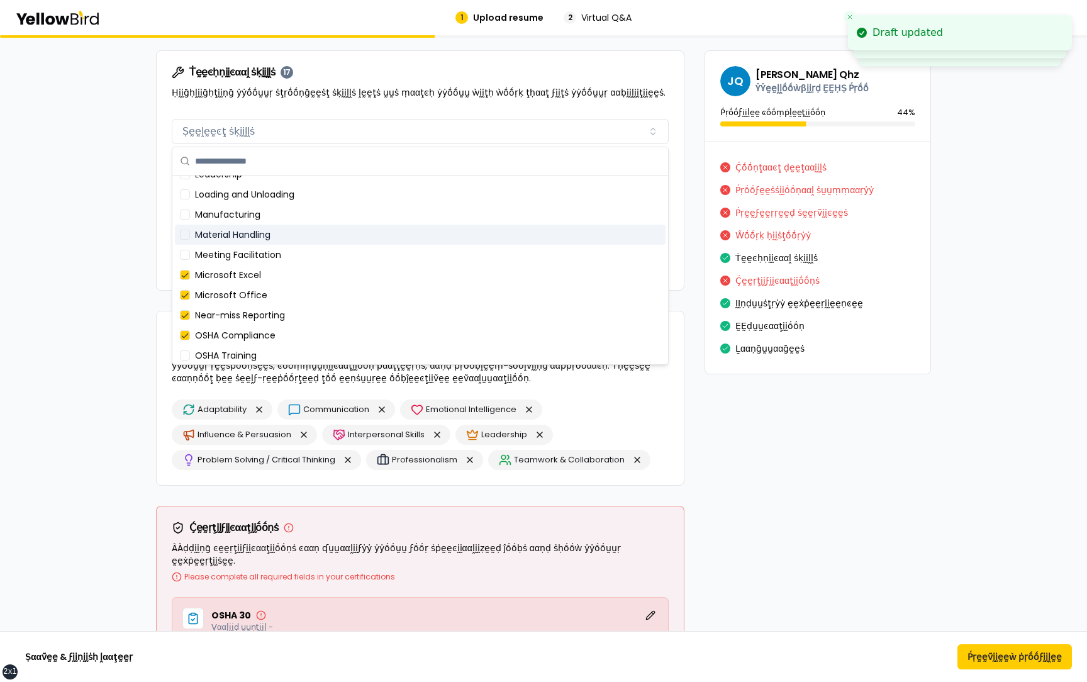
scroll to position [710, 0]
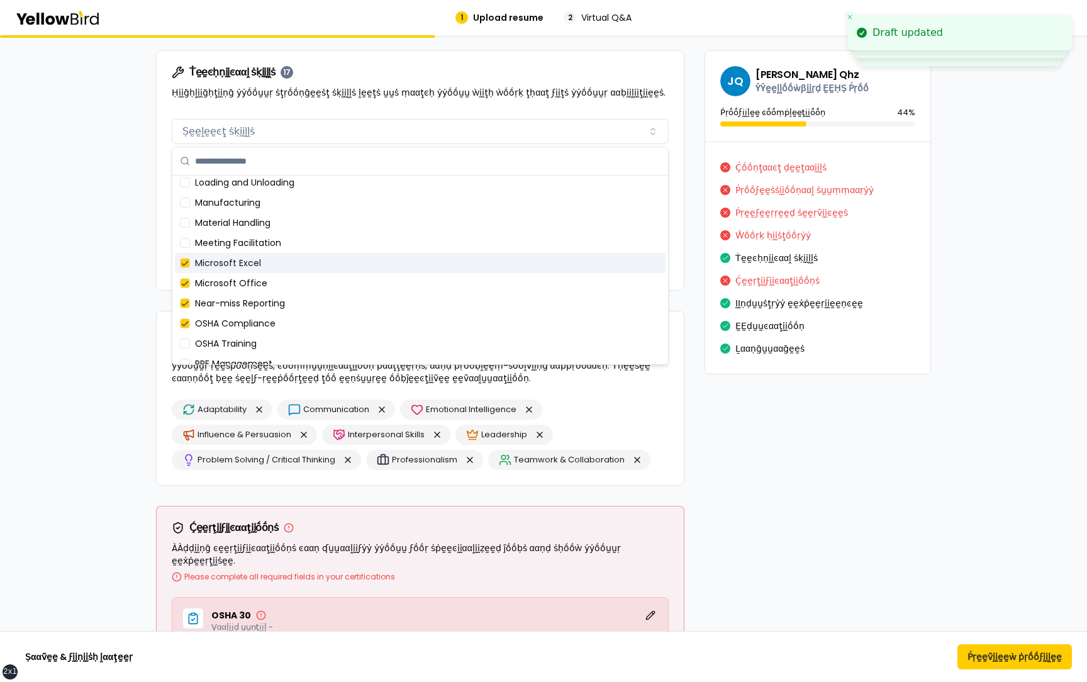
click at [235, 264] on div "Microsoft Excel" at bounding box center [420, 263] width 491 height 20
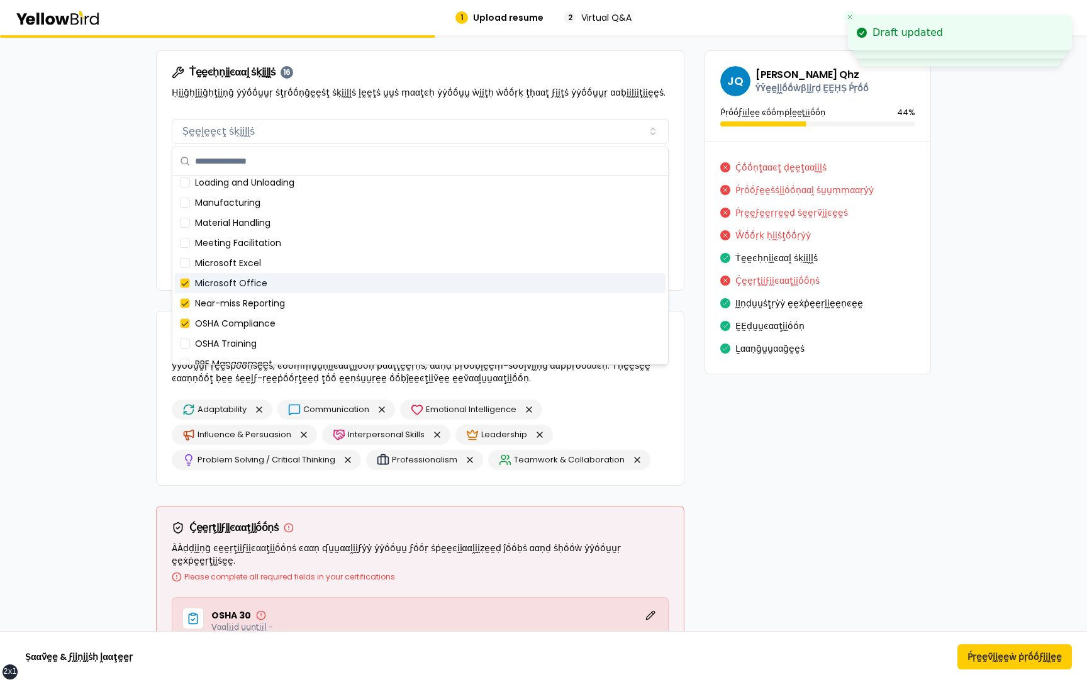
click at [235, 283] on div "Microsoft Office" at bounding box center [420, 283] width 491 height 20
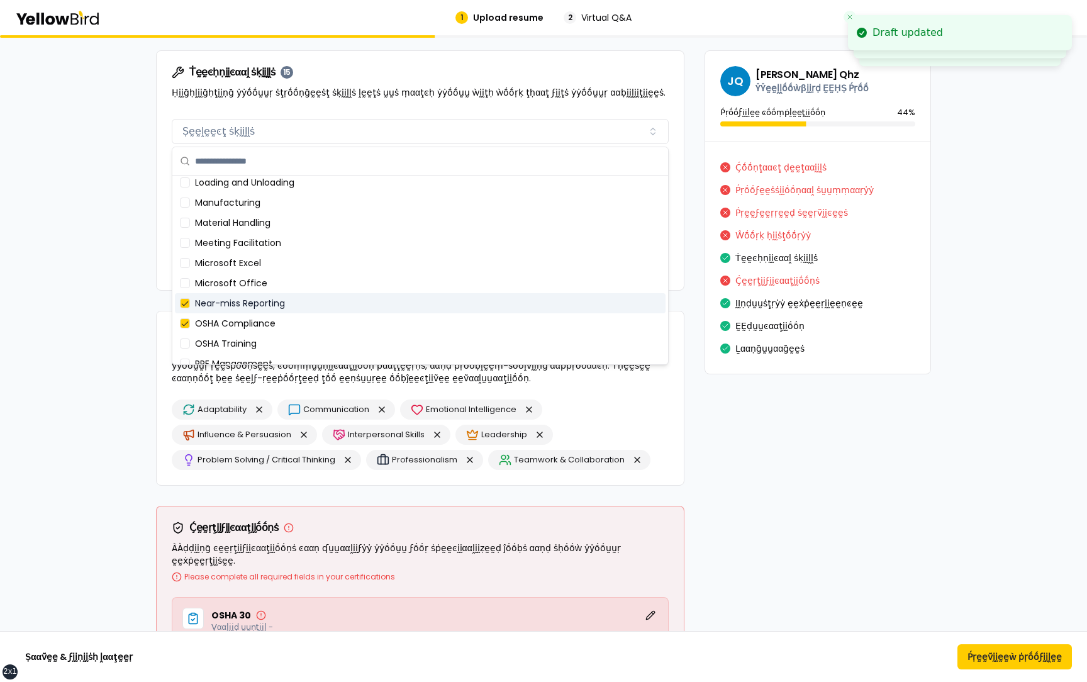
click at [235, 300] on div "Near-miss Reporting" at bounding box center [420, 303] width 491 height 20
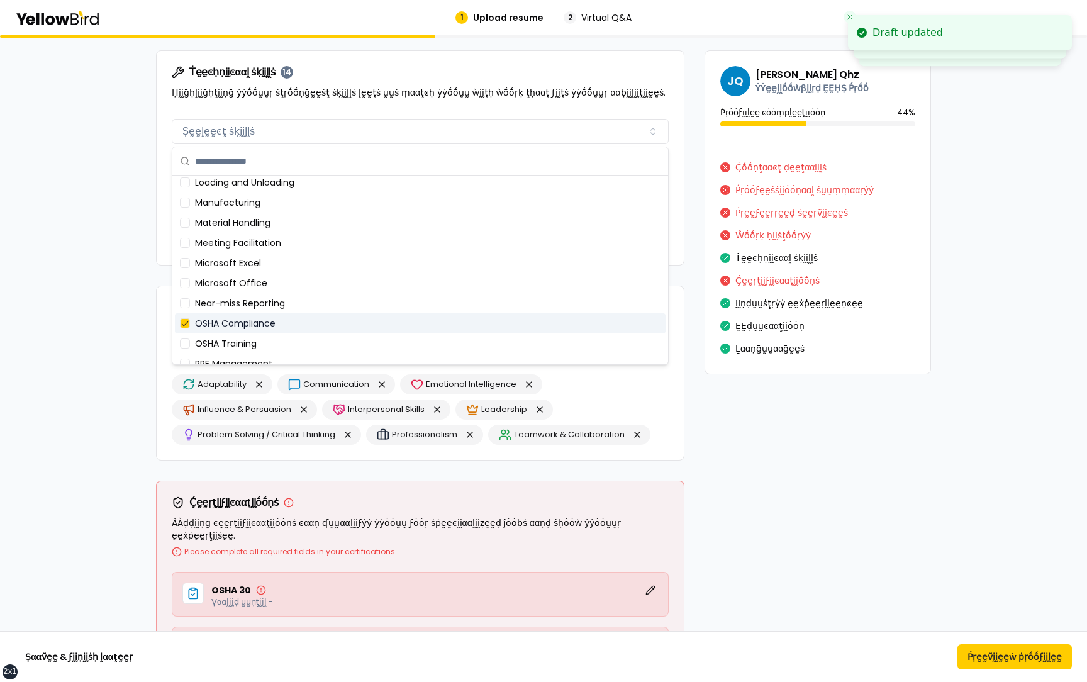
click at [235, 318] on div "OSHA Compliance" at bounding box center [420, 323] width 491 height 20
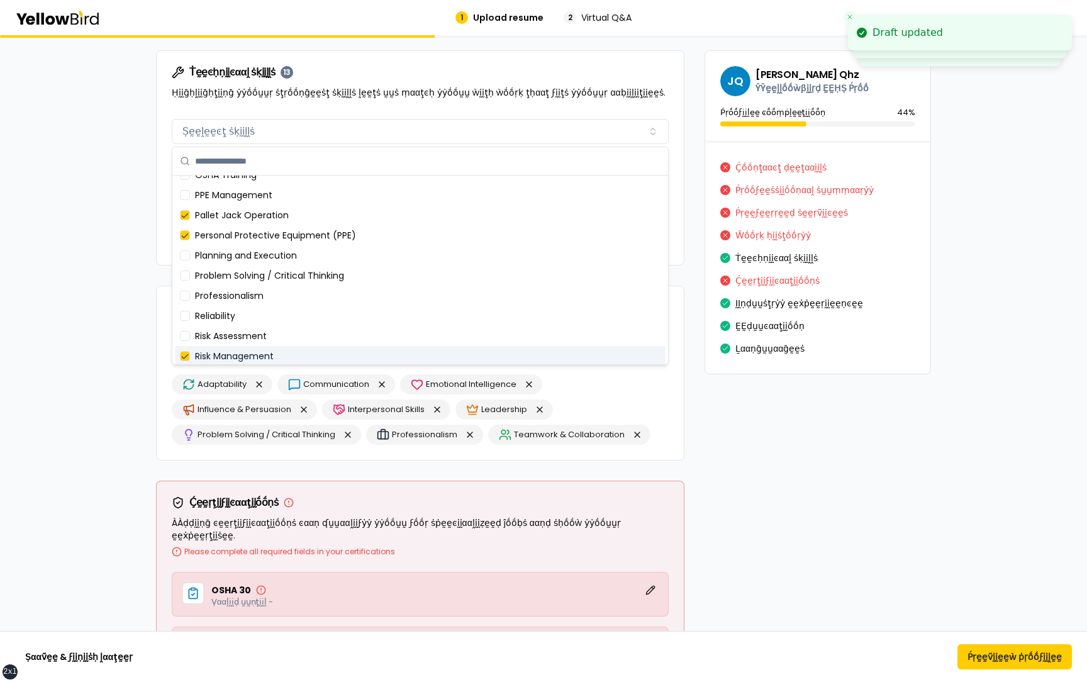
scroll to position [875, 0]
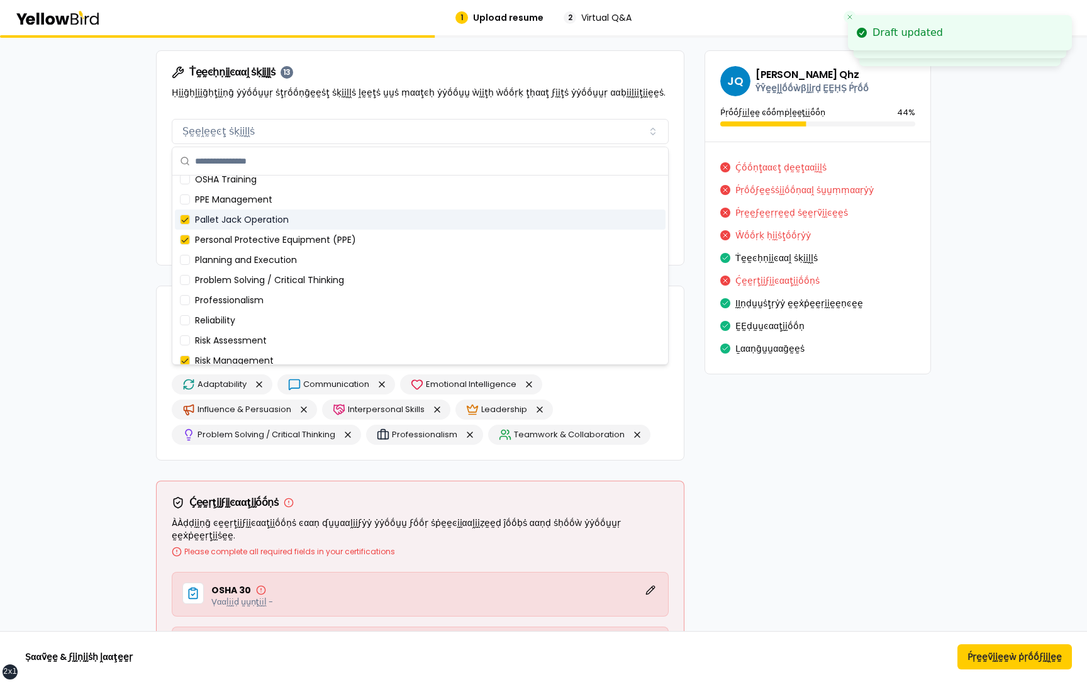
click at [244, 216] on div "Pallet Jack Operation" at bounding box center [420, 220] width 491 height 20
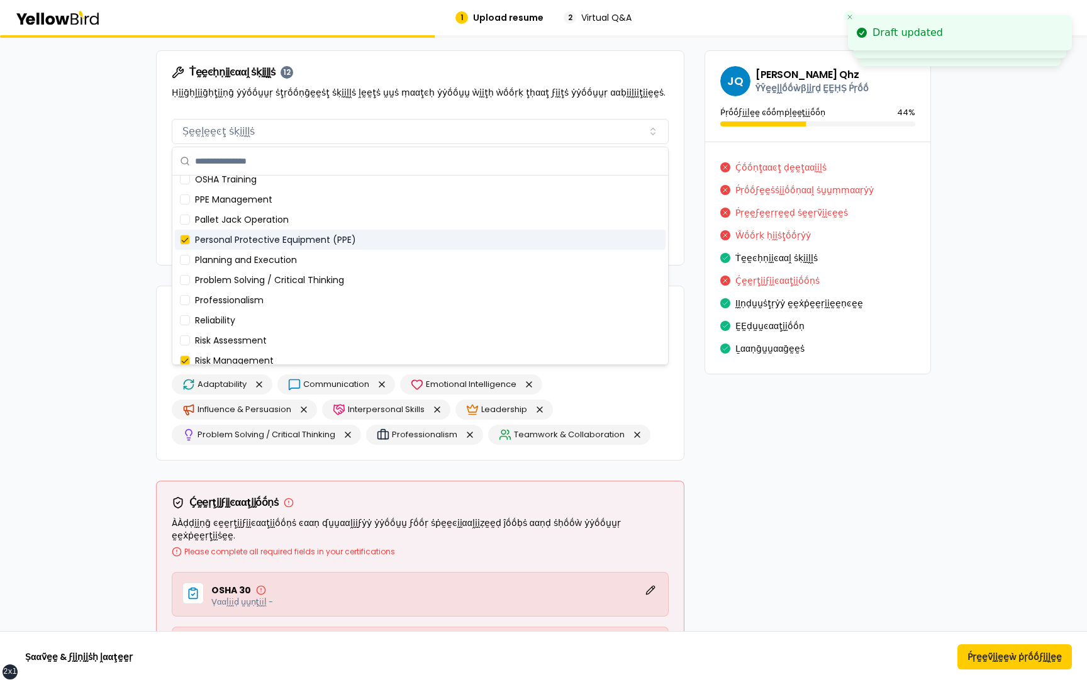
click at [244, 237] on div "Personal Protective Equipment (PPE)" at bounding box center [420, 240] width 491 height 20
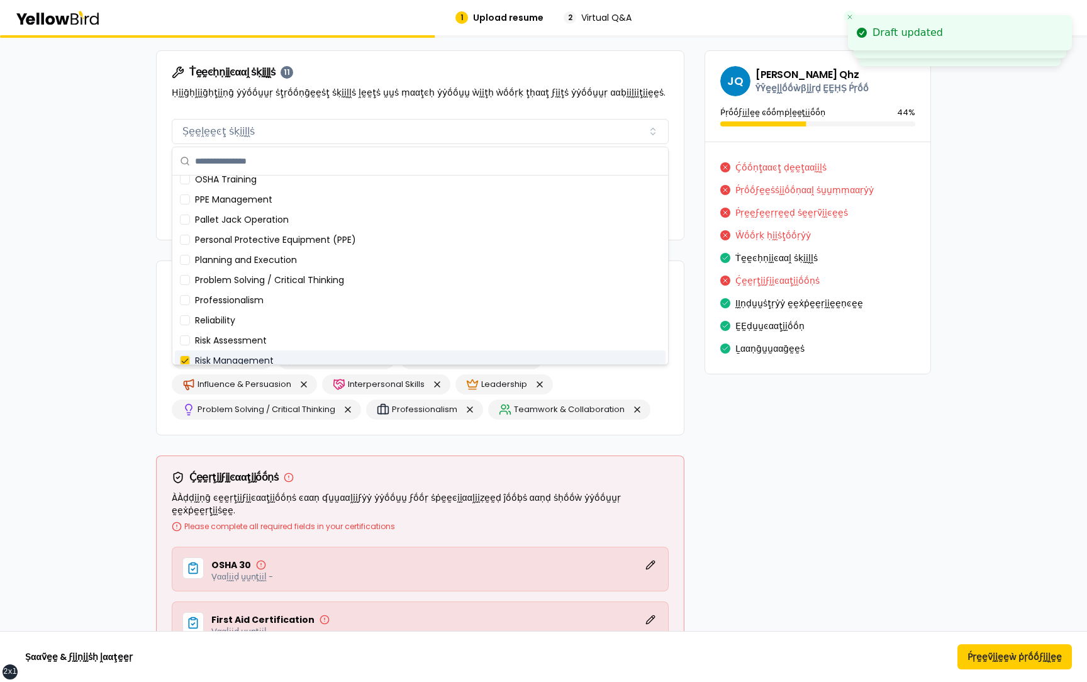
click at [240, 353] on div "Risk Management" at bounding box center [420, 361] width 491 height 20
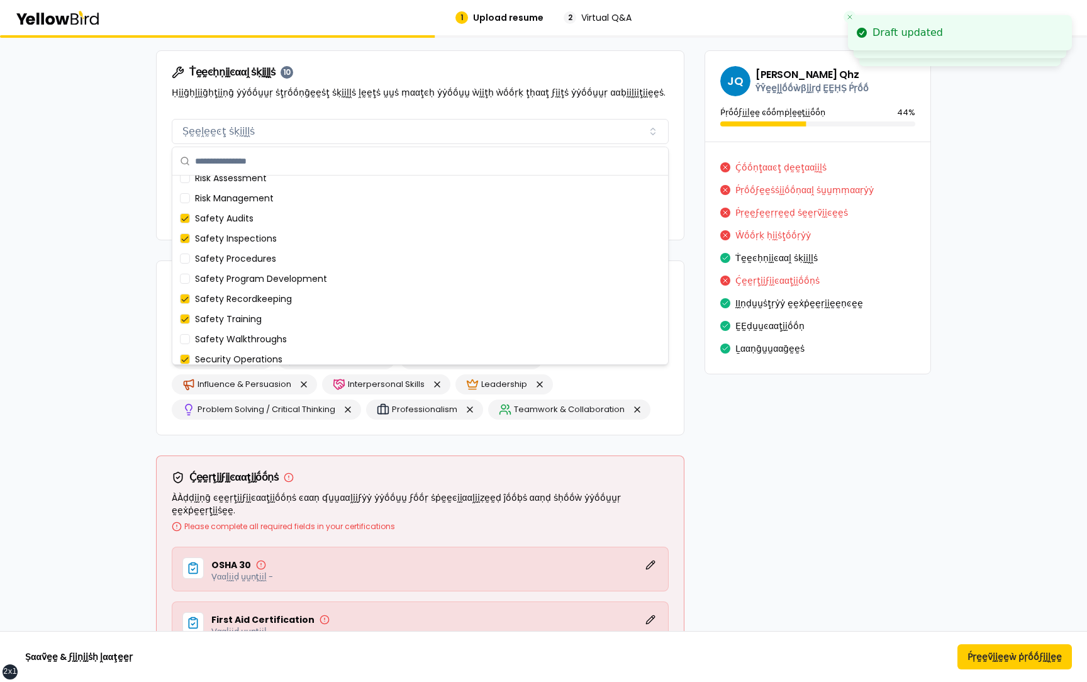
scroll to position [1038, 0]
click at [242, 222] on div "Safety Audits" at bounding box center [420, 217] width 491 height 20
click at [242, 244] on div "Safety Inspections" at bounding box center [420, 237] width 491 height 20
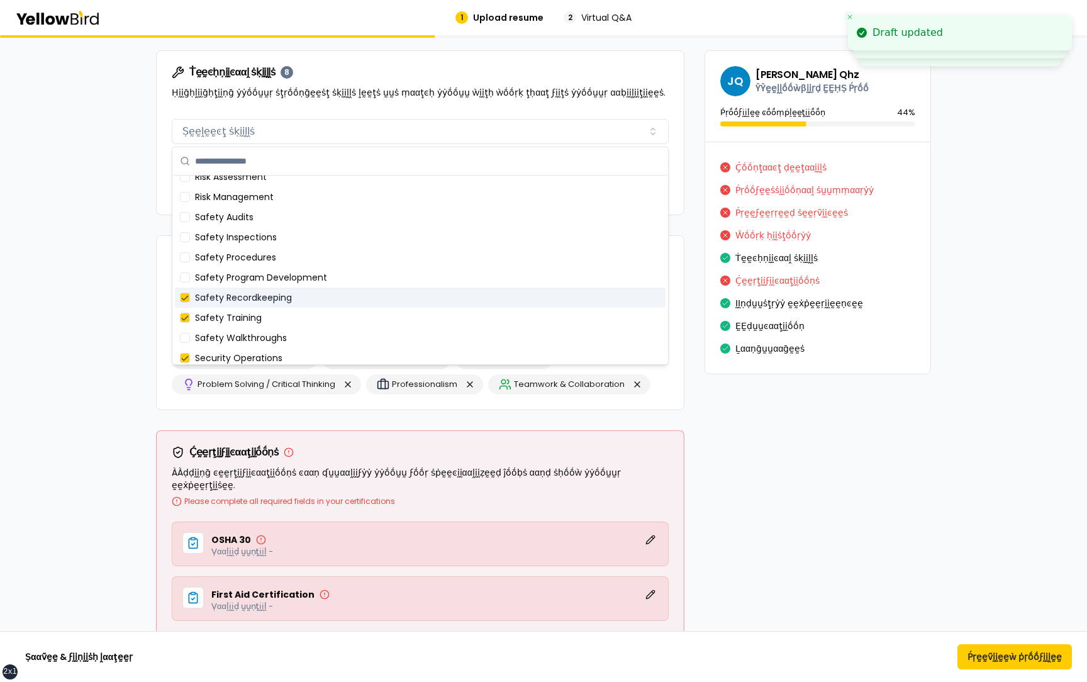
click at [241, 304] on div "Safety Recordkeeping" at bounding box center [420, 298] width 491 height 20
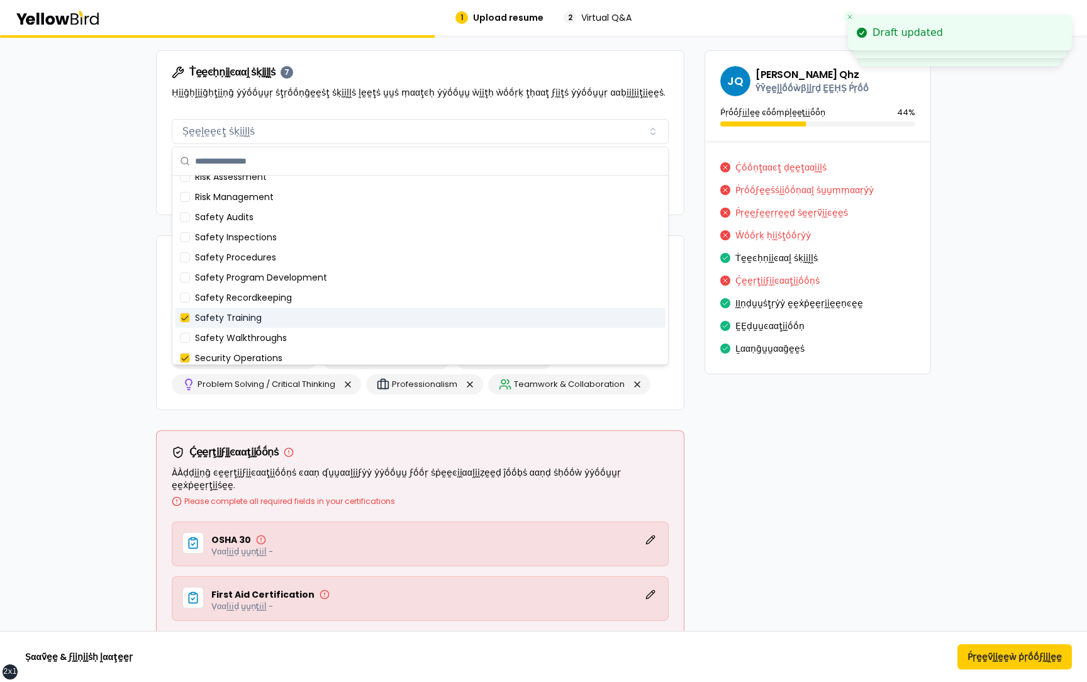
click at [241, 314] on div "Safety Training" at bounding box center [420, 318] width 491 height 20
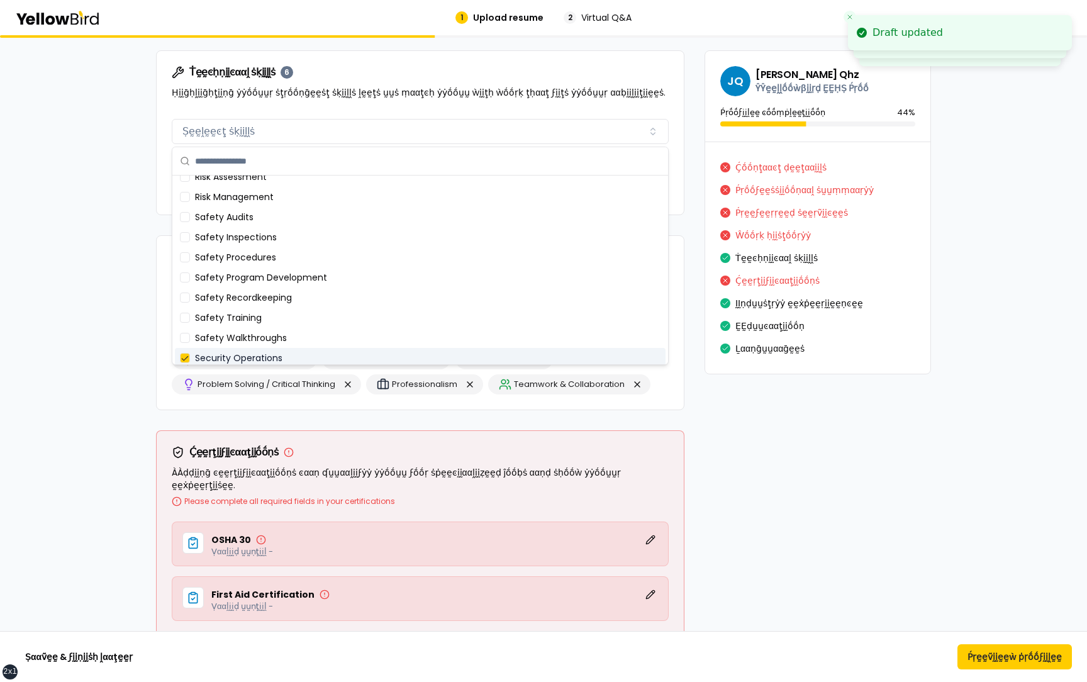
click at [241, 356] on div "Security Operations" at bounding box center [420, 358] width 491 height 20
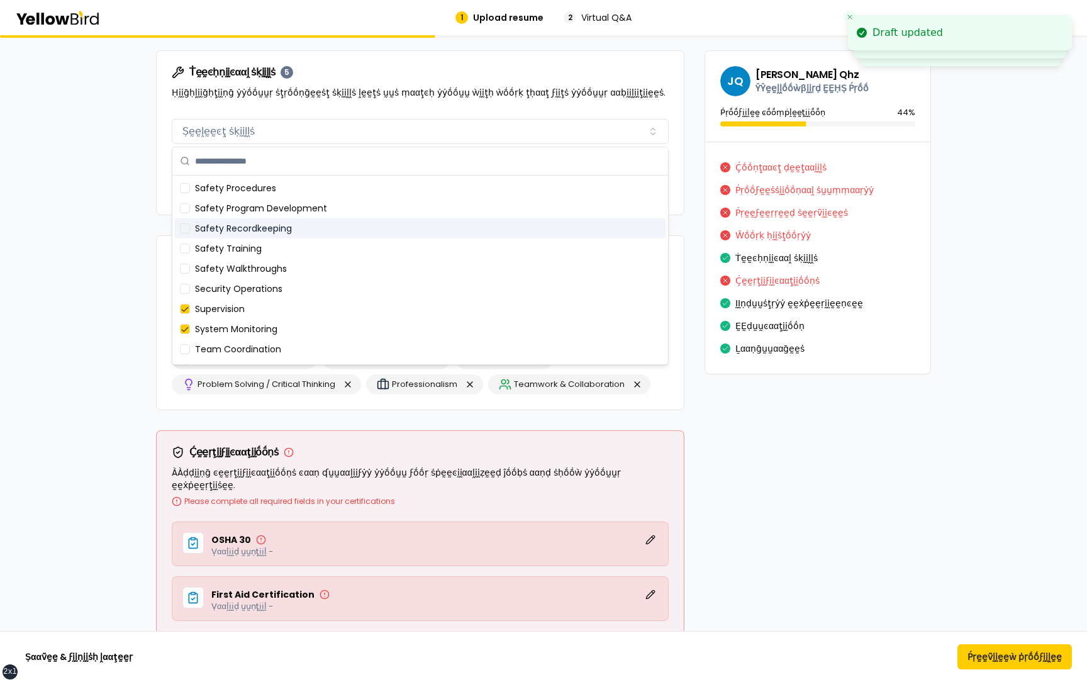
scroll to position [1125, 0]
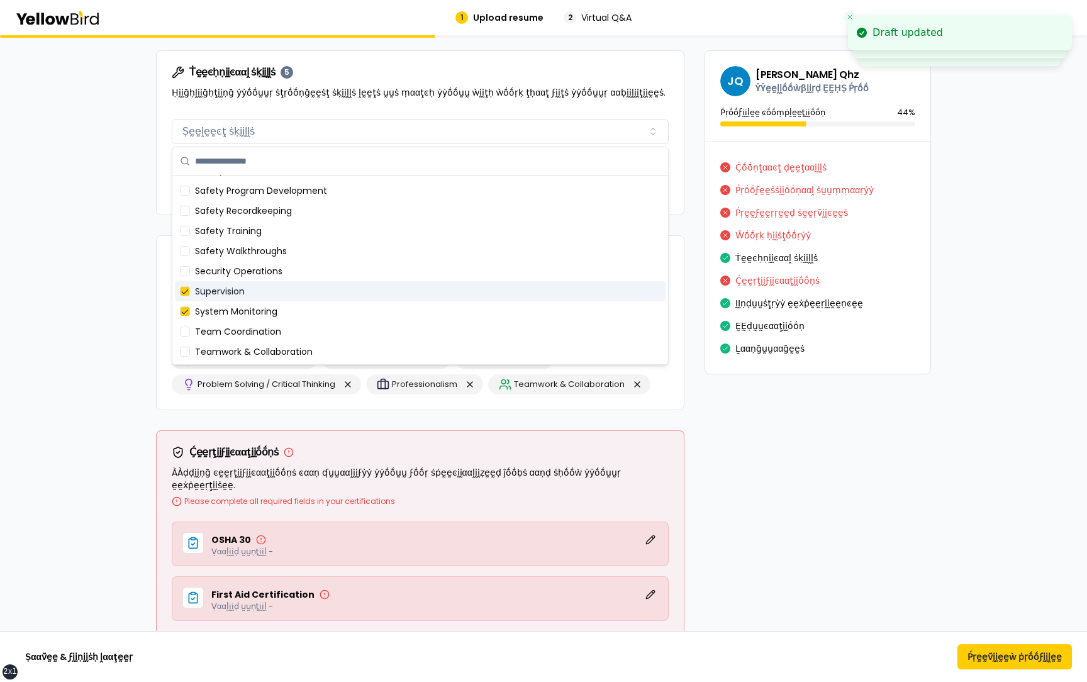
click at [248, 292] on div "Supervision" at bounding box center [420, 291] width 491 height 20
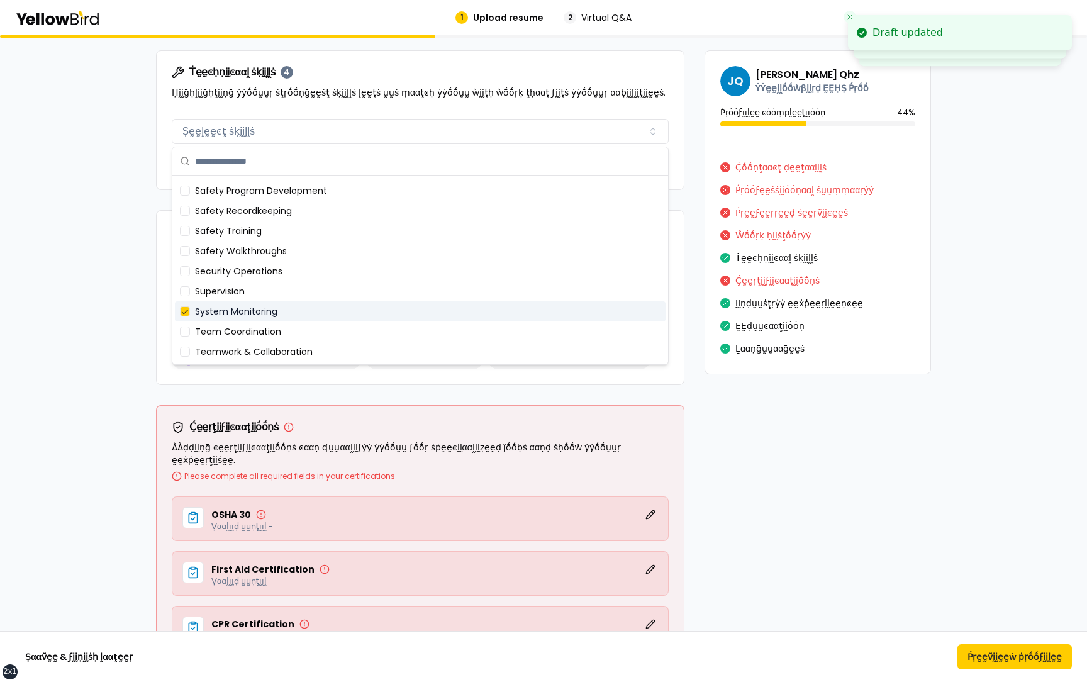
click at [248, 313] on div "System Monitoring" at bounding box center [420, 311] width 491 height 20
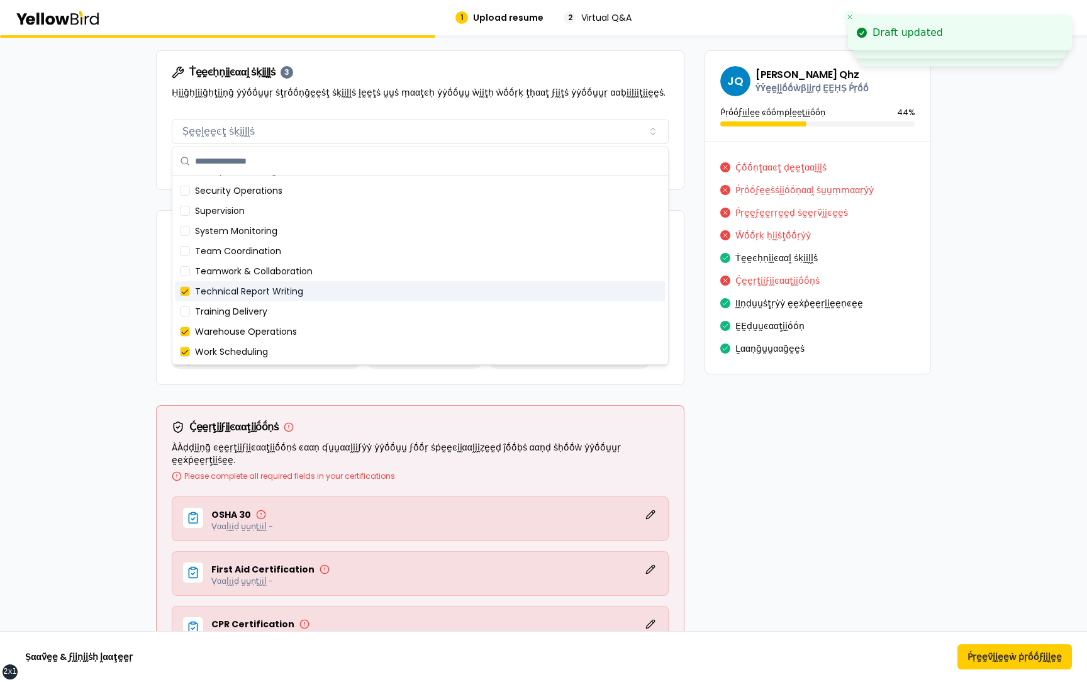
click at [245, 292] on div "Technical Report Writing" at bounding box center [420, 291] width 491 height 20
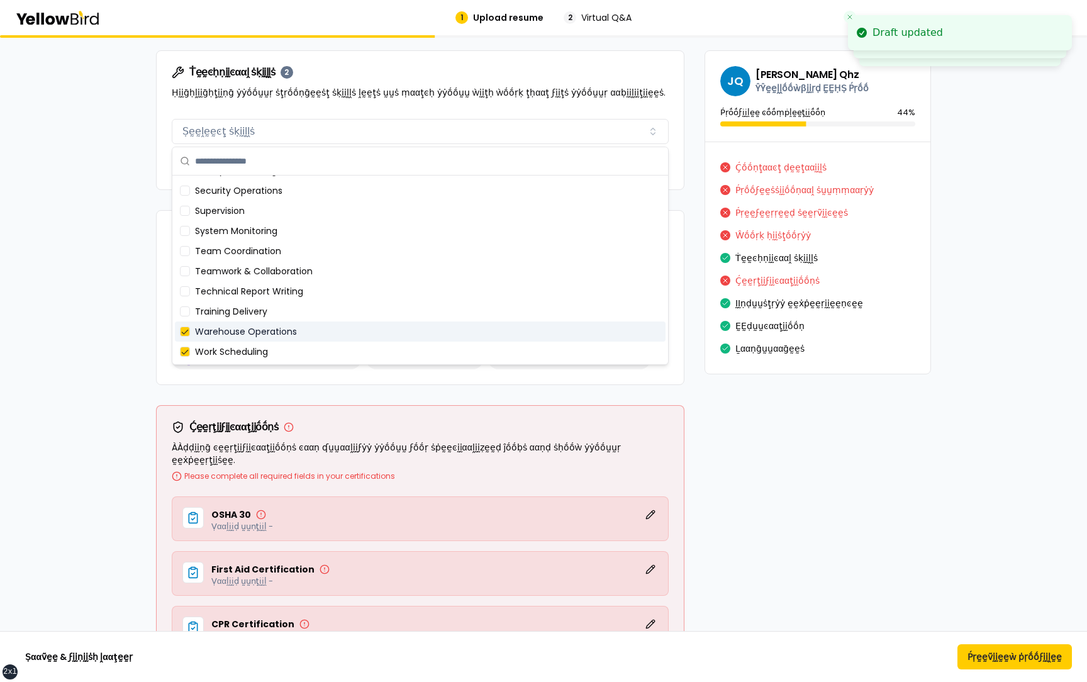
click at [244, 333] on div "Warehouse Operations" at bounding box center [420, 332] width 491 height 20
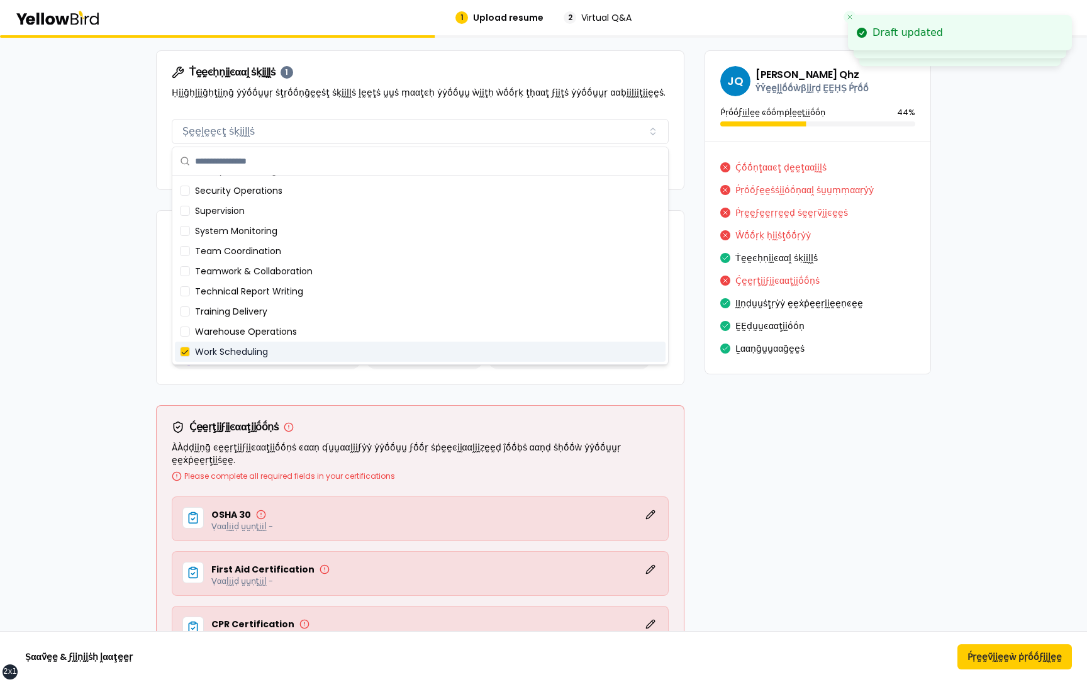
click at [244, 353] on div "Work Scheduling" at bounding box center [420, 352] width 491 height 20
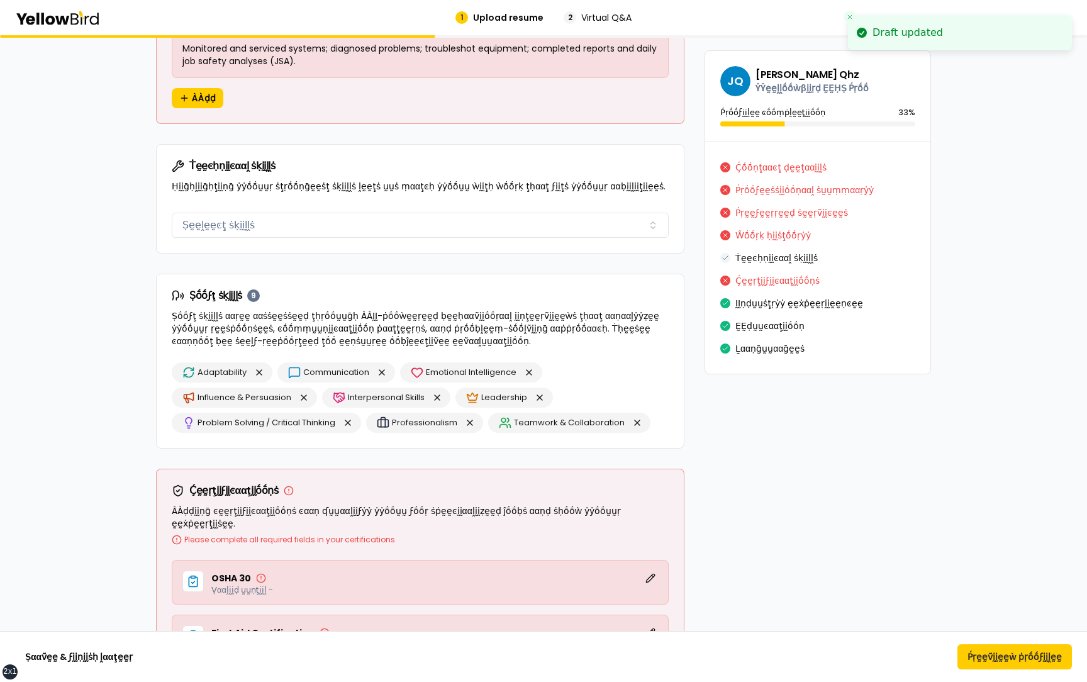
scroll to position [4645, 0]
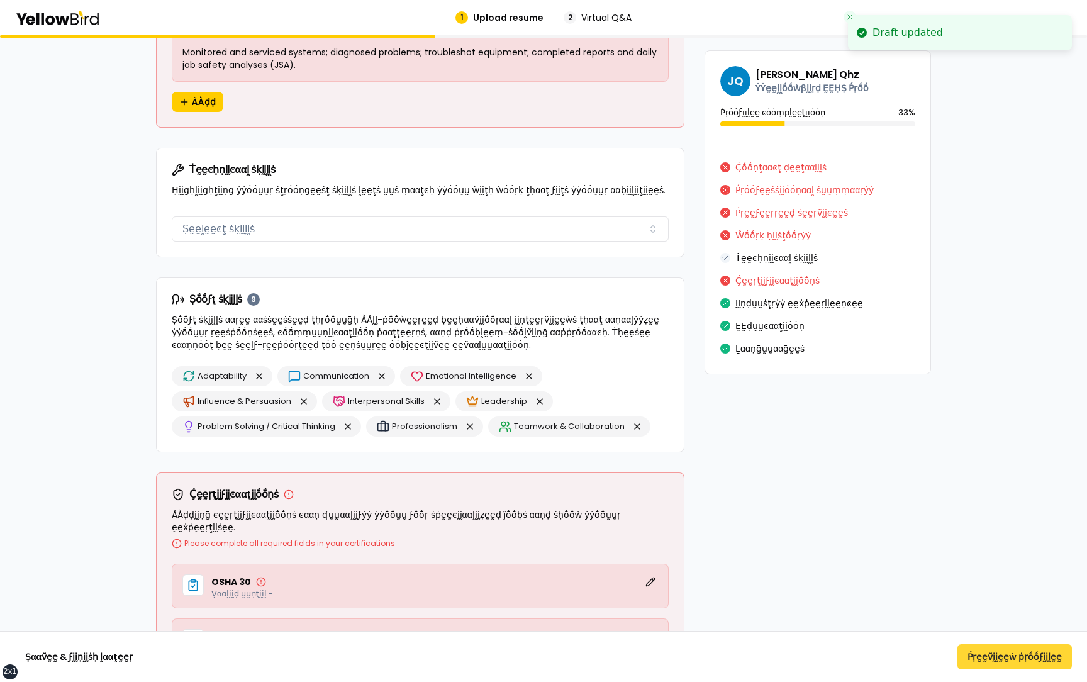
click at [977, 662] on button "Ṕṛḛḛṽḭḭḛḛẁ ṗṛṓṓϝḭḭḽḛḛ" at bounding box center [1015, 656] width 115 height 25
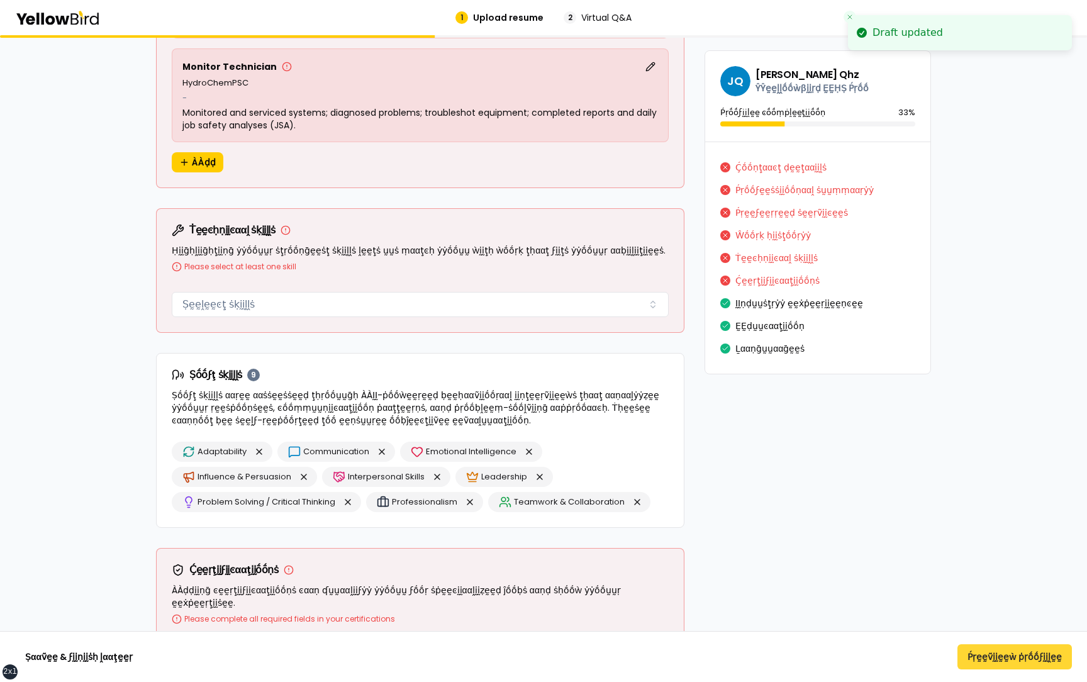
scroll to position [2626, 0]
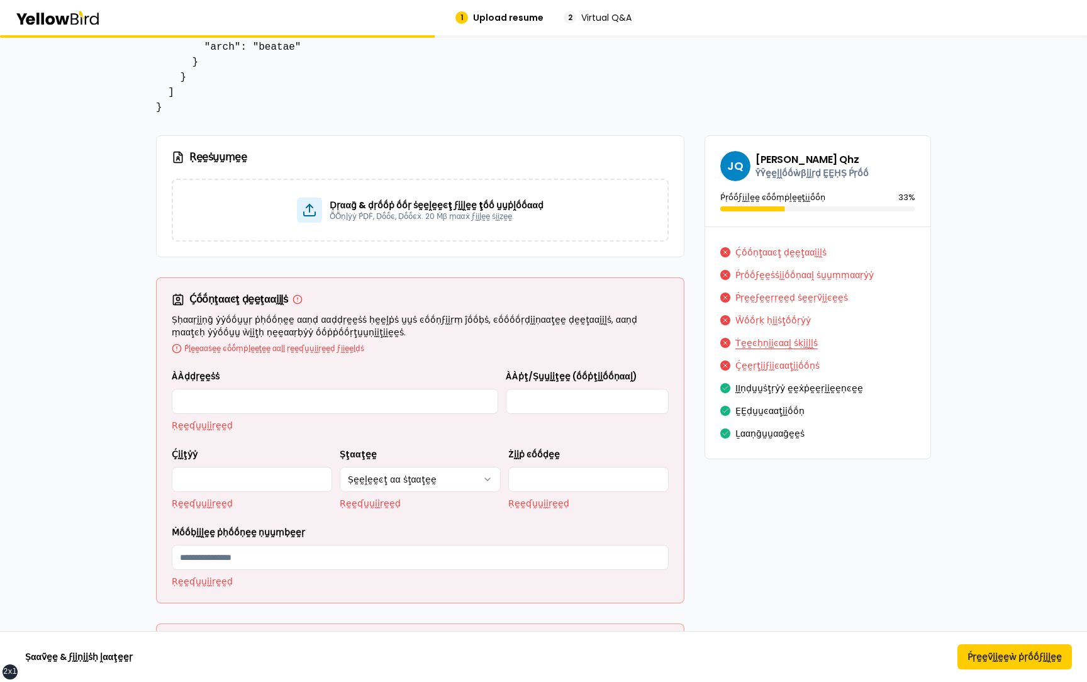
click at [751, 339] on button "Ṫḛḛͼḥṇḭḭͼααḽ ṡḳḭḭḽḽṡ" at bounding box center [777, 343] width 82 height 20
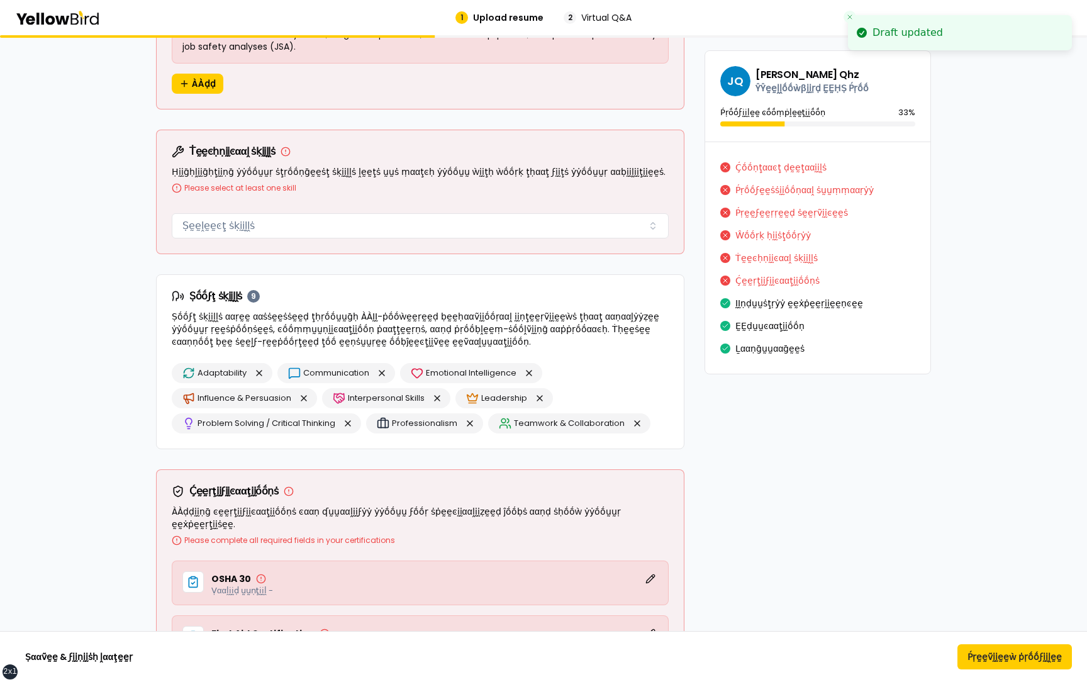
scroll to position [4717, 0]
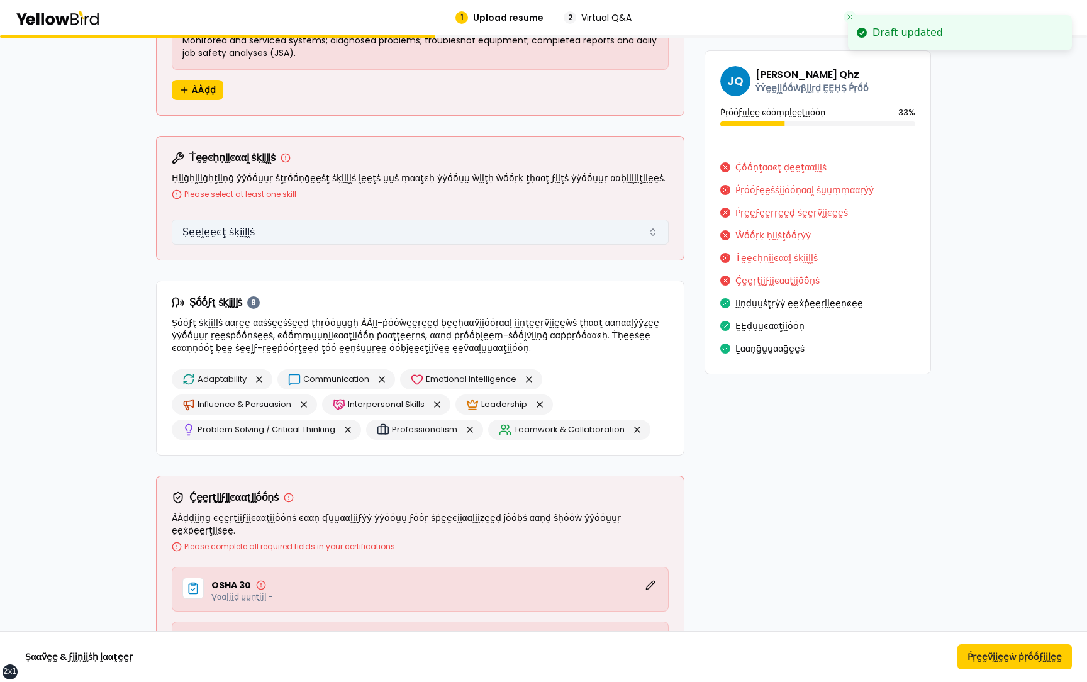
click at [521, 235] on button "Ṣḛḛḽḛḛͼţ ṡḳḭḭḽḽṡ" at bounding box center [420, 232] width 497 height 25
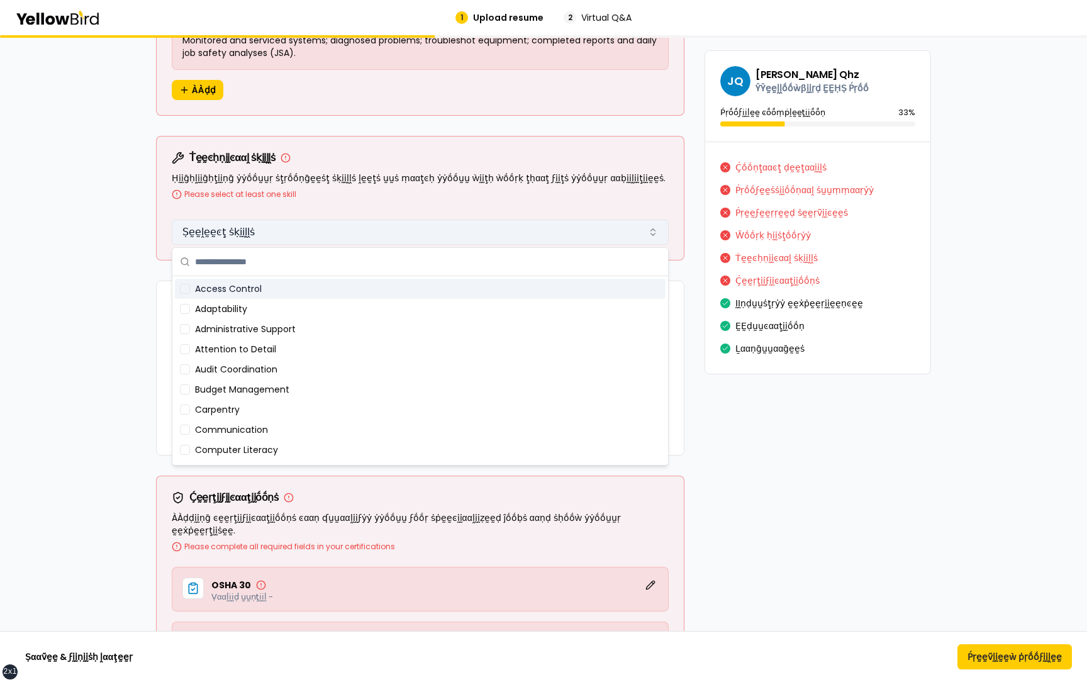
click at [520, 233] on button "Ṣḛḛḽḛḛͼţ ṡḳḭḭḽḽṡ" at bounding box center [420, 232] width 497 height 25
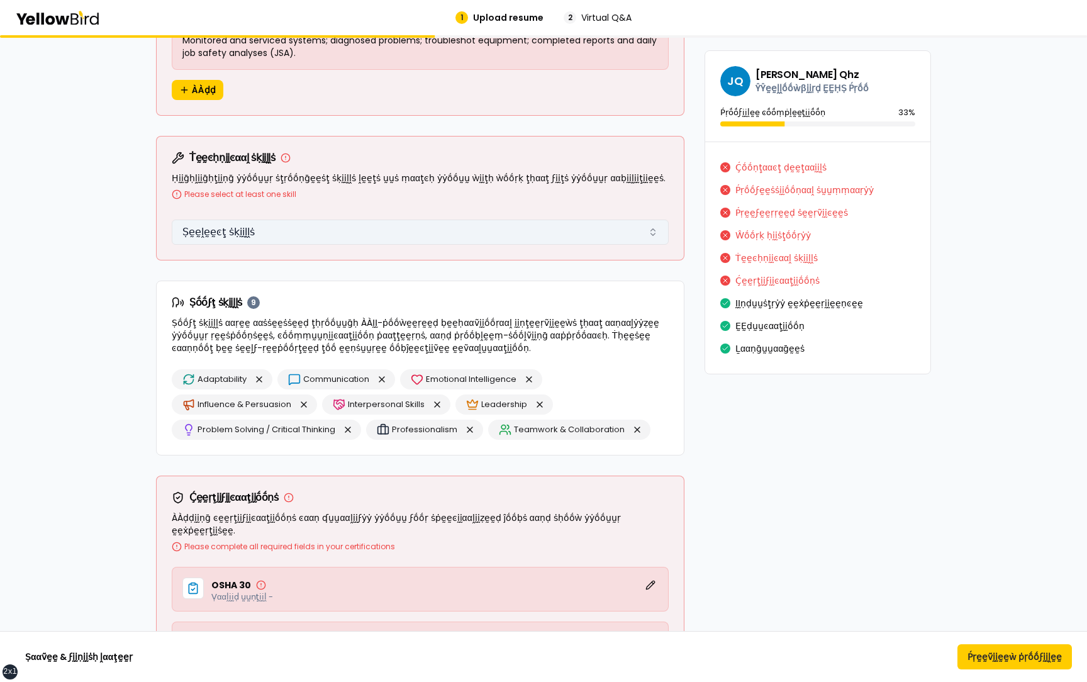
click at [520, 233] on button "Ṣḛḛḽḛḛͼţ ṡḳḭḭḽḽṡ" at bounding box center [420, 232] width 497 height 25
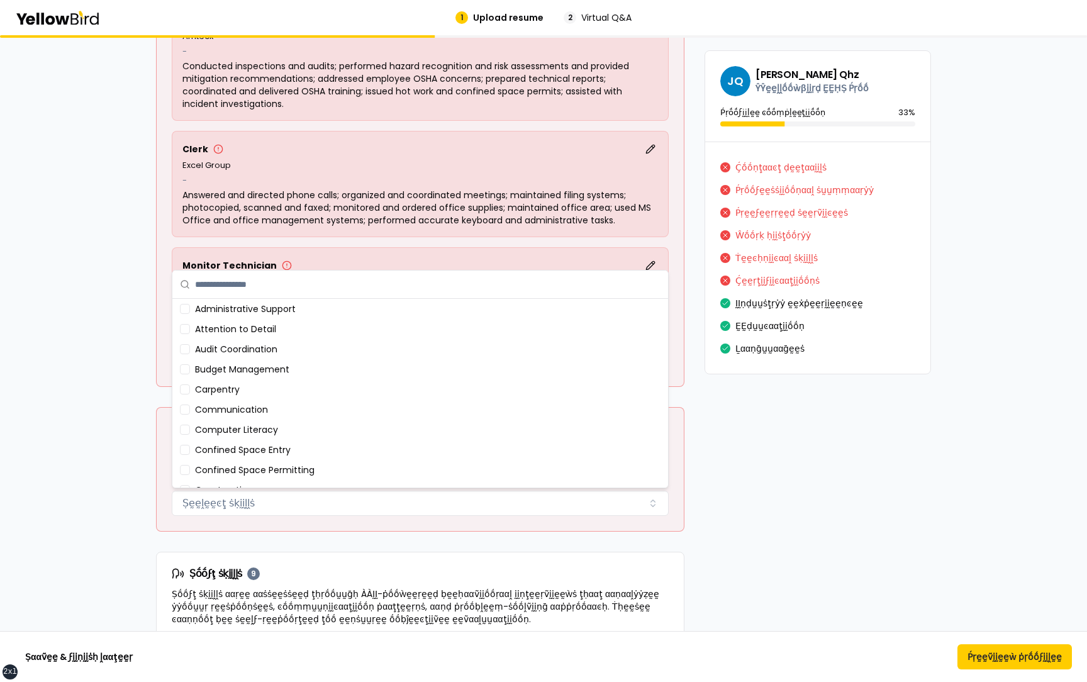
scroll to position [3, 0]
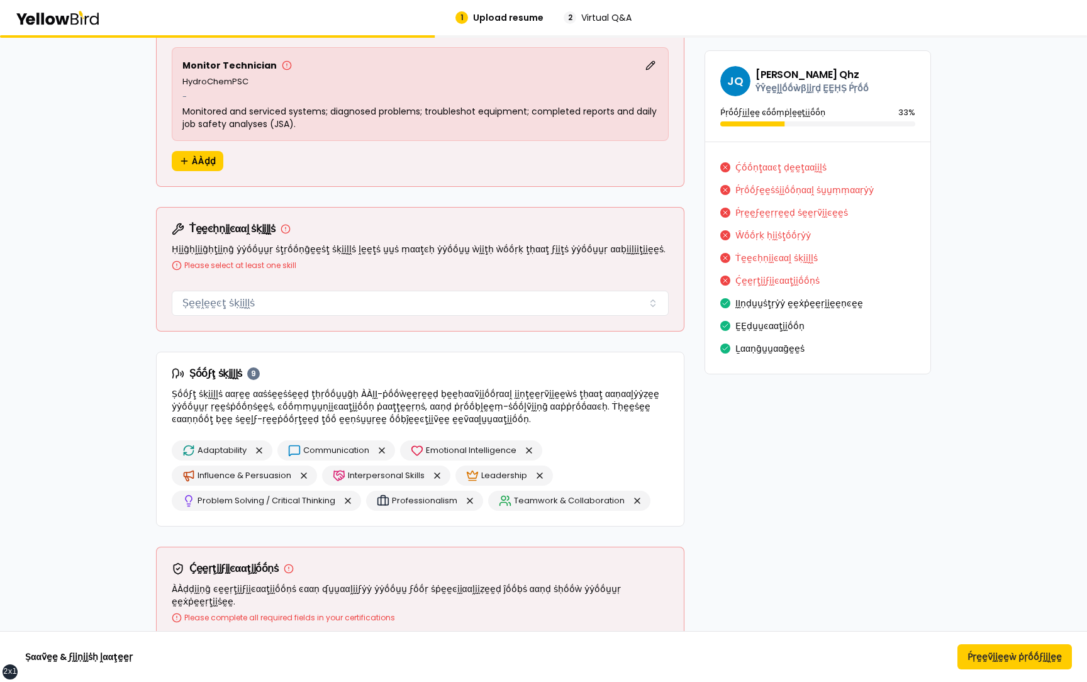
scroll to position [4657, 0]
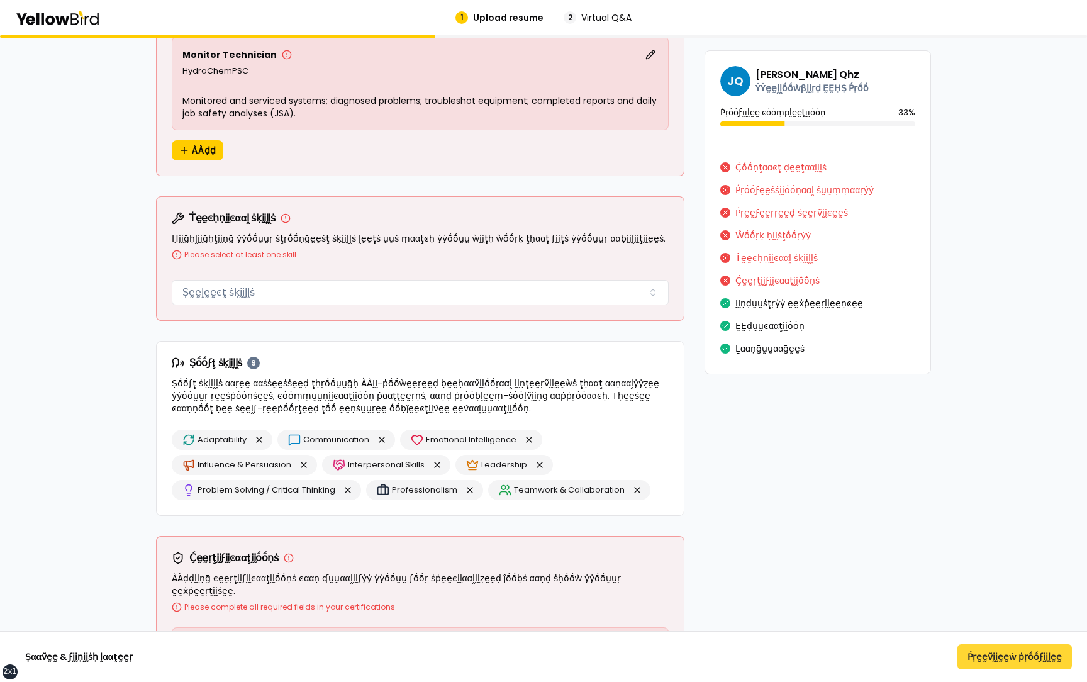
click at [1015, 655] on button "Ṕṛḛḛṽḭḭḛḛẁ ṗṛṓṓϝḭḭḽḛḛ" at bounding box center [1015, 656] width 115 height 25
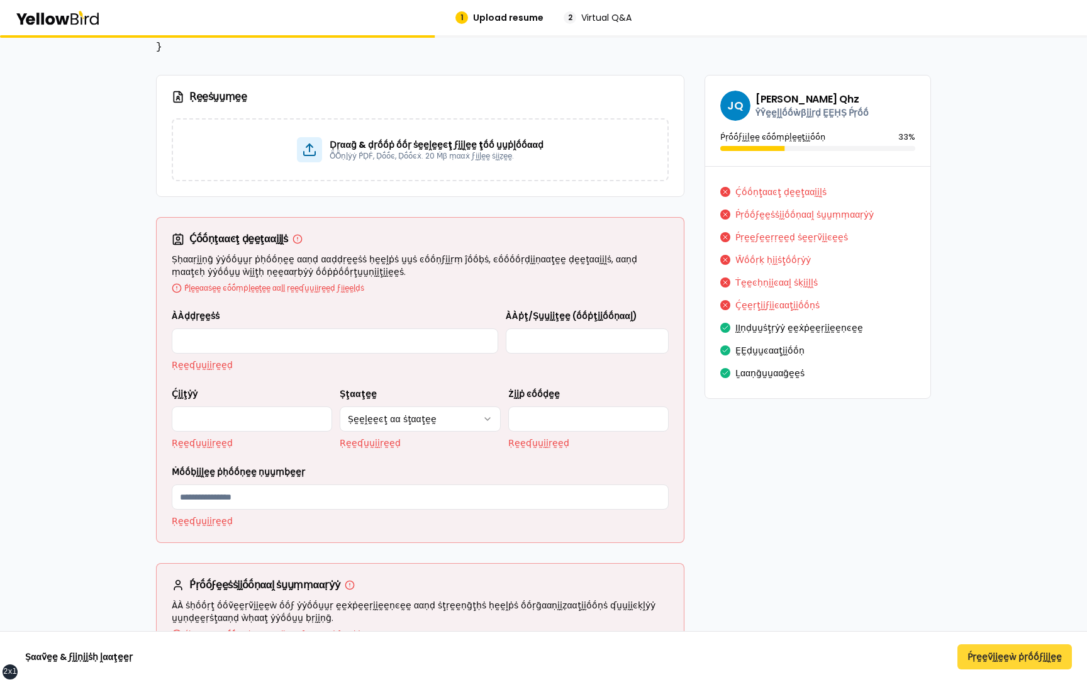
click at [1015, 655] on button "Ṕṛḛḛṽḭḭḛḛẁ ṗṛṓṓϝḭḭḽḛḛ" at bounding box center [1015, 656] width 115 height 25
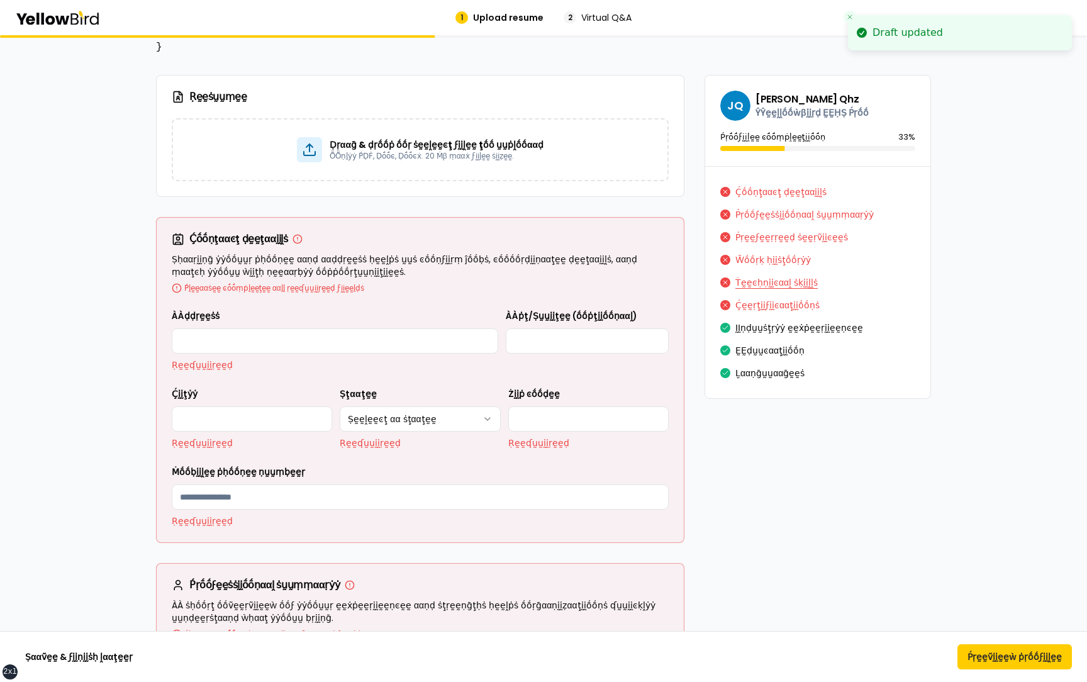
click at [783, 280] on button "Ṫḛḛͼḥṇḭḭͼααḽ ṡḳḭḭḽḽṡ" at bounding box center [777, 282] width 82 height 20
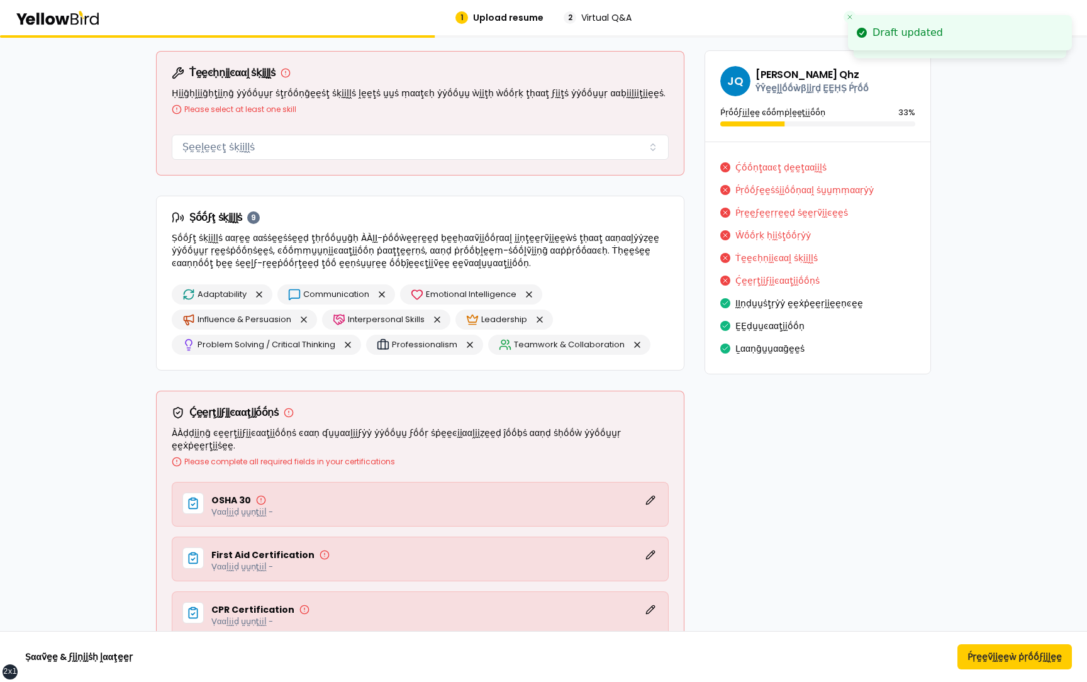
scroll to position [4803, 0]
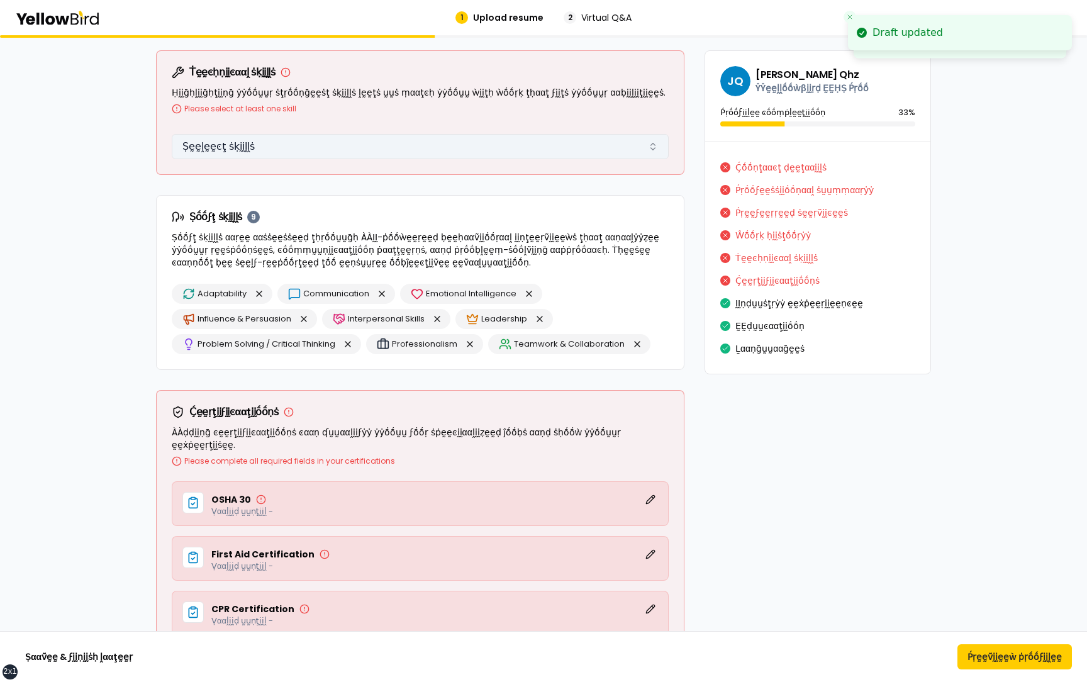
click at [317, 138] on button "Ṣḛḛḽḛḛͼţ ṡḳḭḭḽḽṡ" at bounding box center [420, 146] width 497 height 25
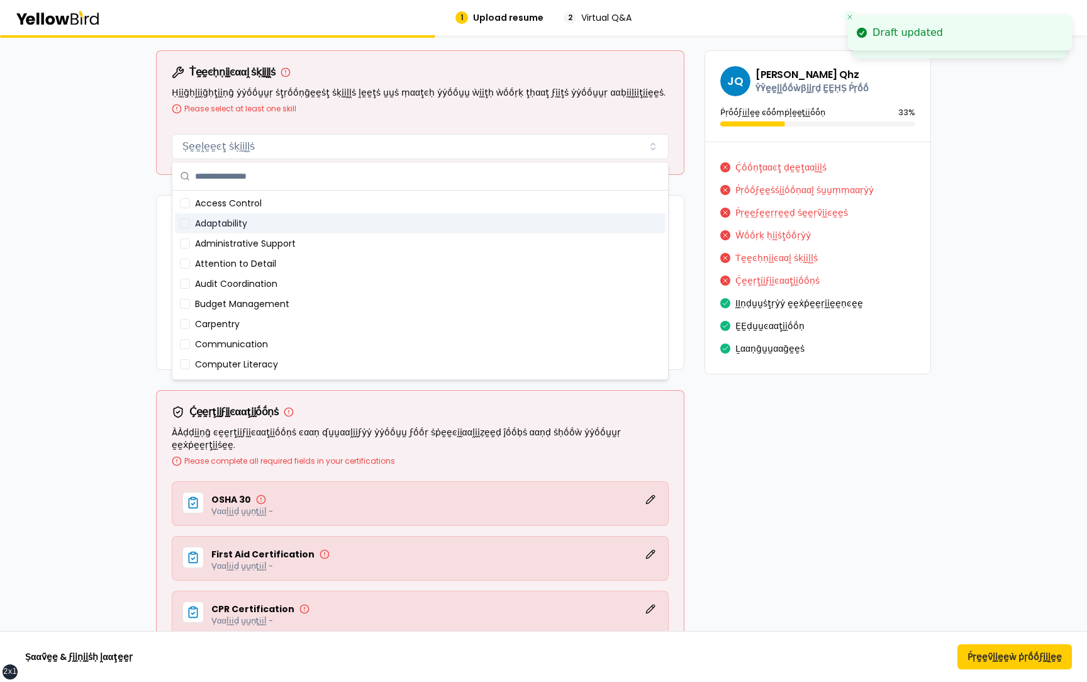
click at [288, 222] on div "Adaptability" at bounding box center [420, 223] width 491 height 20
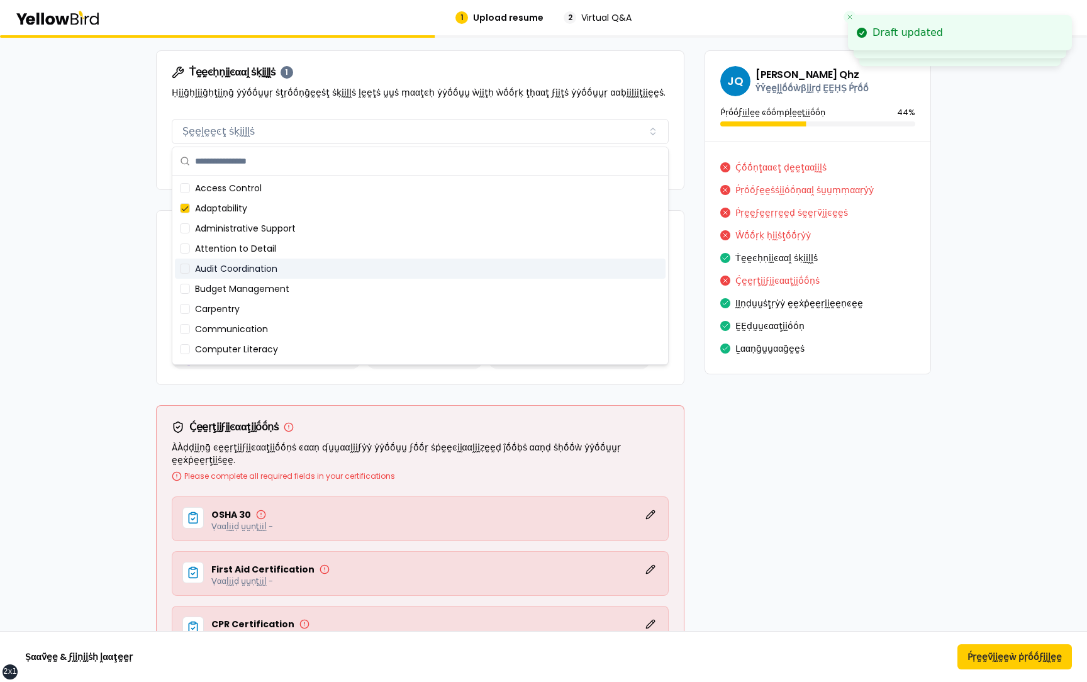
click at [288, 276] on div "Audit Coordination" at bounding box center [420, 269] width 491 height 20
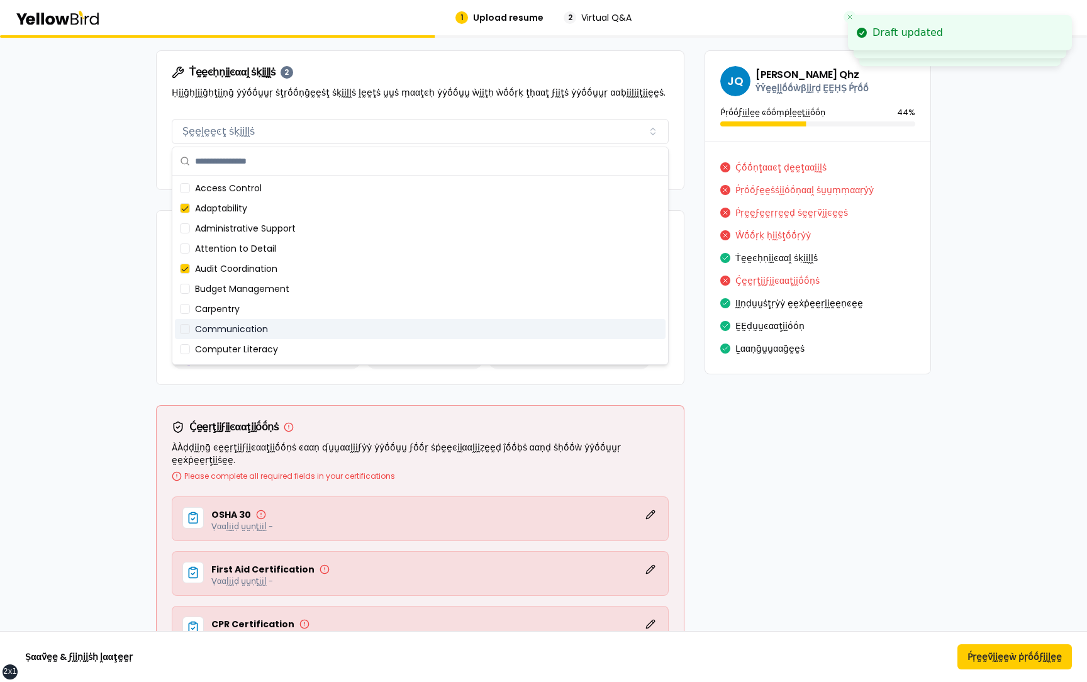
click at [288, 323] on div "Communication" at bounding box center [420, 329] width 491 height 20
click at [288, 332] on div "Communication" at bounding box center [420, 329] width 491 height 20
click at [288, 342] on div "Computer Literacy" at bounding box center [420, 349] width 491 height 20
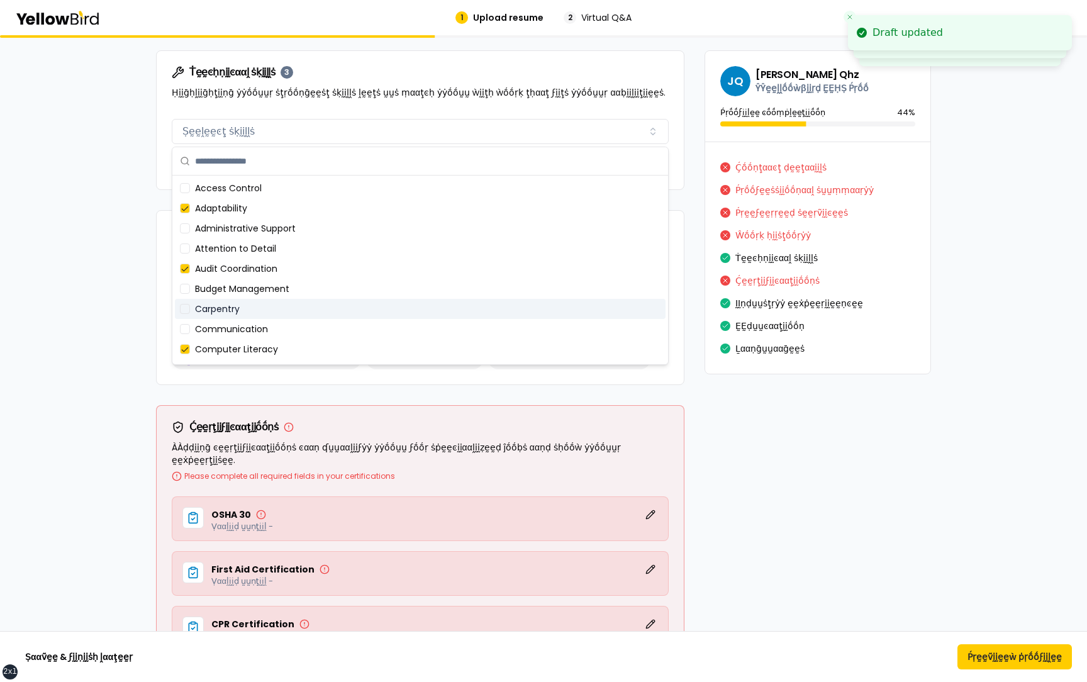
click at [291, 301] on div "Carpentry" at bounding box center [420, 309] width 491 height 20
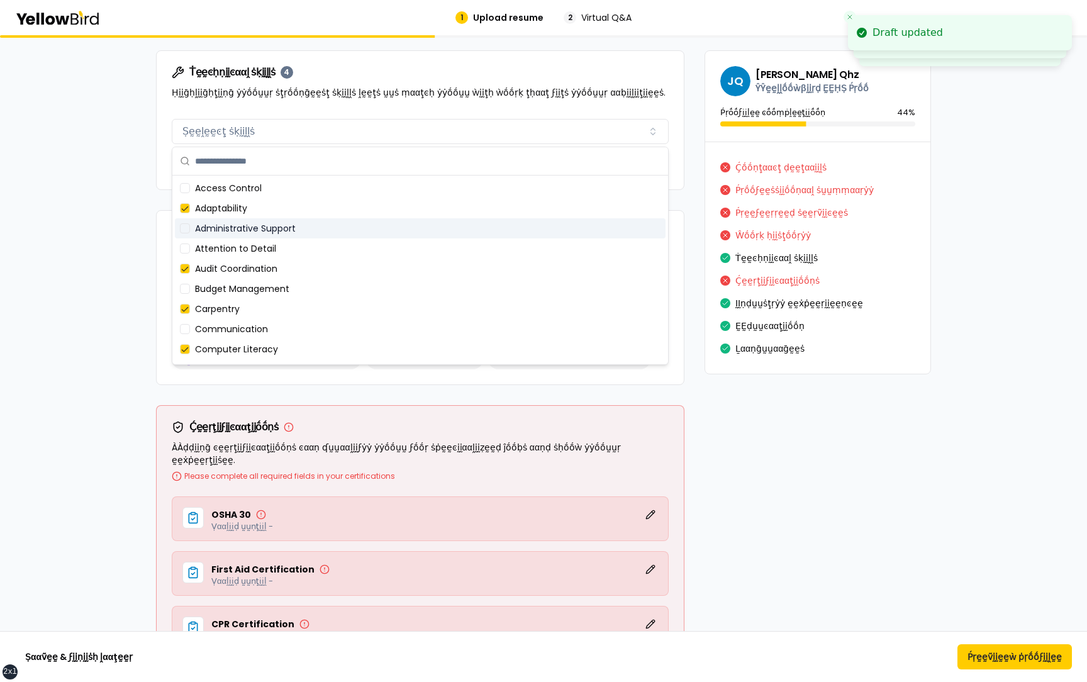
click at [309, 228] on div "Administrative Support" at bounding box center [420, 228] width 491 height 20
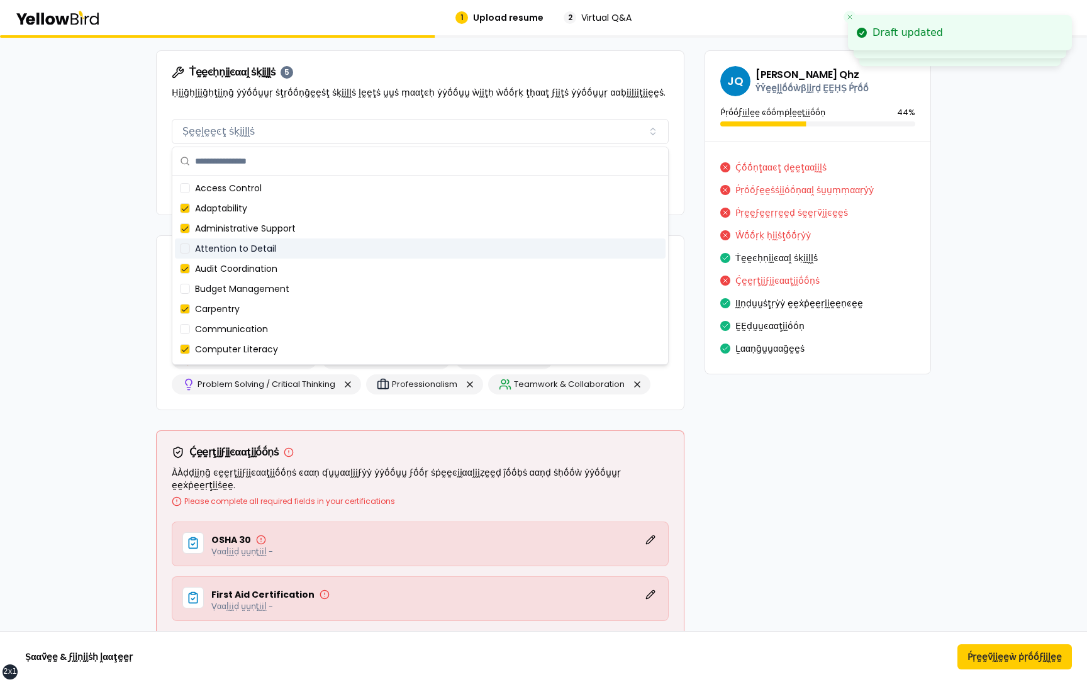
click at [308, 249] on div "Attention to Detail" at bounding box center [420, 249] width 491 height 20
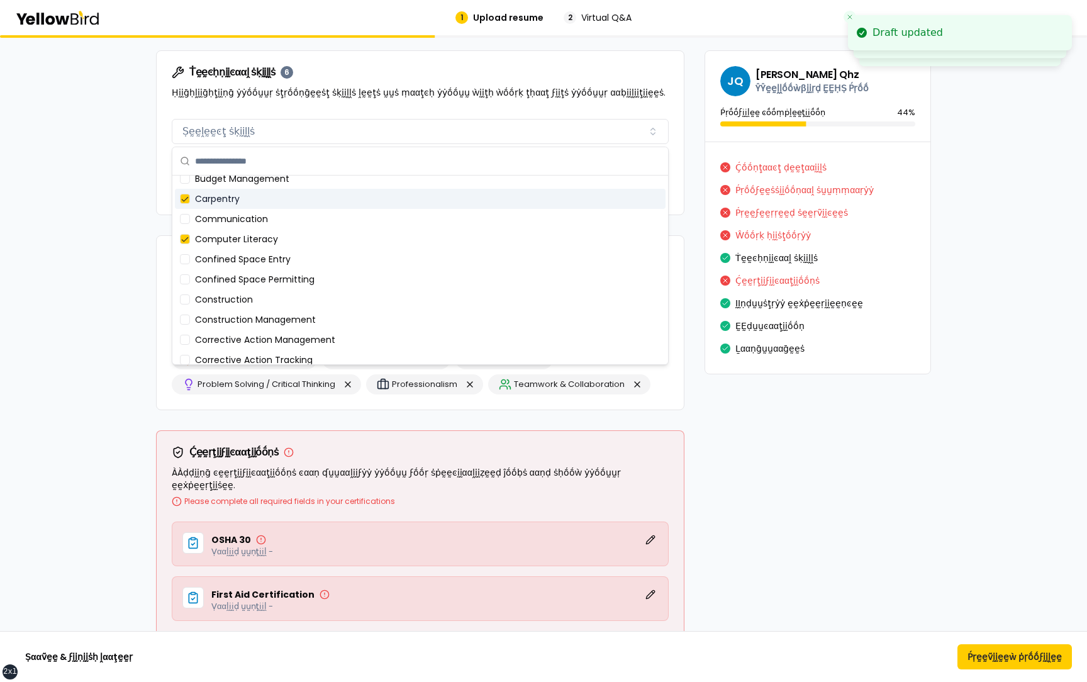
scroll to position [134, 0]
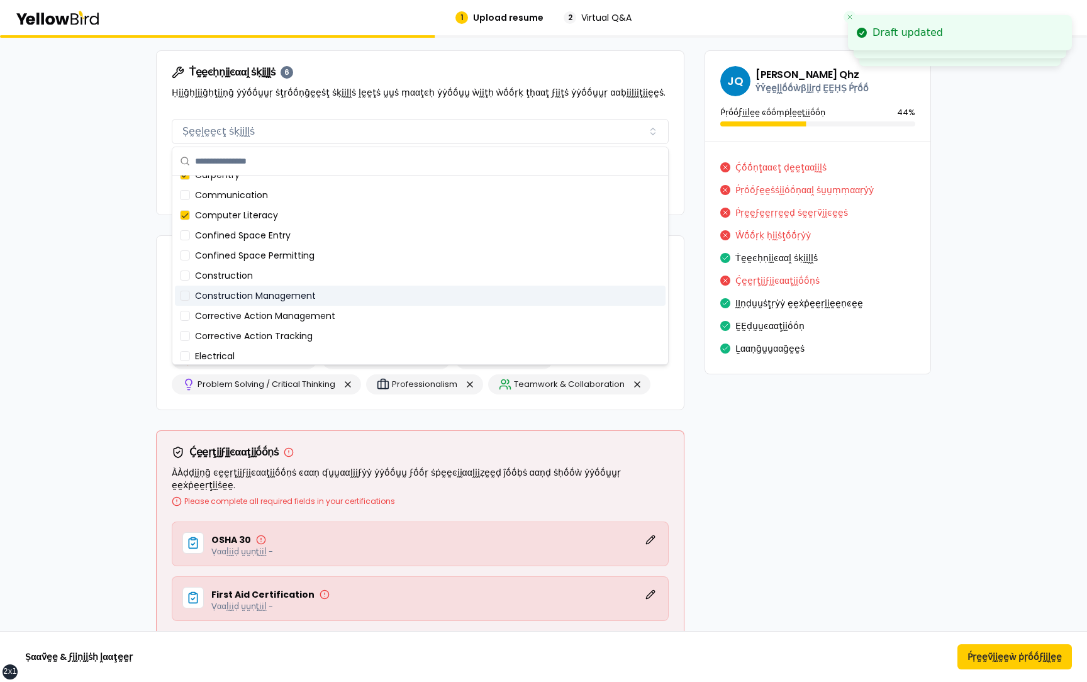
click at [295, 292] on div "Construction Management" at bounding box center [420, 296] width 491 height 20
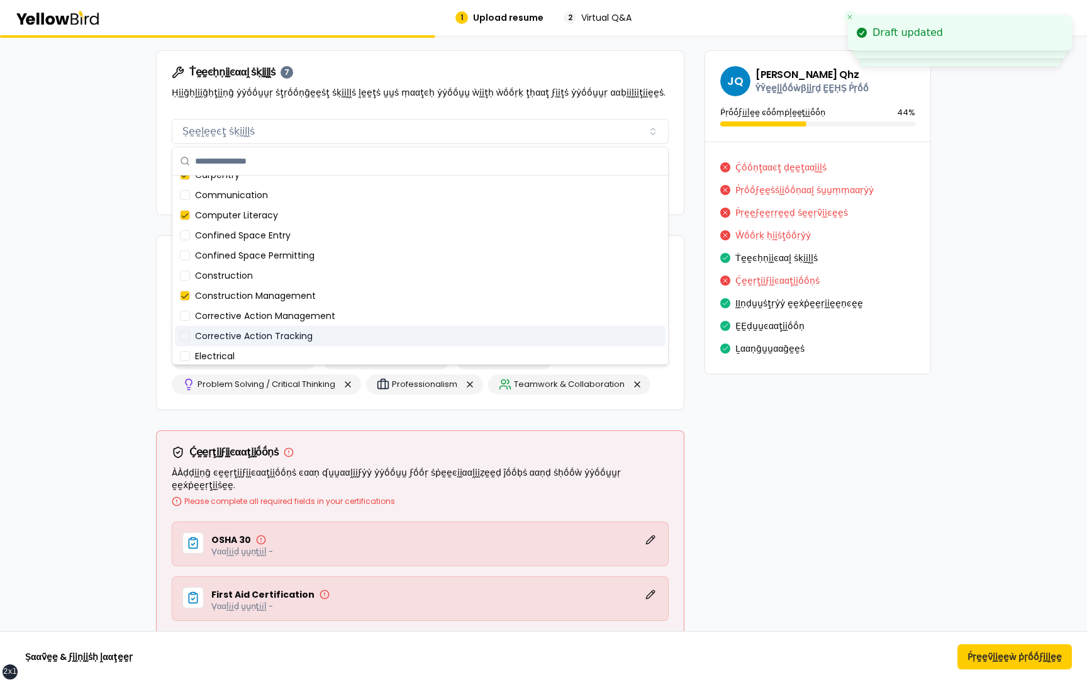
click at [293, 337] on div "Corrective Action Tracking" at bounding box center [420, 336] width 491 height 20
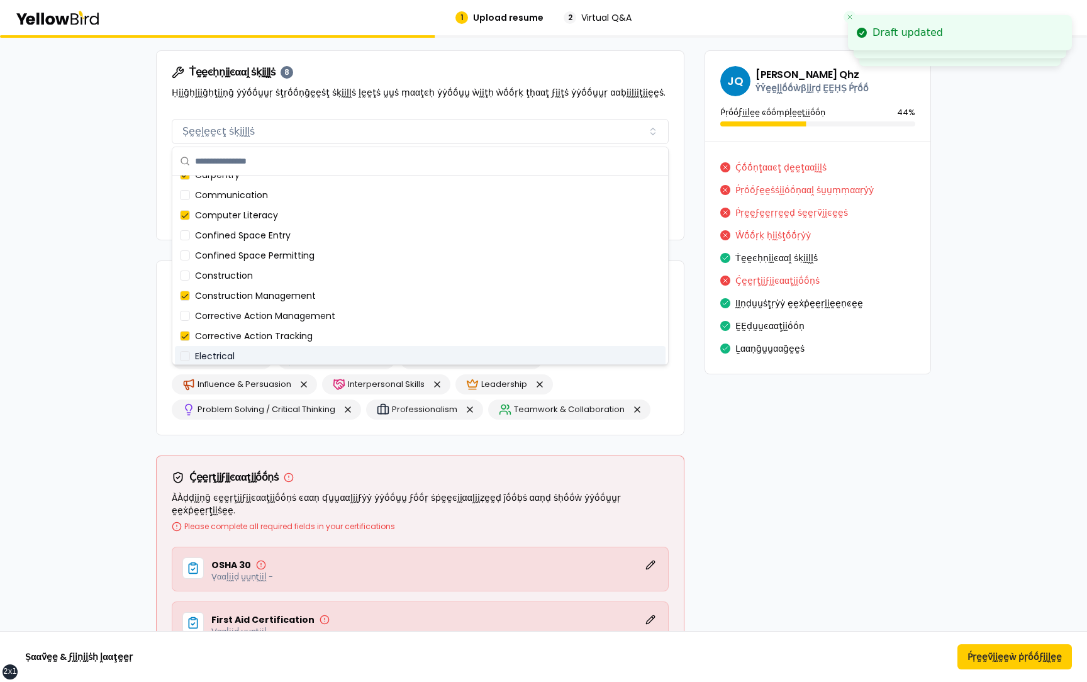
click at [290, 356] on div "Electrical" at bounding box center [420, 356] width 491 height 20
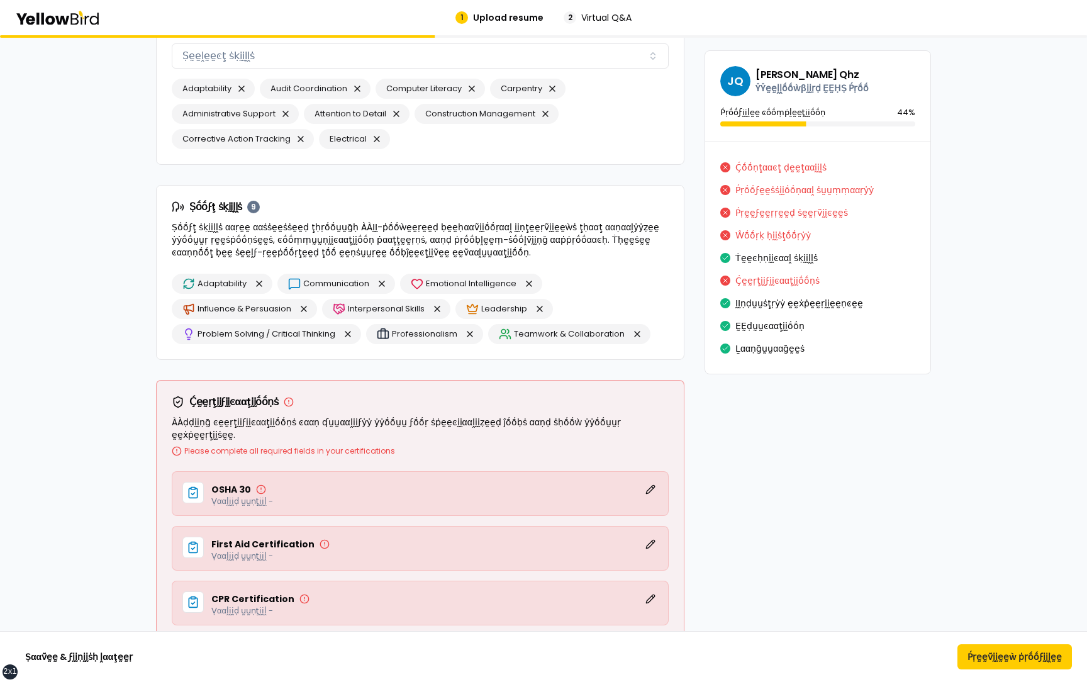
scroll to position [4886, 0]
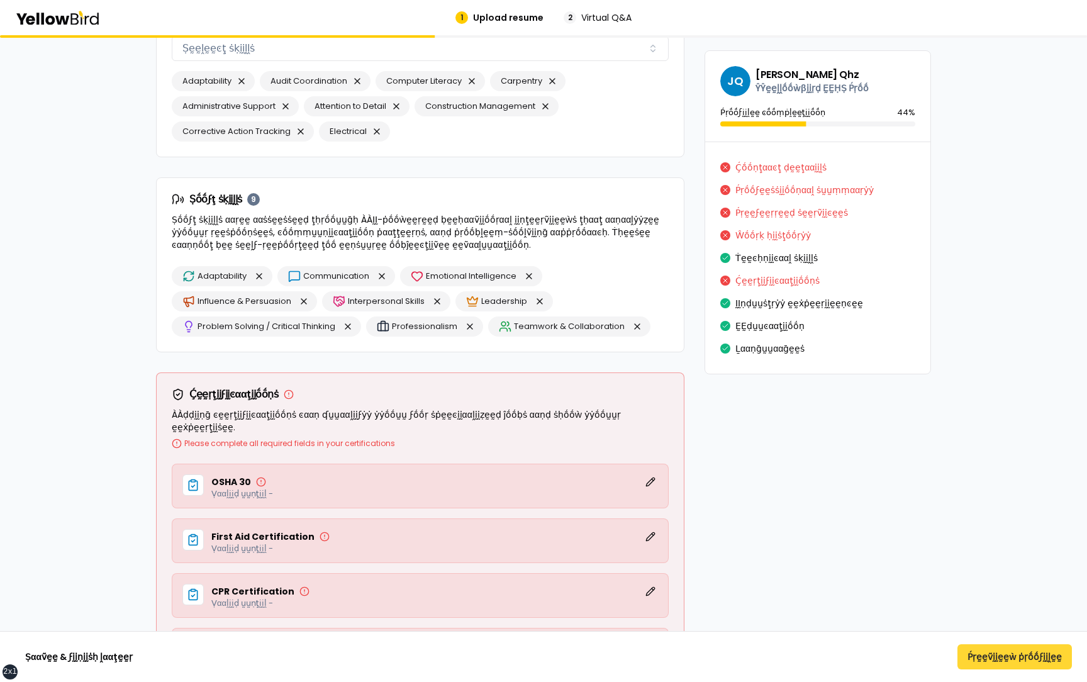
click at [992, 653] on button "Ṕṛḛḛṽḭḭḛḛẁ ṗṛṓṓϝḭḭḽḛḛ" at bounding box center [1015, 656] width 115 height 25
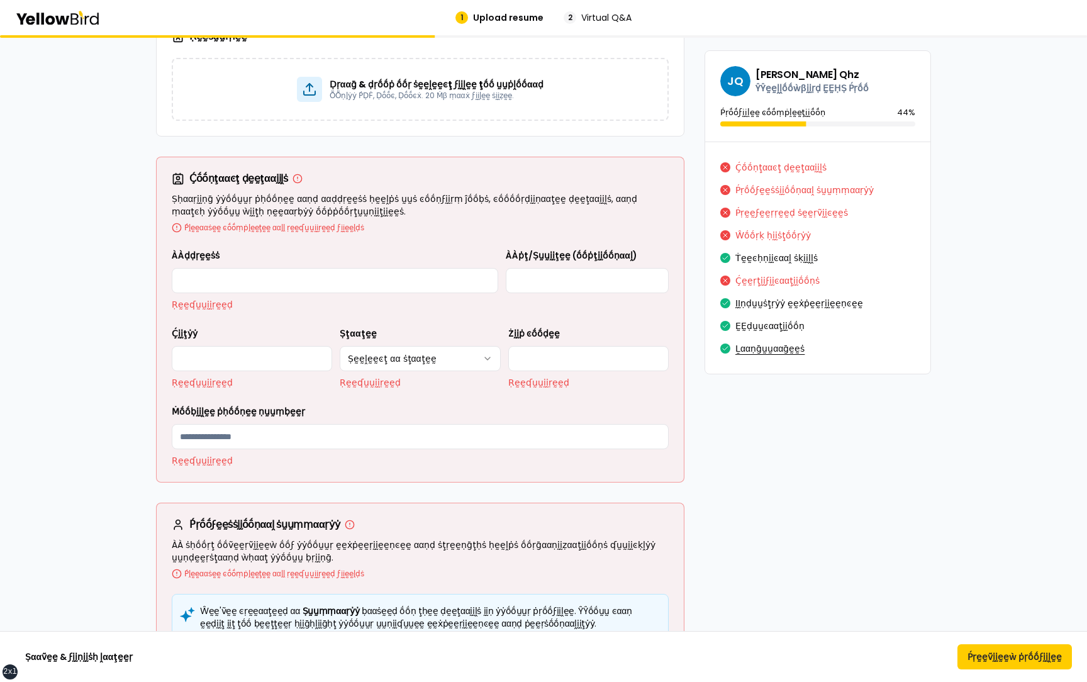
click at [764, 344] on button "Ḻααṇḡṵṵααḡḛḛṡ" at bounding box center [770, 349] width 69 height 20
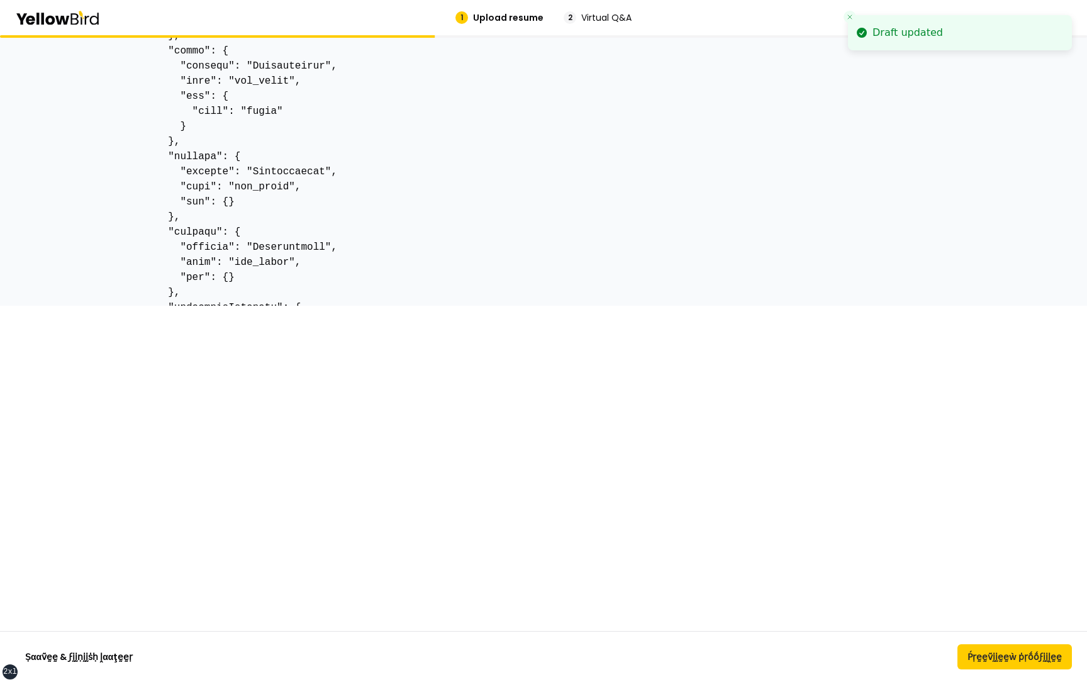
scroll to position [0, 0]
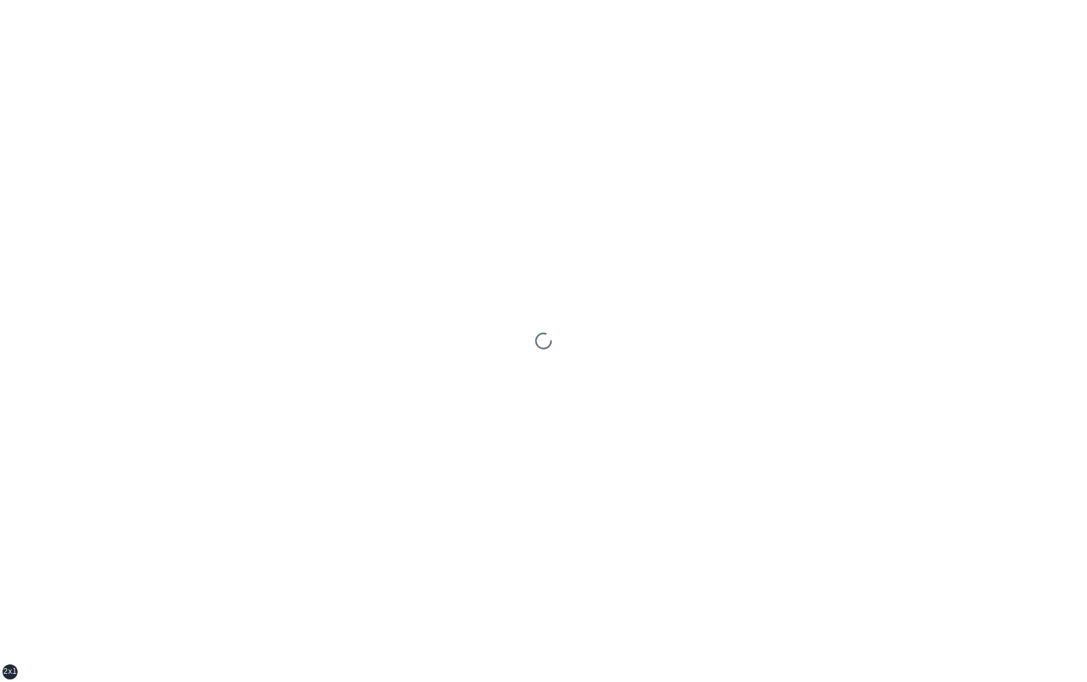
scroll to position [374, 0]
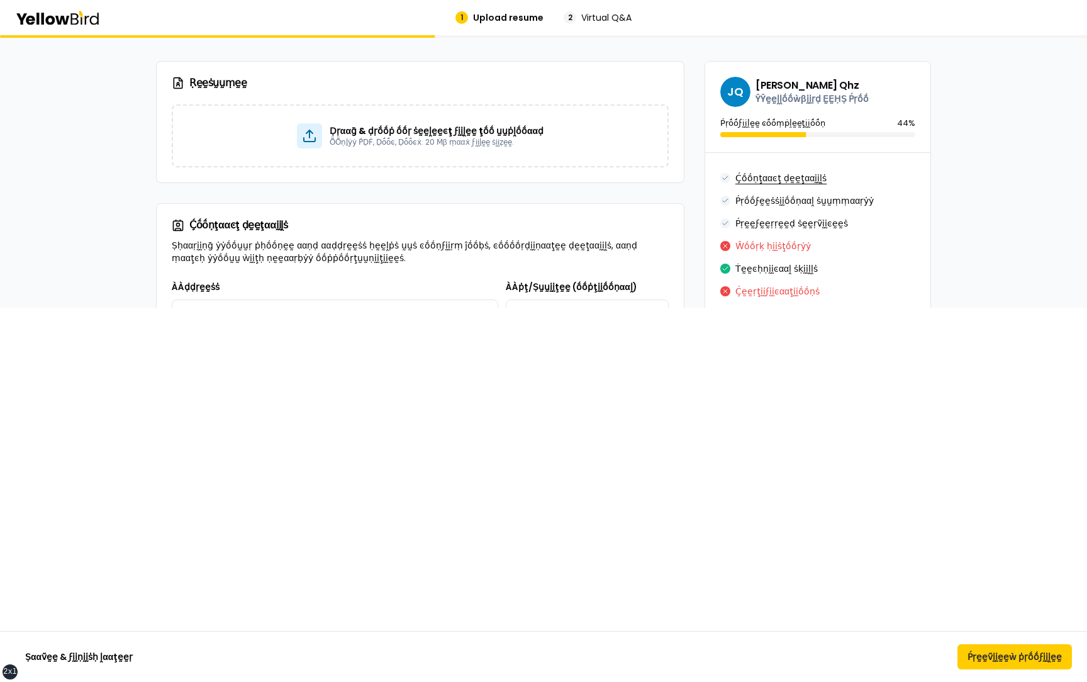
click at [770, 183] on button "Ḉṓṓṇţααͼţ ḍḛḛţααḭḭḽṡ" at bounding box center [781, 178] width 91 height 20
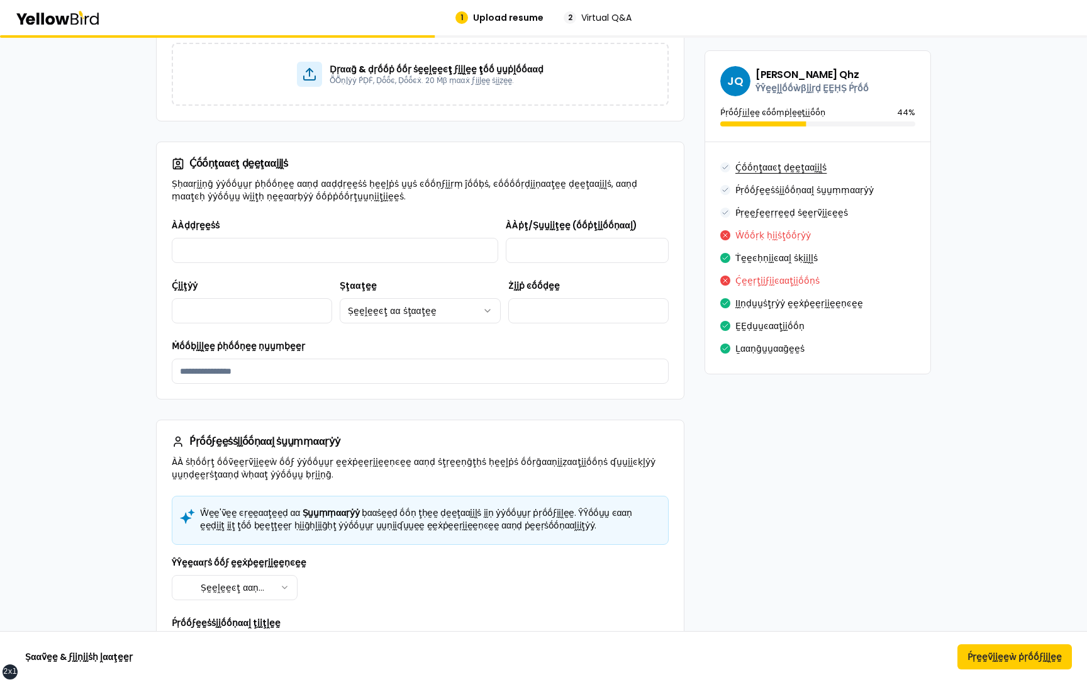
scroll to position [437, 0]
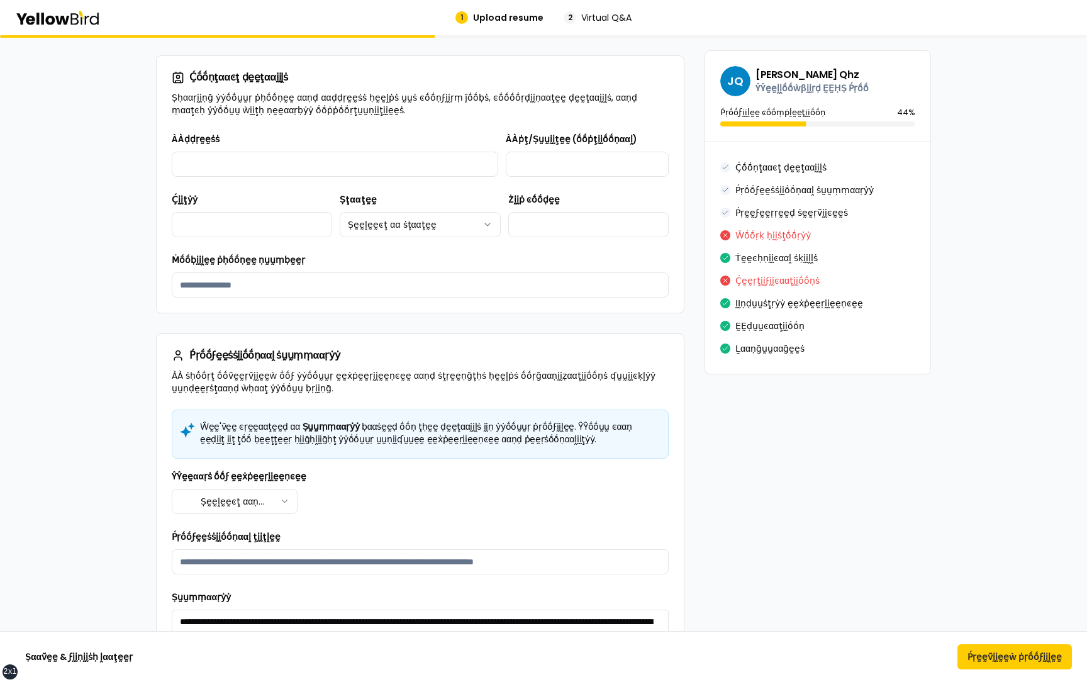
scroll to position [514, 0]
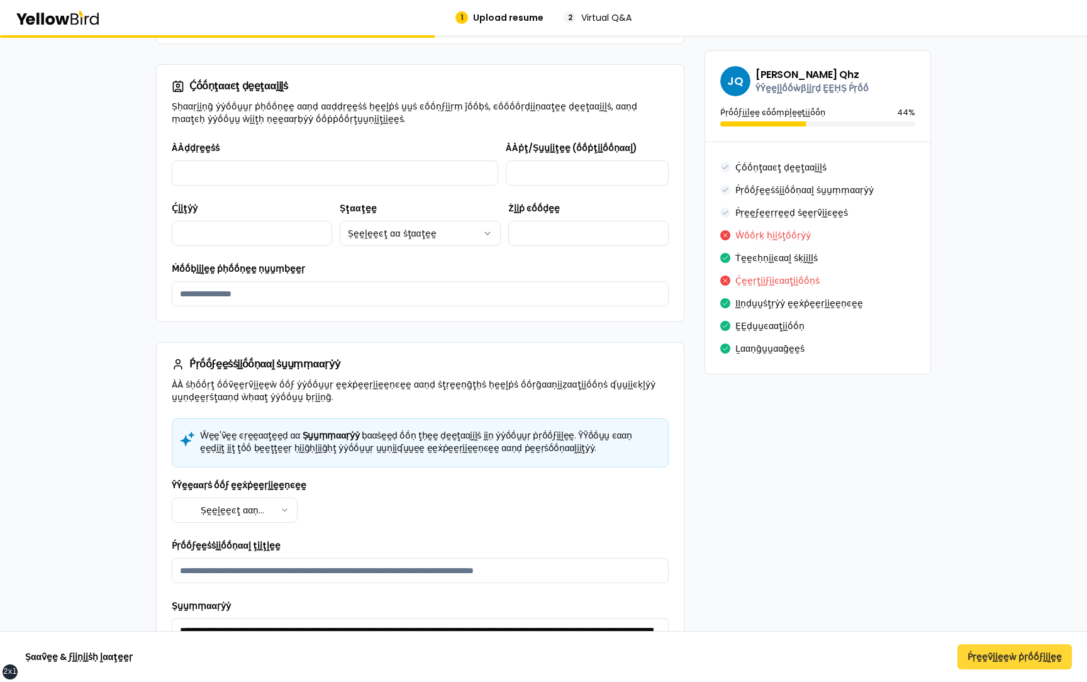
click at [976, 654] on button "Ṕṛḛḛṽḭḭḛḛẁ ṗṛṓṓϝḭḭḽḛḛ" at bounding box center [1015, 656] width 115 height 25
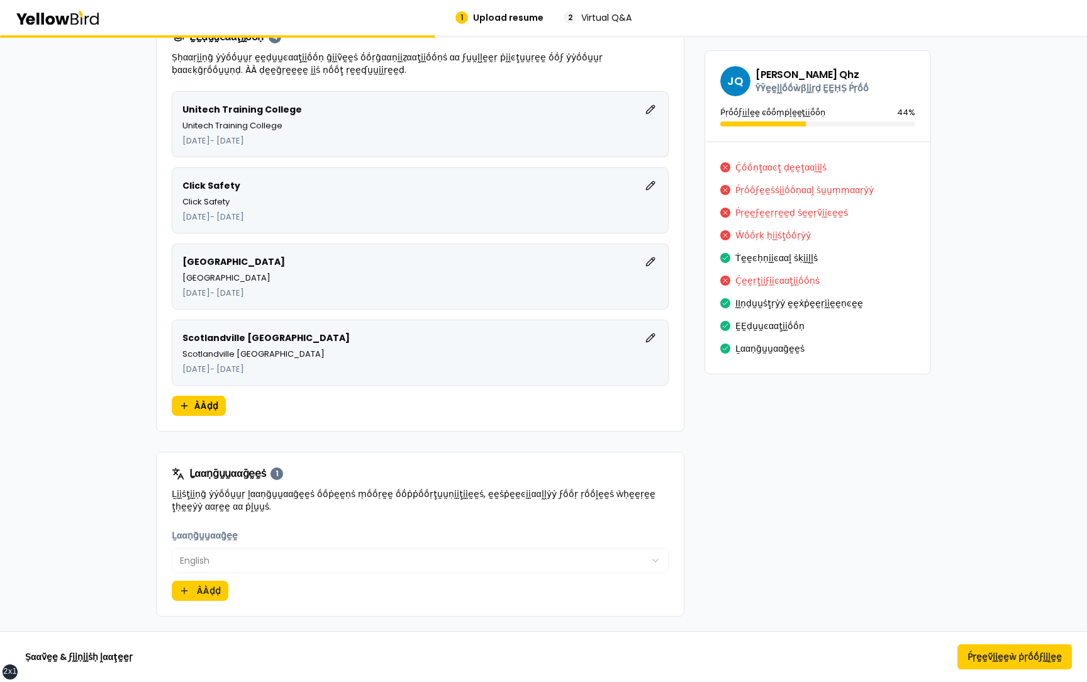
scroll to position [5754, 0]
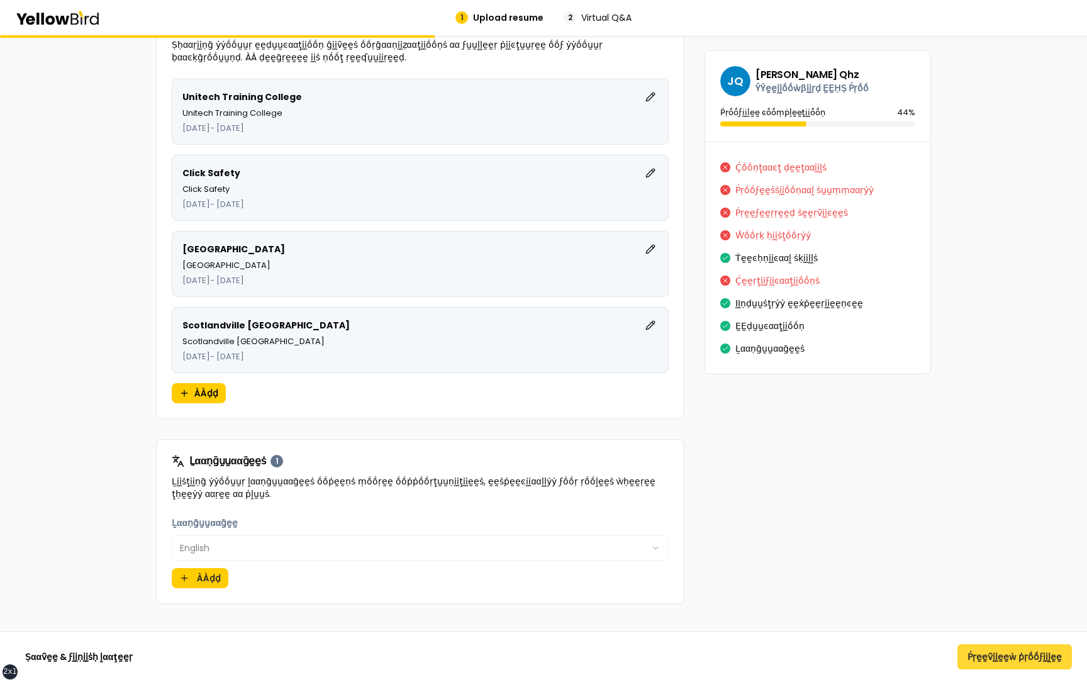
click at [992, 661] on button "Ṕṛḛḛṽḭḭḛḛẁ ṗṛṓṓϝḭḭḽḛḛ" at bounding box center [1015, 656] width 115 height 25
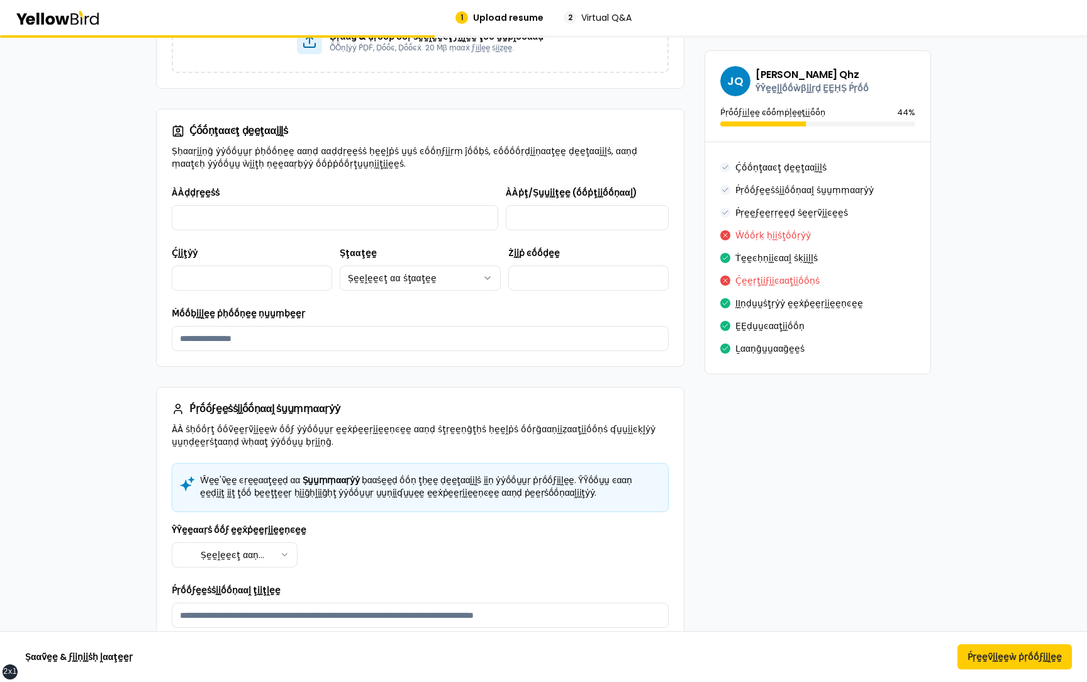
scroll to position [0, 0]
